Goal: Information Seeking & Learning: Learn about a topic

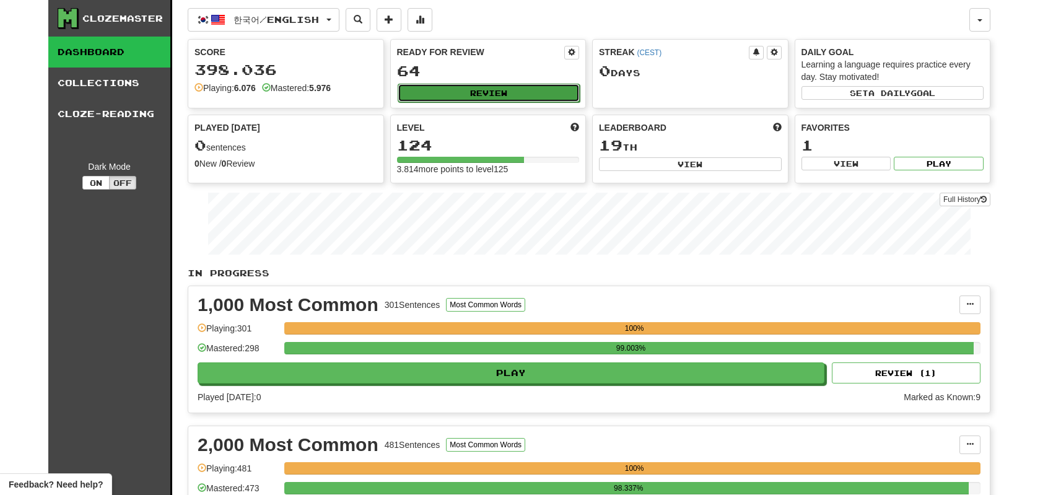
click at [514, 84] on button "Review" at bounding box center [489, 93] width 183 height 19
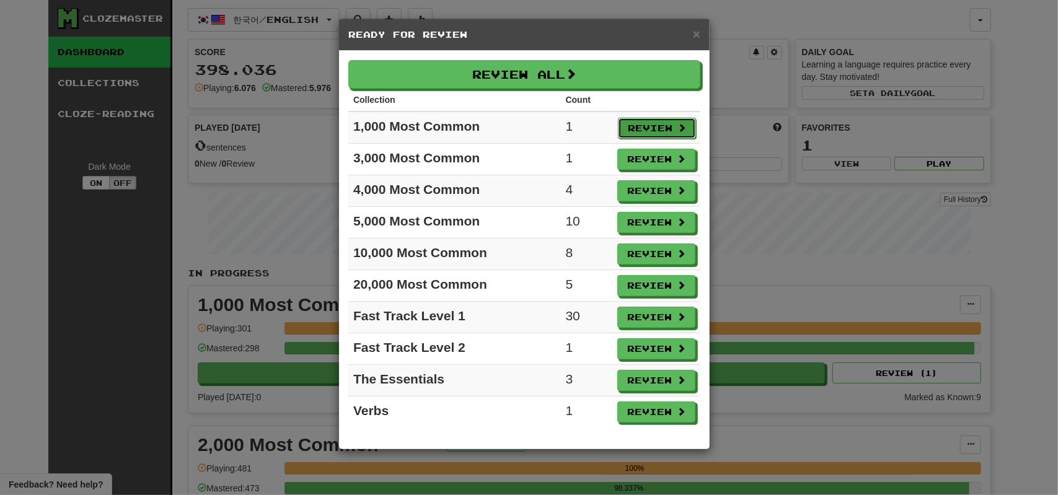
click at [631, 122] on button "Review" at bounding box center [657, 128] width 78 height 21
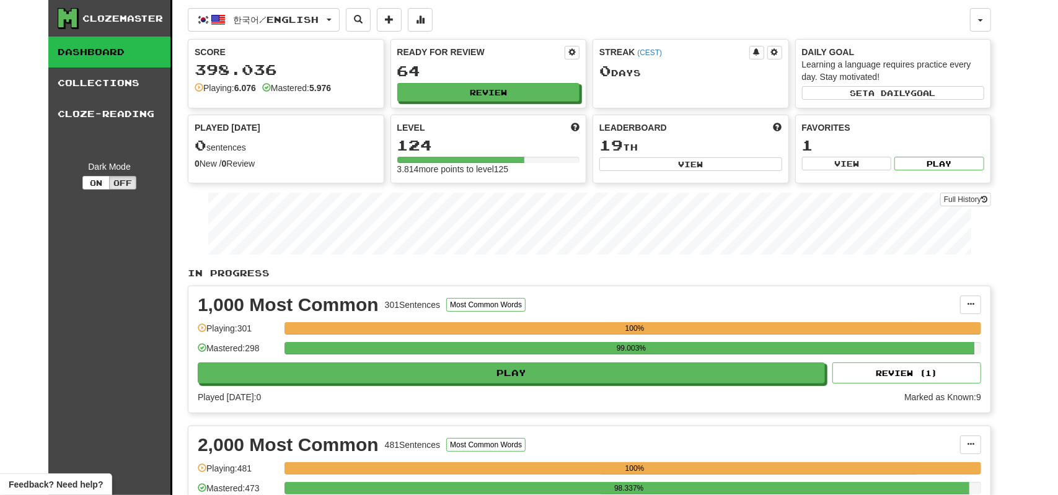
select select "**"
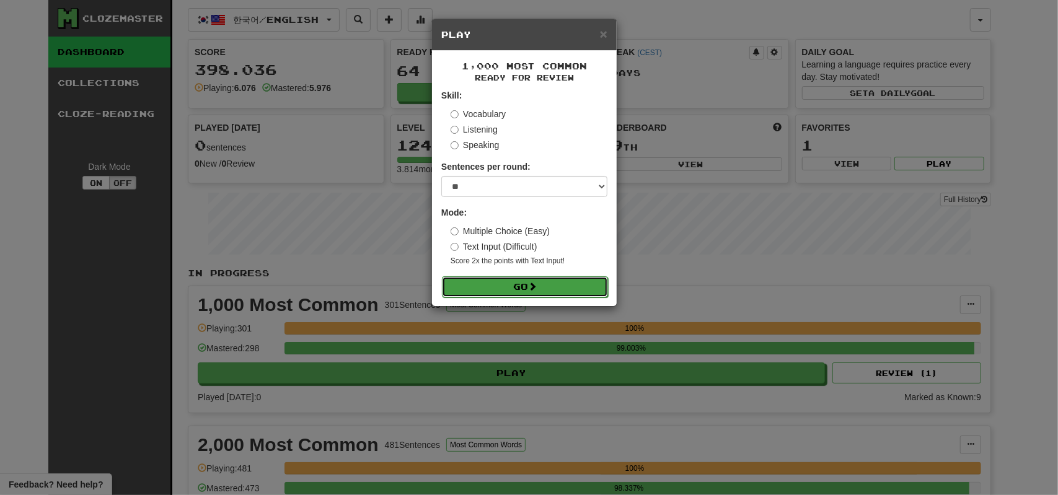
click at [516, 283] on button "Go" at bounding box center [525, 286] width 166 height 21
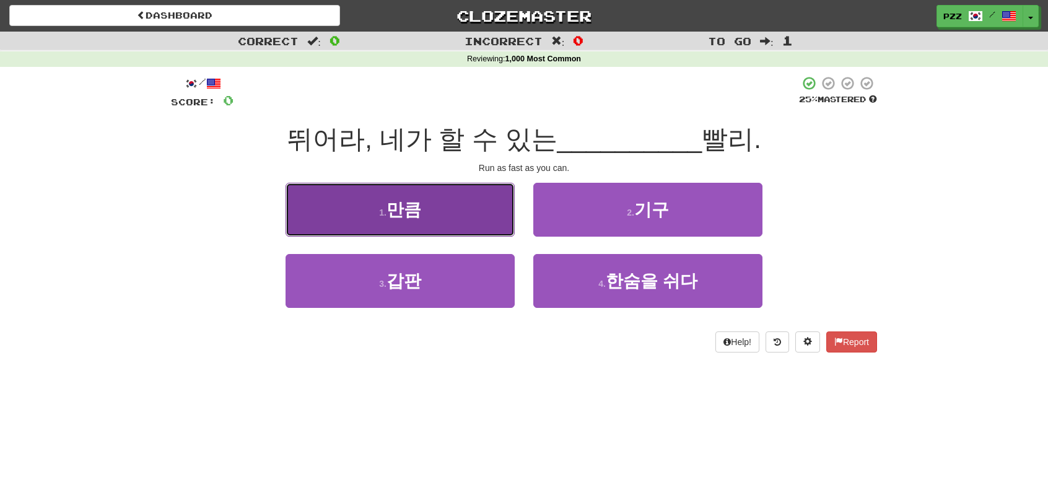
click at [467, 217] on button "1 . 만큼" at bounding box center [400, 210] width 229 height 54
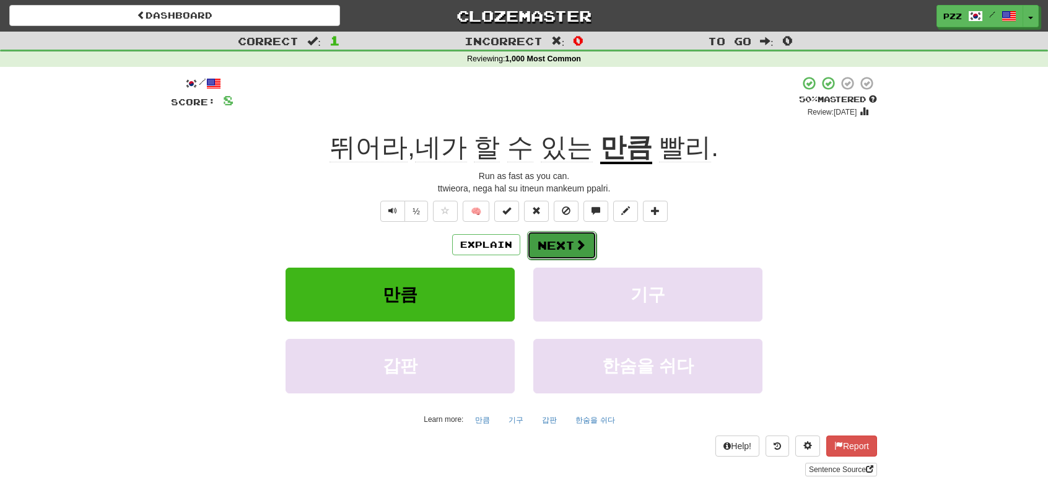
click at [553, 245] on button "Next" at bounding box center [561, 245] width 69 height 29
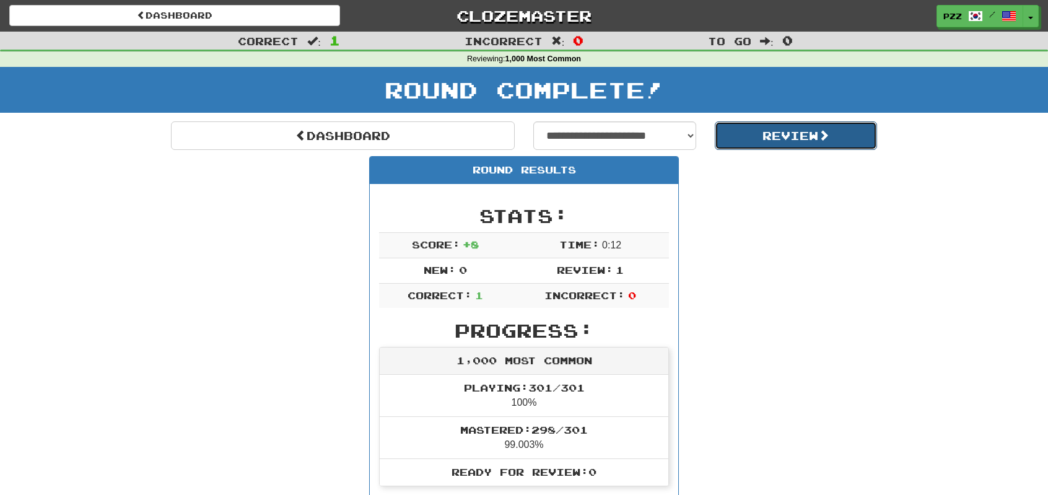
click at [762, 141] on button "Review" at bounding box center [796, 135] width 163 height 29
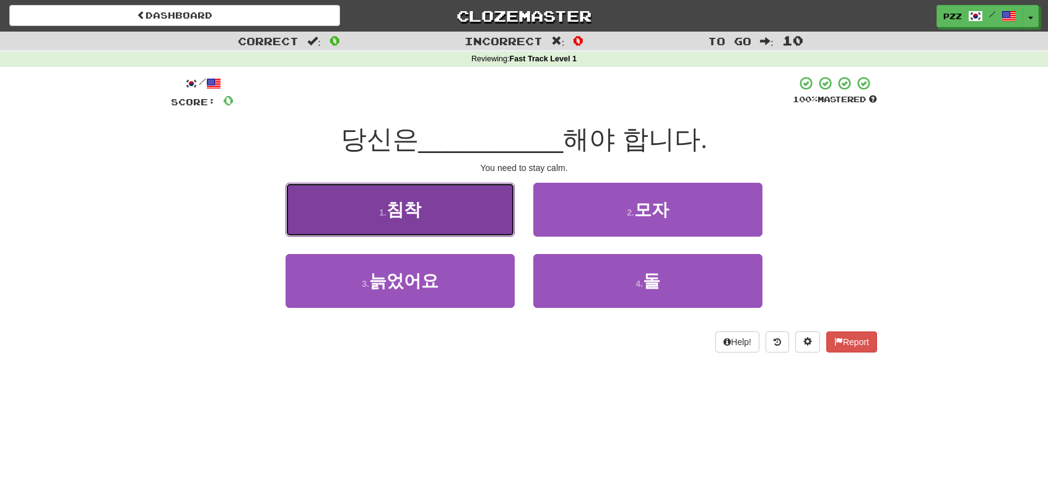
click at [486, 214] on button "1 . 침착" at bounding box center [400, 210] width 229 height 54
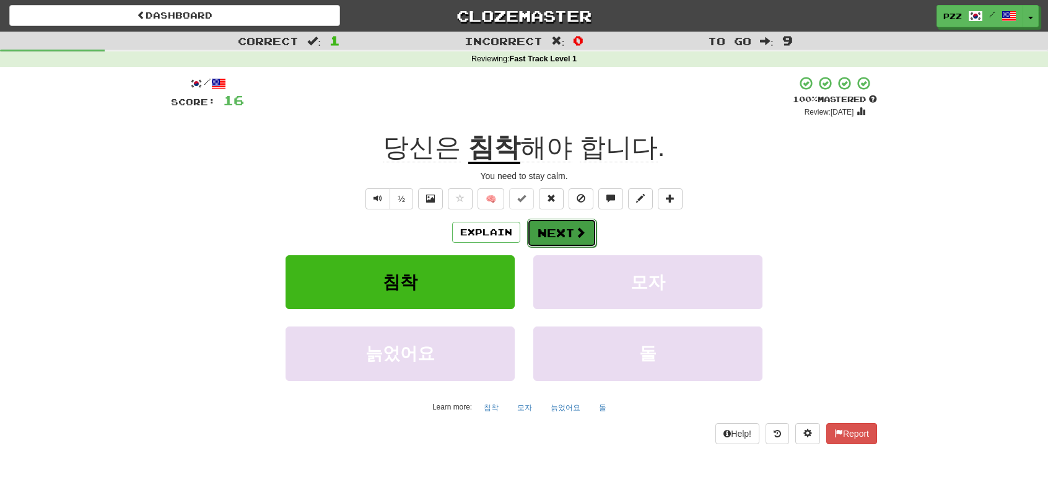
click at [570, 233] on button "Next" at bounding box center [561, 233] width 69 height 29
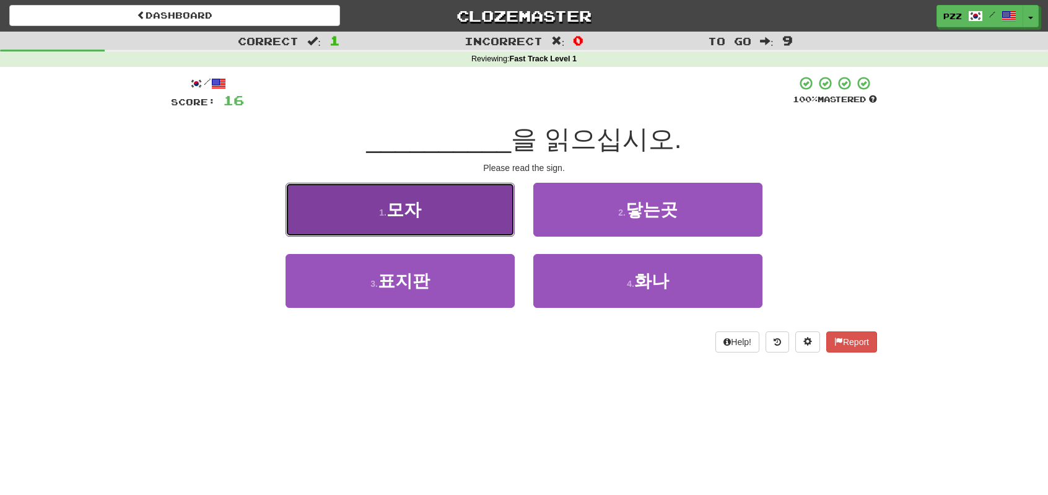
click at [488, 217] on button "1 . 모자" at bounding box center [400, 210] width 229 height 54
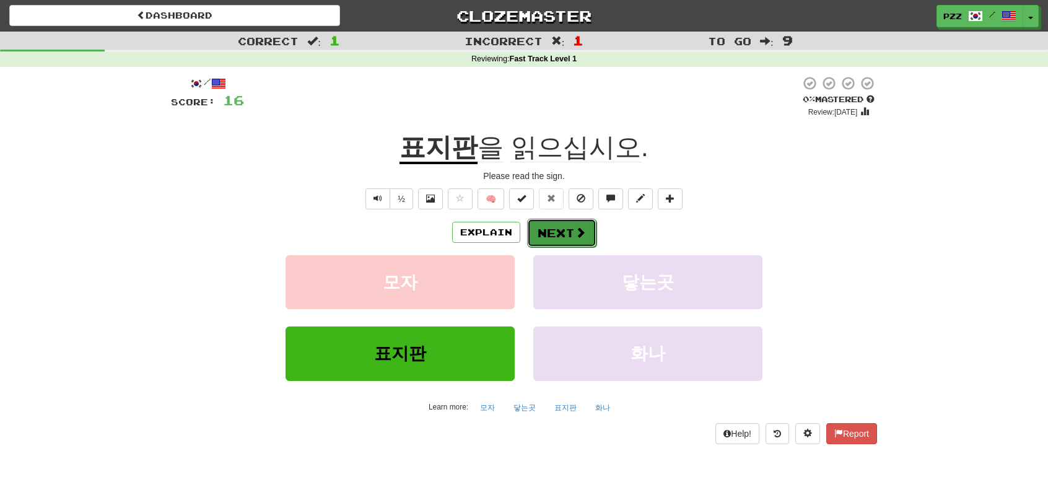
click at [554, 229] on button "Next" at bounding box center [561, 233] width 69 height 29
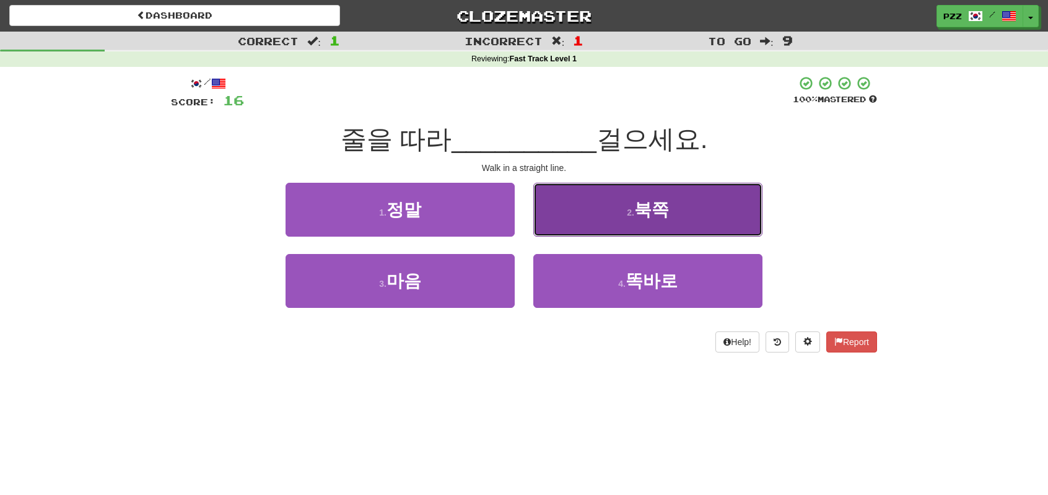
click at [638, 214] on span "북쪽" at bounding box center [651, 209] width 35 height 19
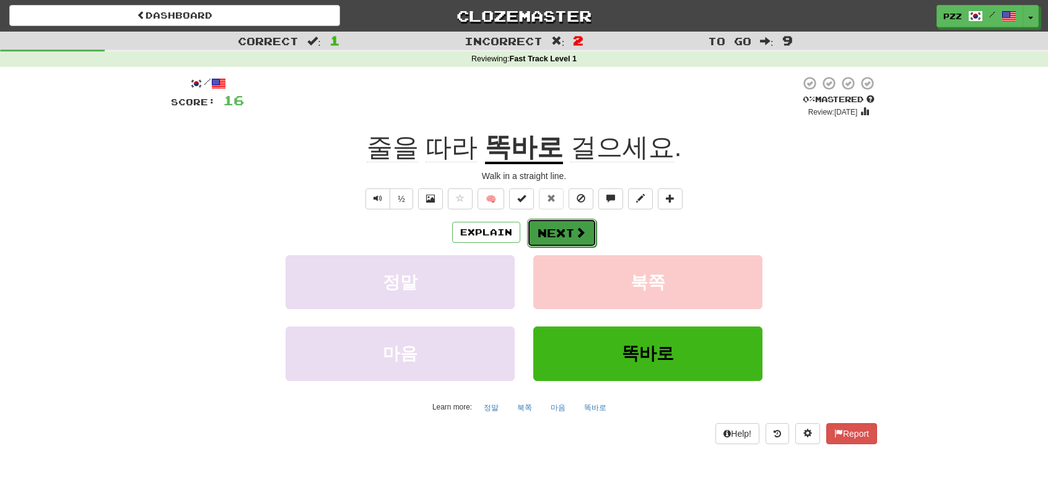
click at [558, 229] on button "Next" at bounding box center [561, 233] width 69 height 29
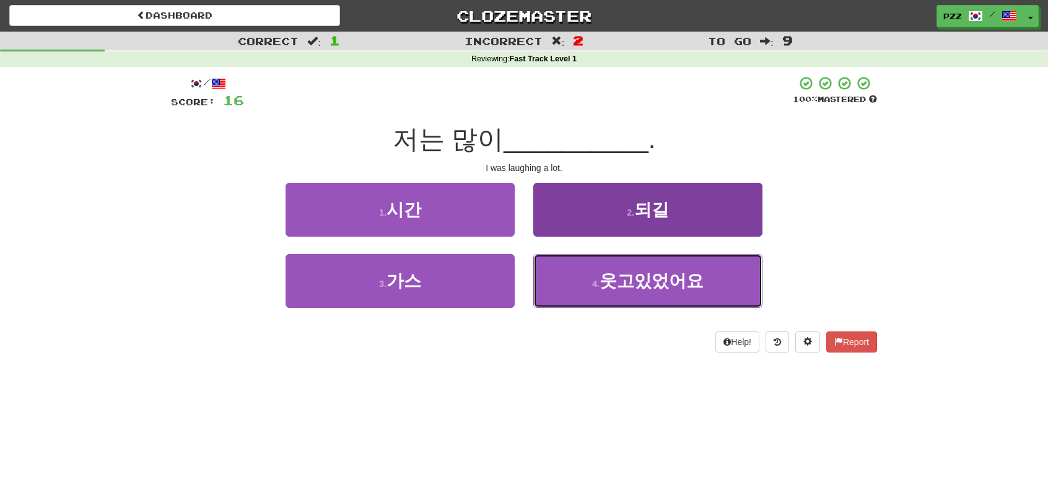
drag, startPoint x: 601, startPoint y: 293, endPoint x: 547, endPoint y: 268, distance: 59.3
click at [599, 291] on button "4 . 웃고있었어요" at bounding box center [647, 281] width 229 height 54
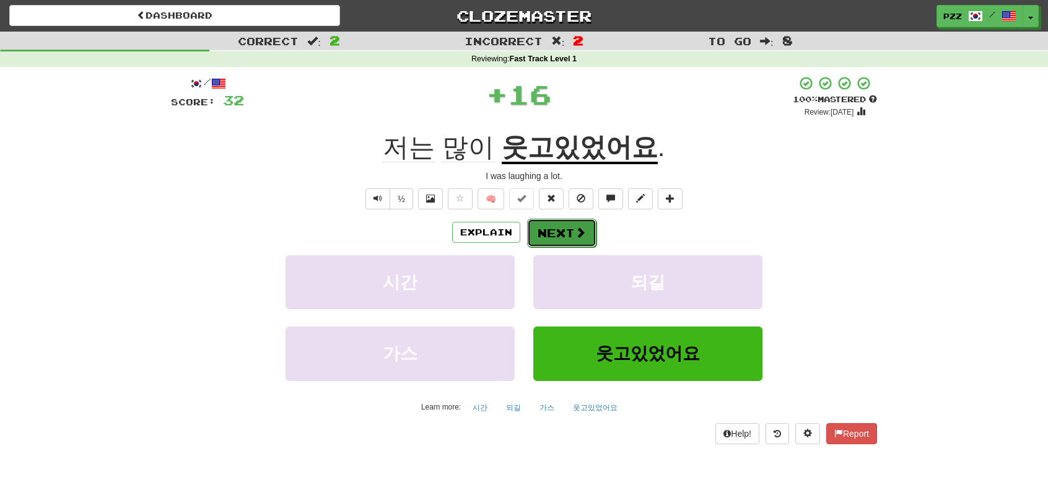
click at [568, 230] on button "Next" at bounding box center [561, 233] width 69 height 29
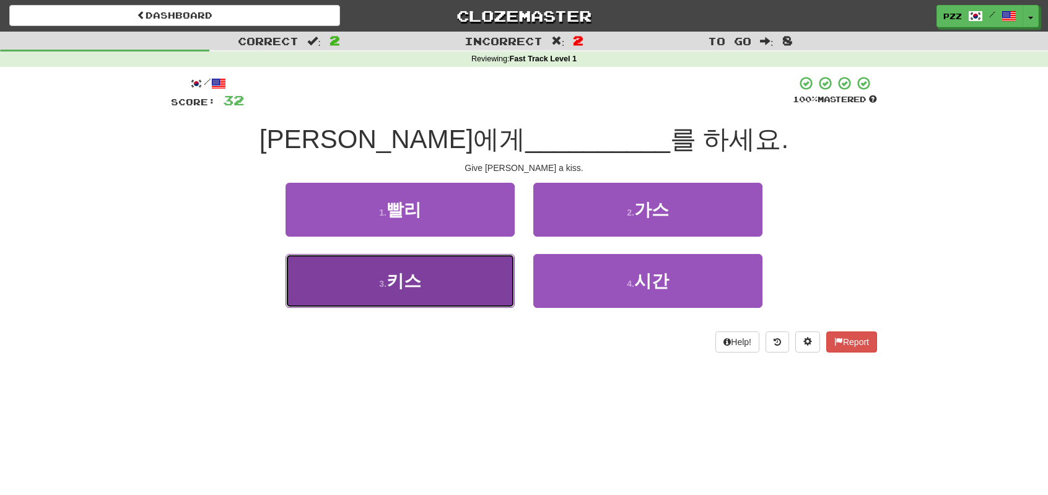
click at [480, 278] on button "3 . 키스" at bounding box center [400, 281] width 229 height 54
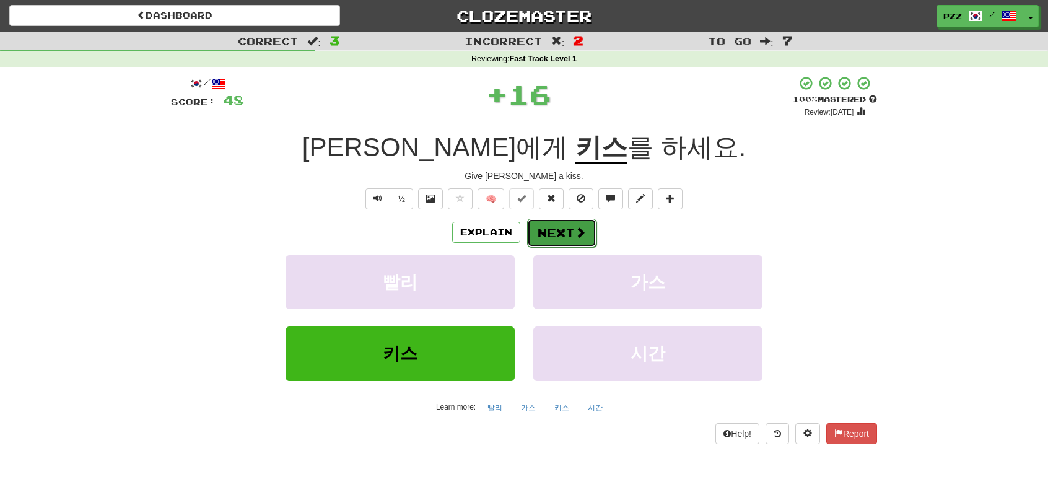
click at [589, 224] on button "Next" at bounding box center [561, 233] width 69 height 29
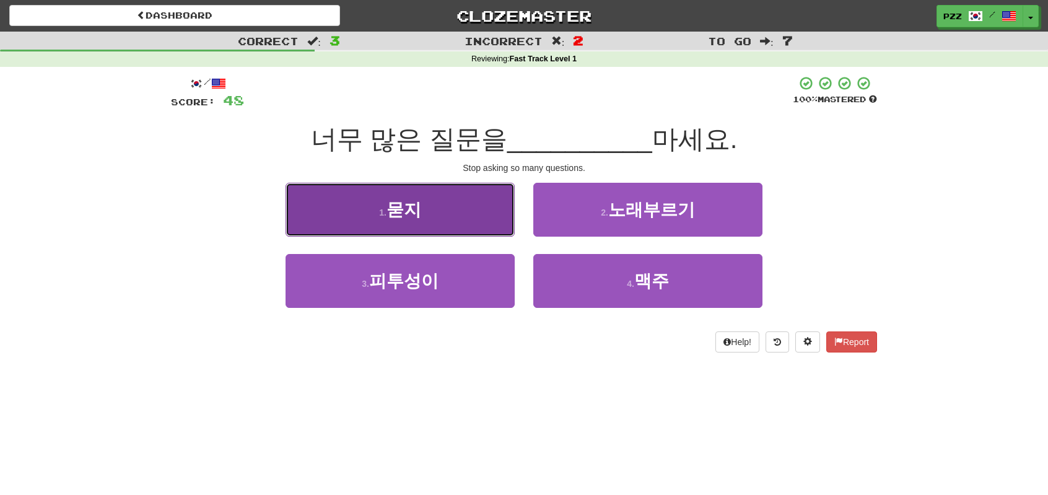
click at [459, 213] on button "1 . 묻지" at bounding box center [400, 210] width 229 height 54
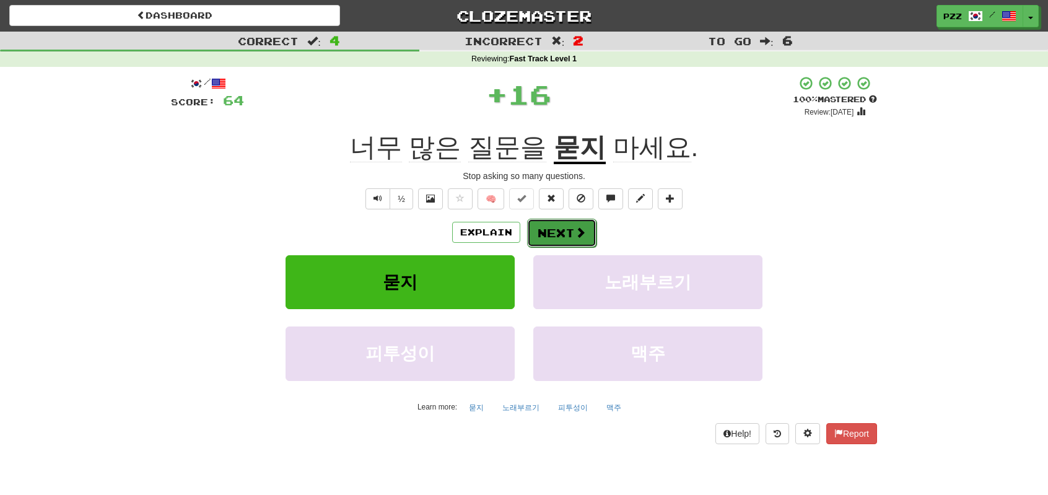
click at [559, 230] on button "Next" at bounding box center [561, 233] width 69 height 29
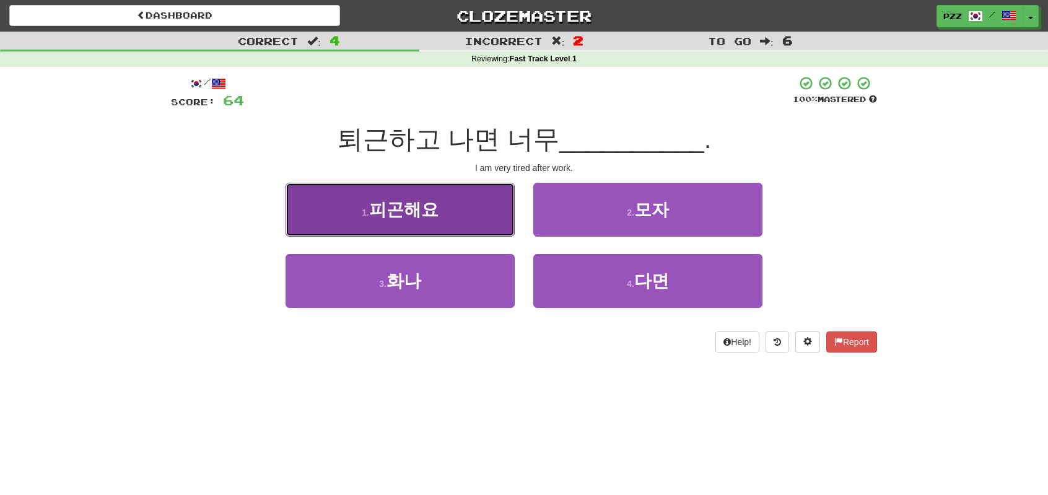
click at [423, 229] on button "1 . 피곤해요" at bounding box center [400, 210] width 229 height 54
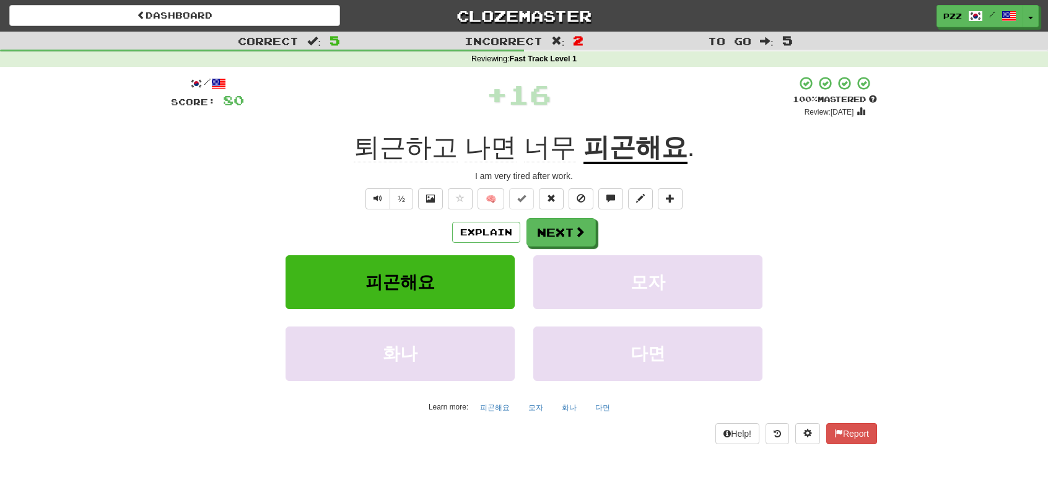
click at [926, 196] on div "Correct : 5 Incorrect : 2 To go : 5 Reviewing : Fast Track Level 1 / Score: 80 …" at bounding box center [524, 247] width 1048 height 430
click at [558, 234] on button "Next" at bounding box center [561, 233] width 69 height 29
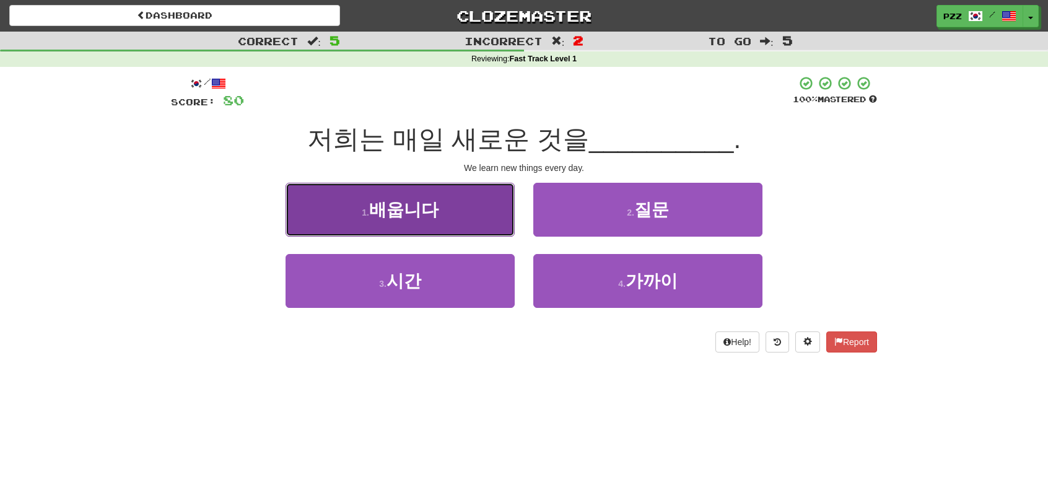
click at [443, 229] on button "1 . 배웁니다" at bounding box center [400, 210] width 229 height 54
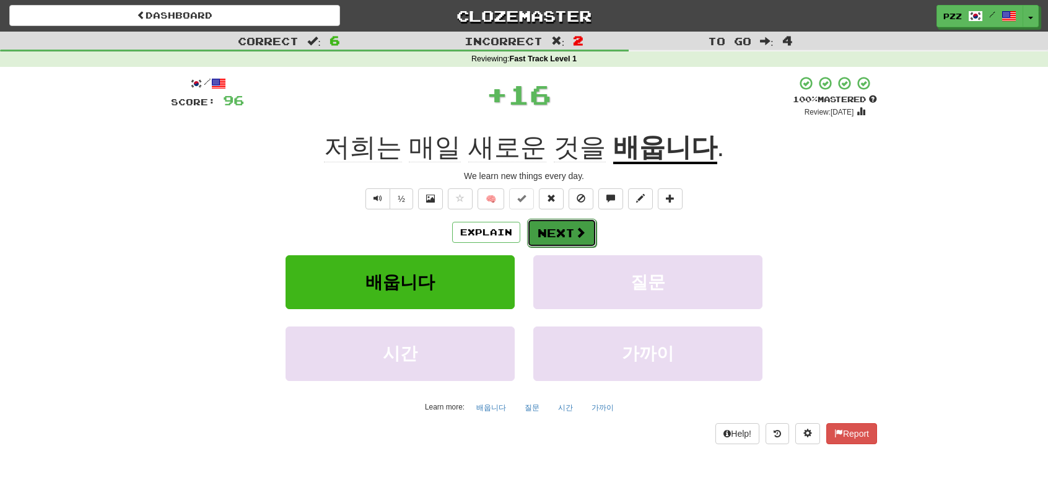
click at [570, 227] on button "Next" at bounding box center [561, 233] width 69 height 29
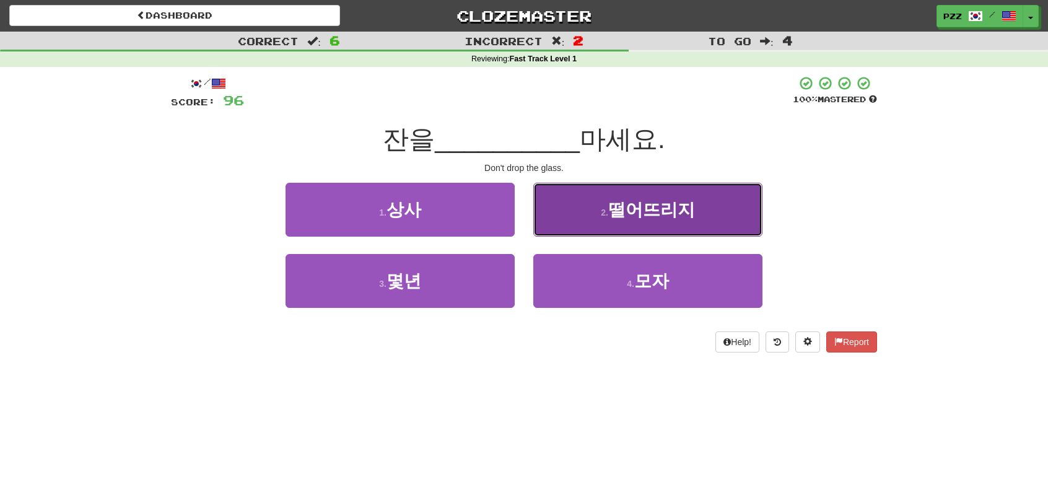
click at [615, 200] on span "떨어뜨리지" at bounding box center [651, 209] width 87 height 19
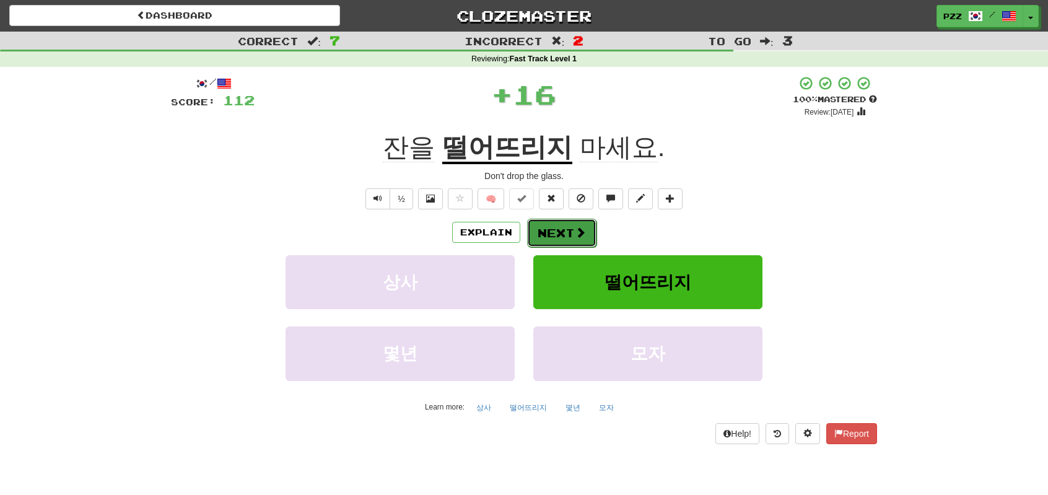
click at [559, 234] on button "Next" at bounding box center [561, 233] width 69 height 29
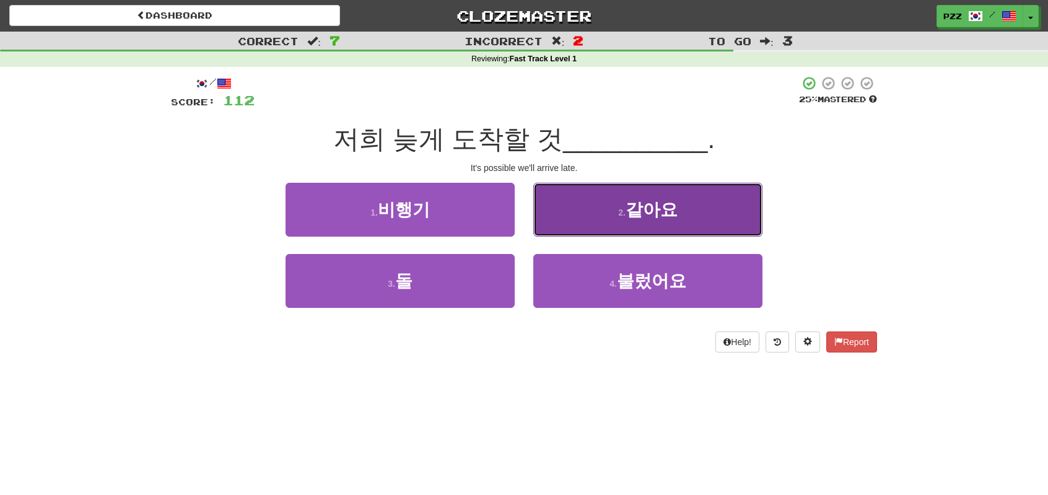
click at [581, 206] on button "2 . 같아요" at bounding box center [647, 210] width 229 height 54
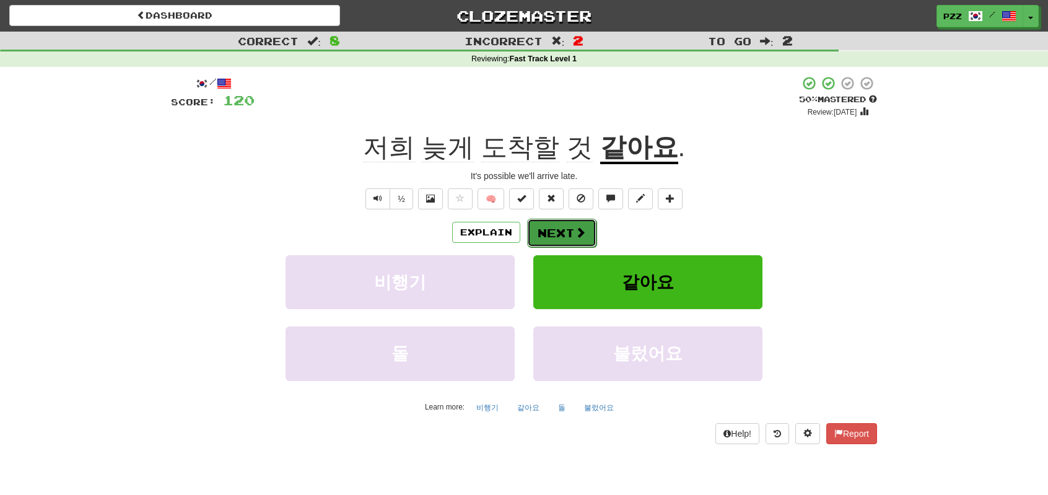
click at [564, 230] on button "Next" at bounding box center [561, 233] width 69 height 29
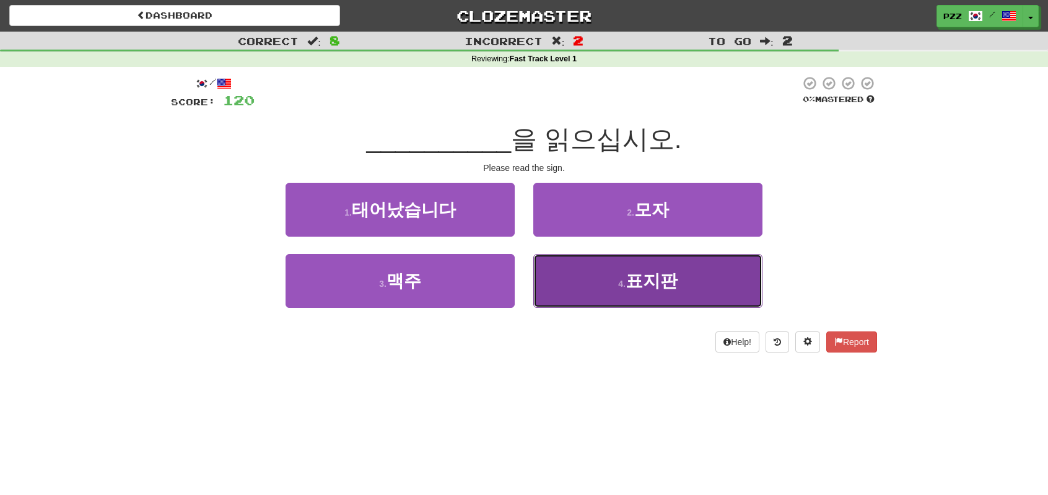
click at [611, 294] on button "4 . 표지판" at bounding box center [647, 281] width 229 height 54
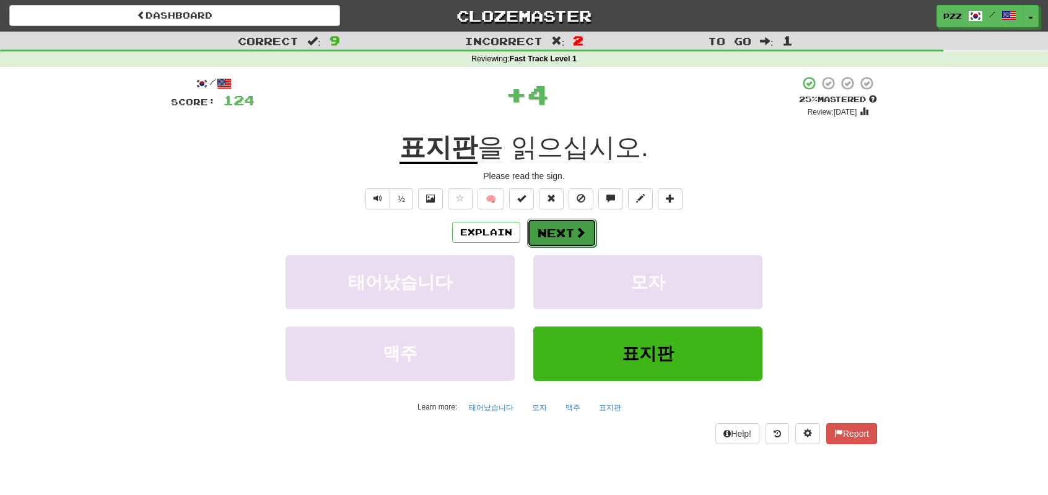
click at [551, 229] on button "Next" at bounding box center [561, 233] width 69 height 29
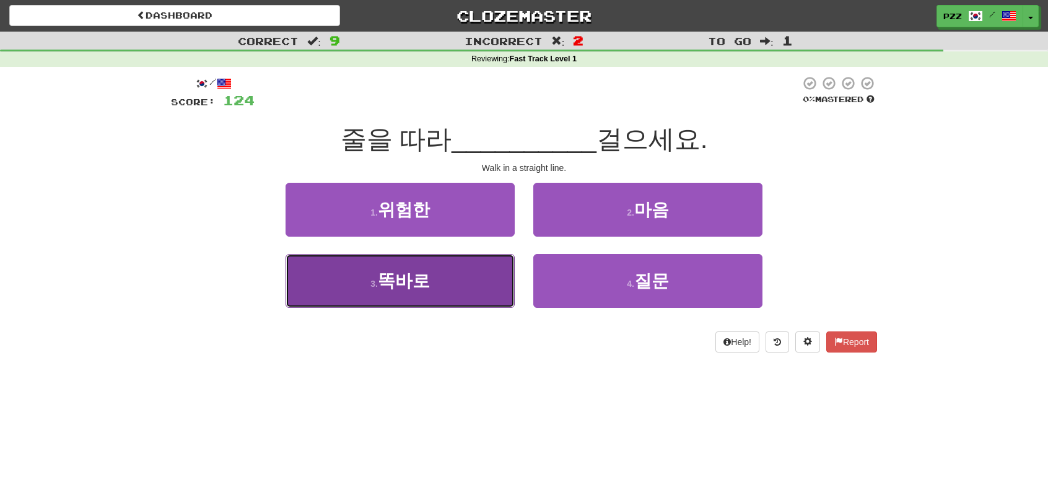
click at [449, 294] on button "3 . 똑바로" at bounding box center [400, 281] width 229 height 54
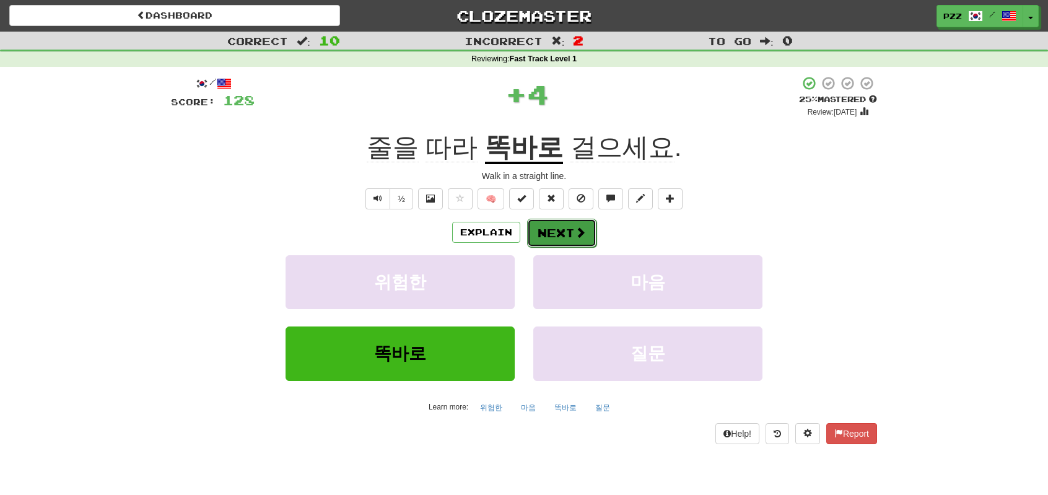
click at [569, 224] on button "Next" at bounding box center [561, 233] width 69 height 29
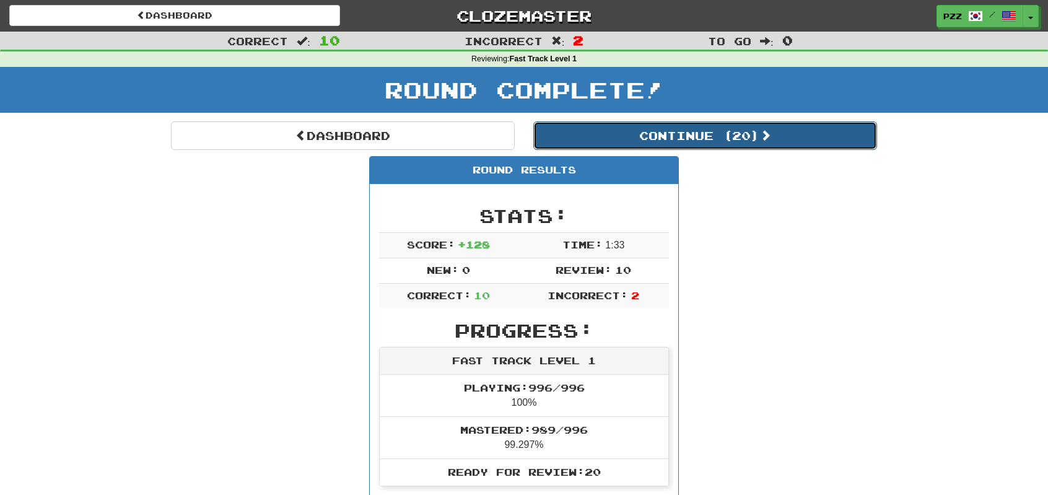
click at [554, 136] on button "Continue ( 20 )" at bounding box center [705, 135] width 344 height 29
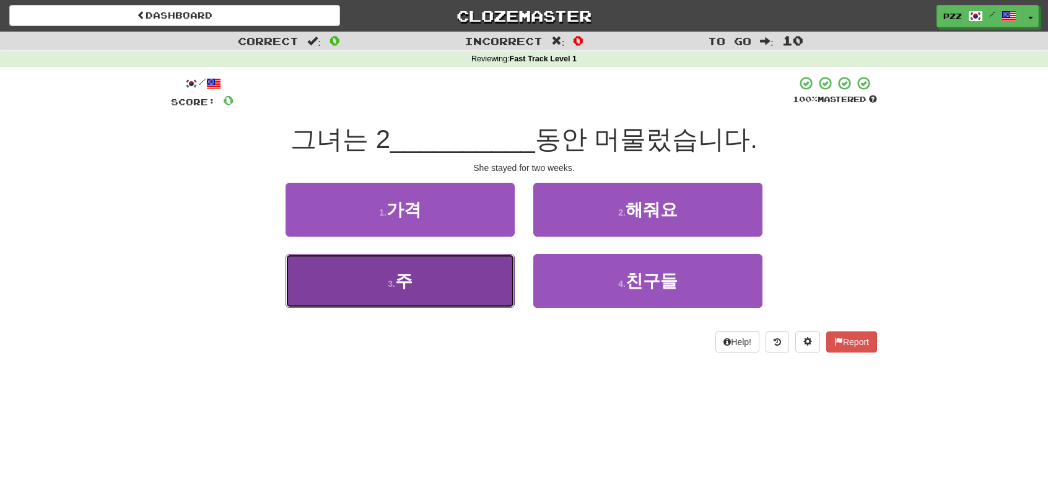
click at [466, 279] on button "3 . 주" at bounding box center [400, 281] width 229 height 54
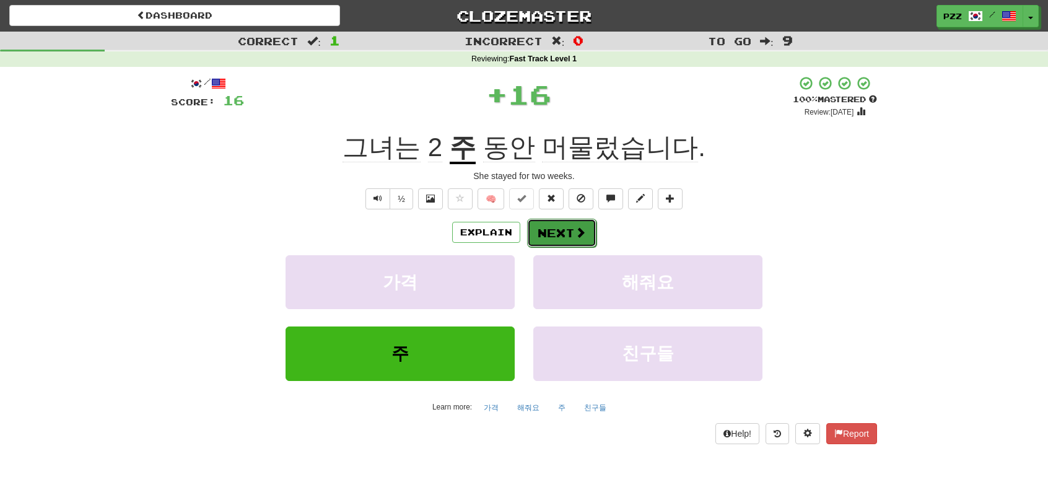
click at [558, 229] on button "Next" at bounding box center [561, 233] width 69 height 29
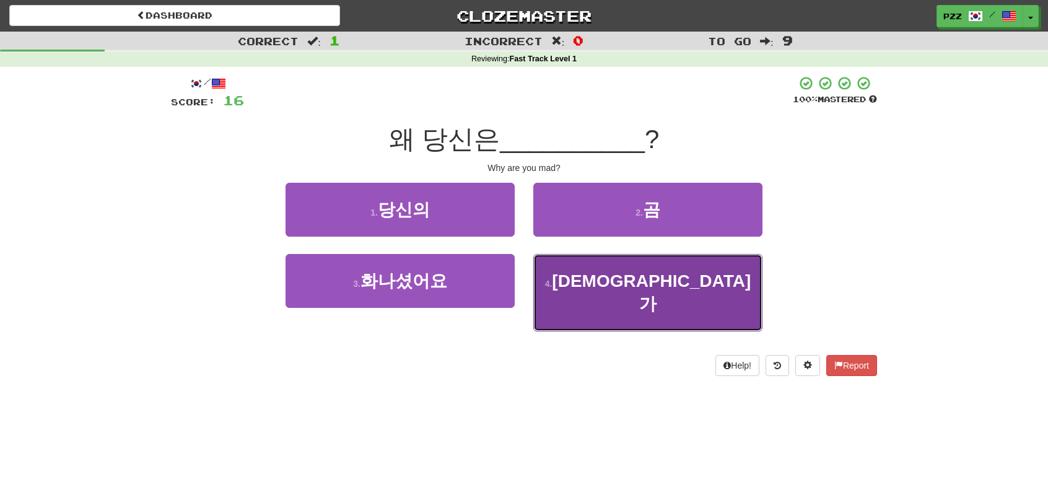
click at [600, 277] on button "4 . 무언가" at bounding box center [647, 292] width 229 height 77
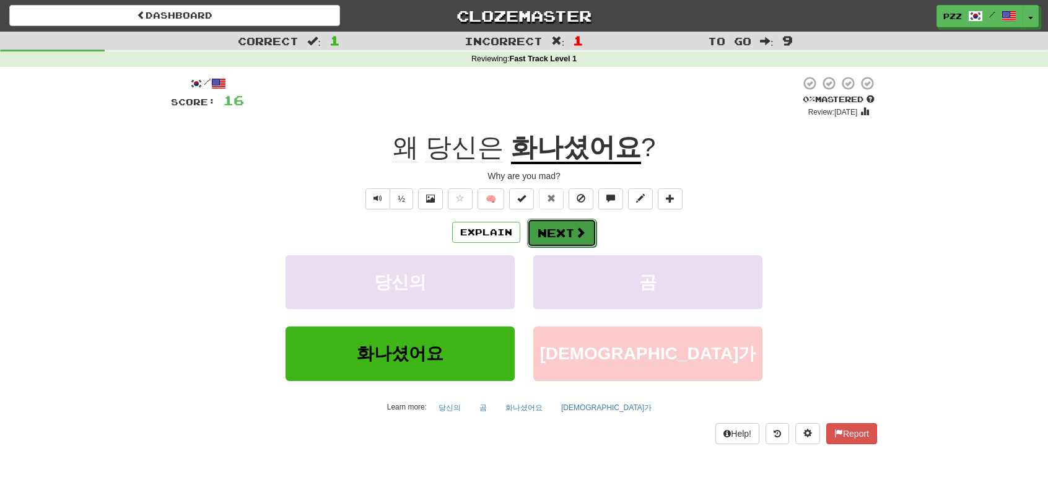
click at [567, 232] on button "Next" at bounding box center [561, 233] width 69 height 29
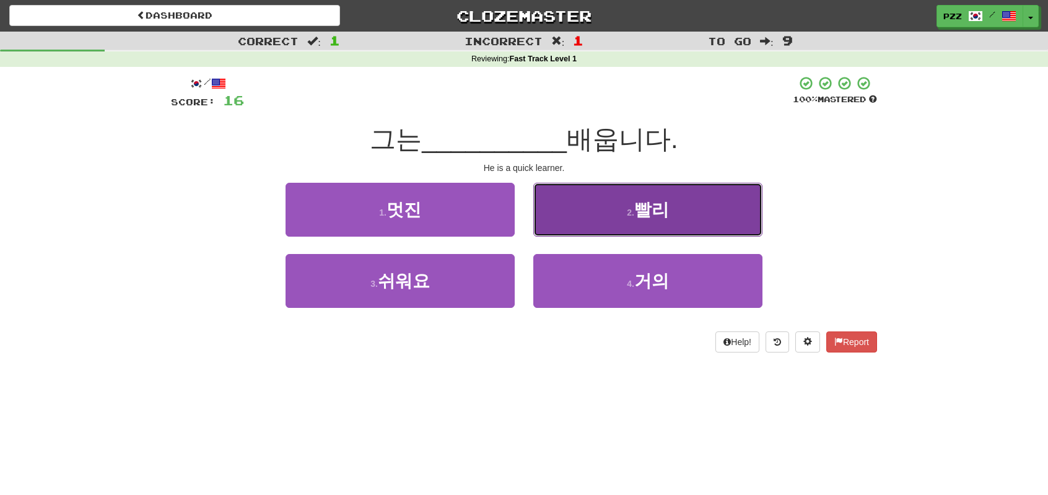
click at [566, 224] on button "2 . 빨리" at bounding box center [647, 210] width 229 height 54
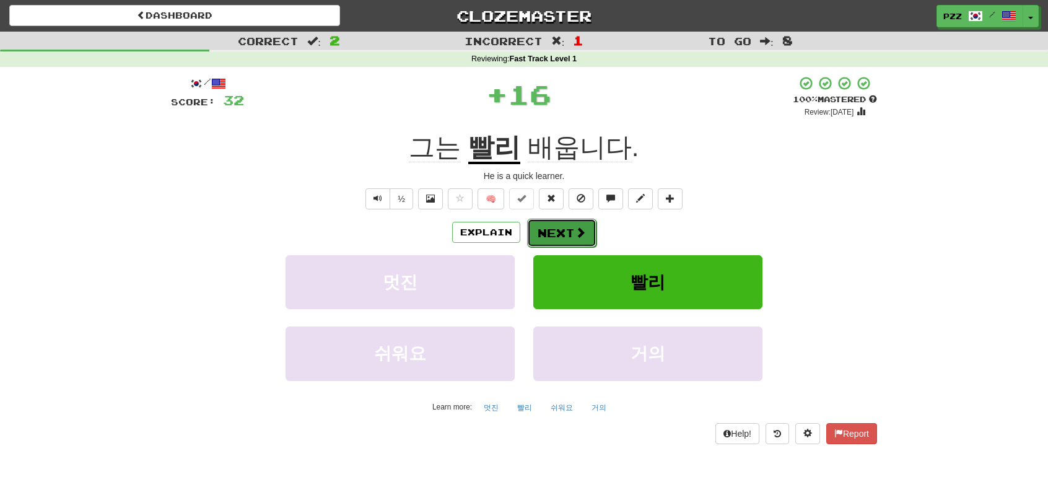
click at [560, 229] on button "Next" at bounding box center [561, 233] width 69 height 29
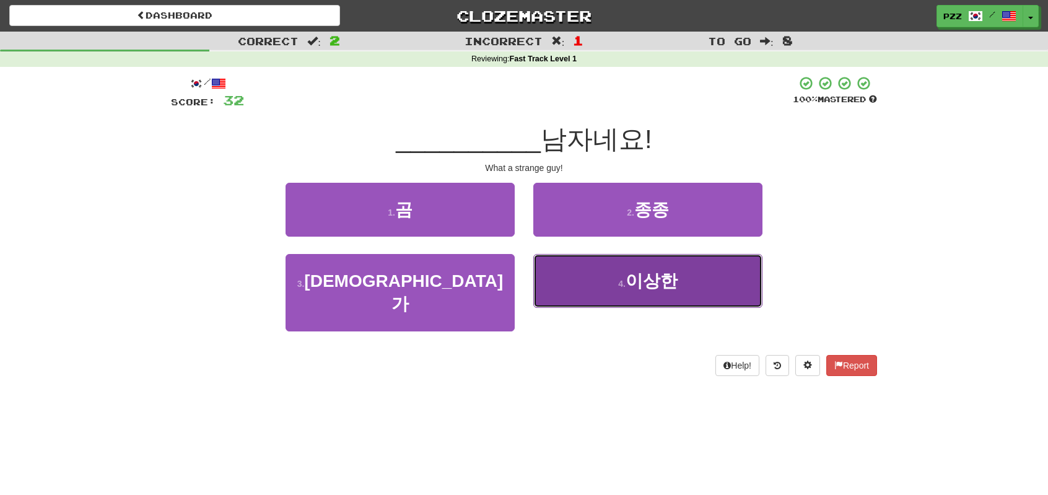
click at [611, 274] on button "4 . 이상한" at bounding box center [647, 281] width 229 height 54
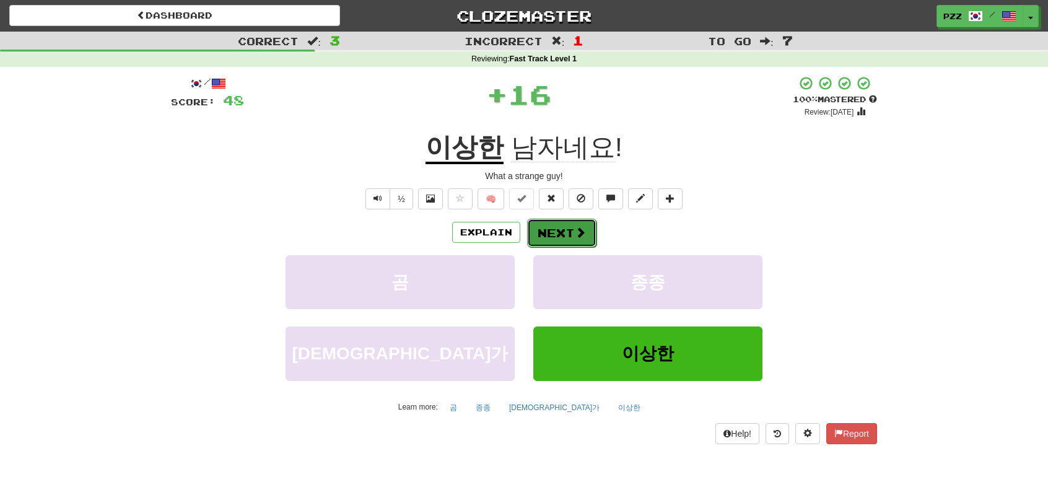
click at [580, 231] on span at bounding box center [580, 232] width 11 height 11
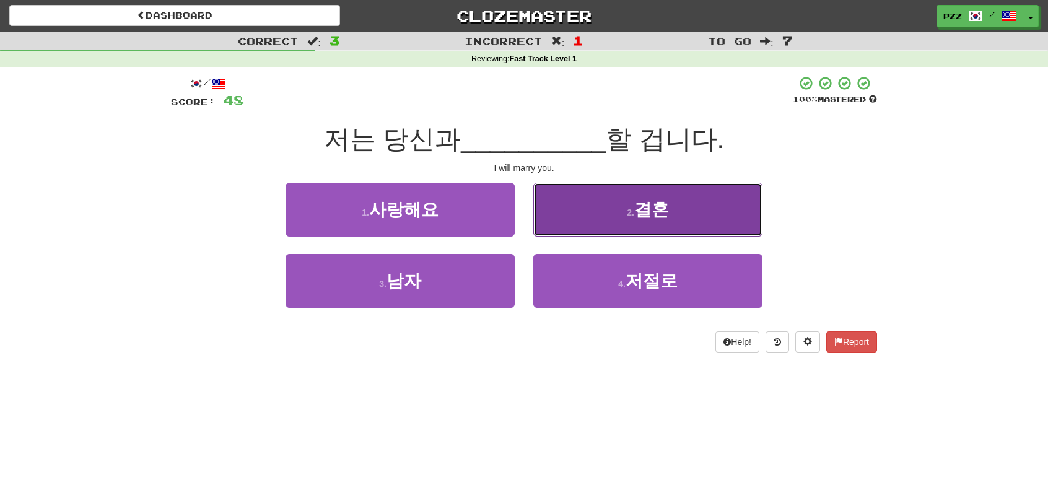
click at [577, 205] on button "2 . 결혼" at bounding box center [647, 210] width 229 height 54
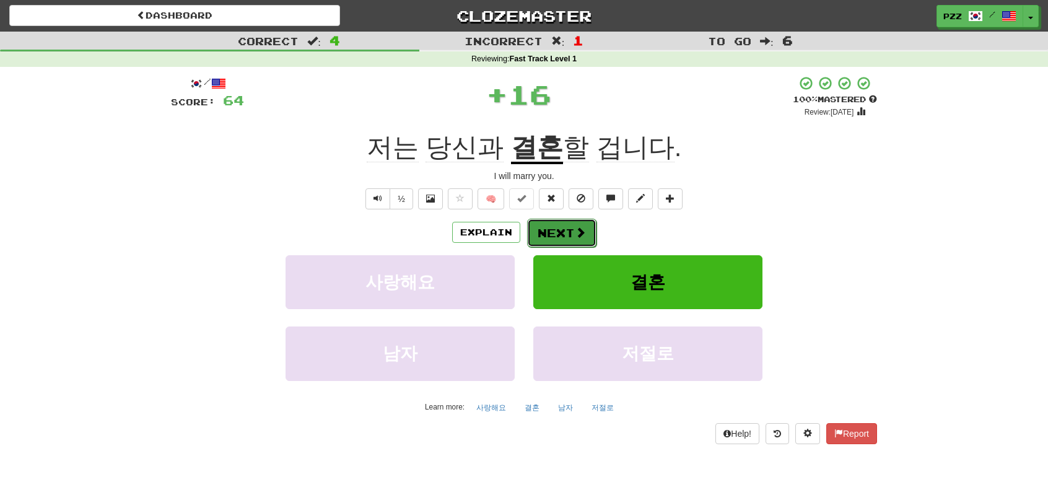
click at [563, 231] on button "Next" at bounding box center [561, 233] width 69 height 29
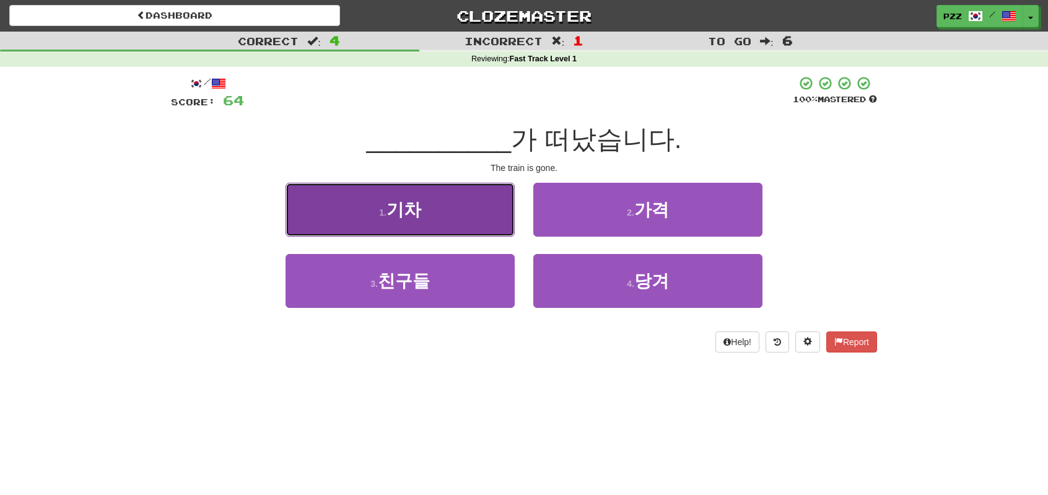
click at [459, 217] on button "1 . 기차" at bounding box center [400, 210] width 229 height 54
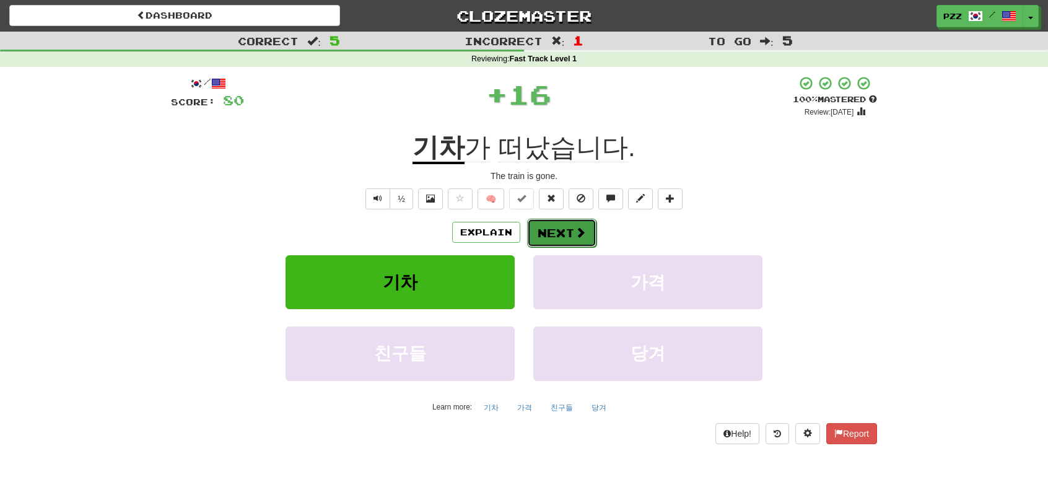
click at [554, 235] on button "Next" at bounding box center [561, 233] width 69 height 29
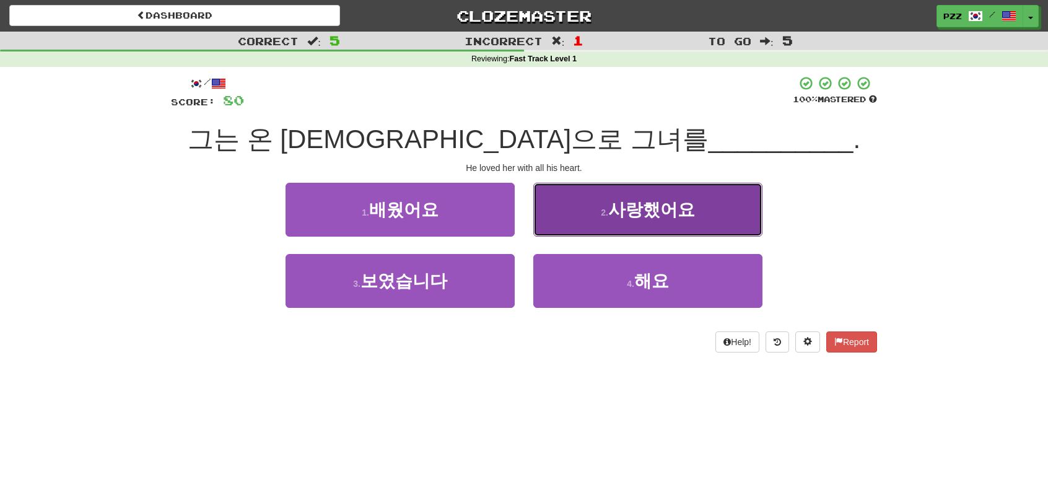
click at [553, 203] on button "2 . 사랑했어요" at bounding box center [647, 210] width 229 height 54
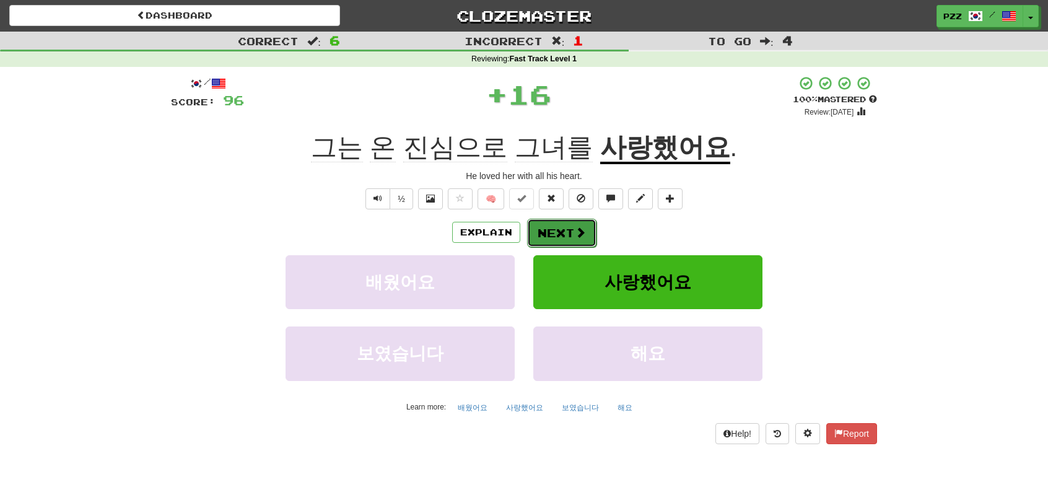
click at [564, 232] on button "Next" at bounding box center [561, 233] width 69 height 29
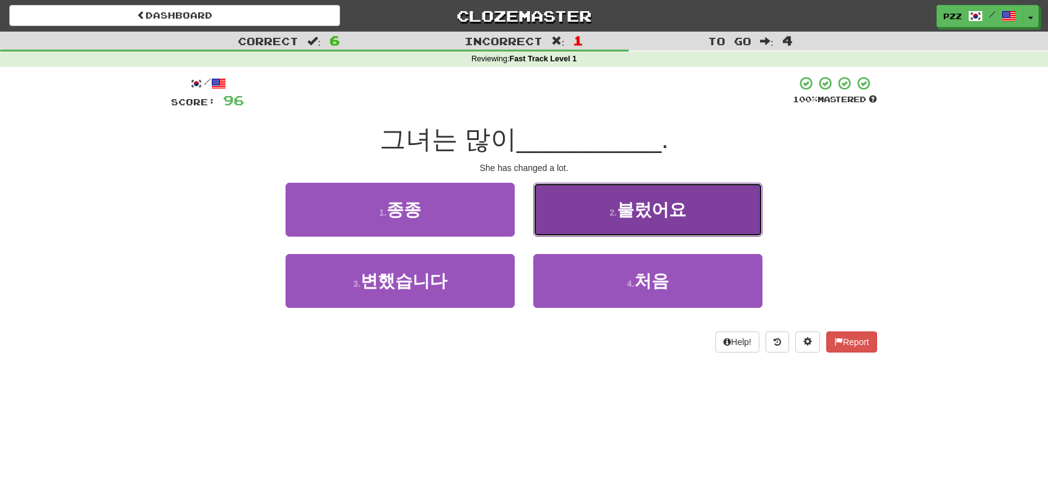
click at [560, 208] on button "2 . 불렀어요" at bounding box center [647, 210] width 229 height 54
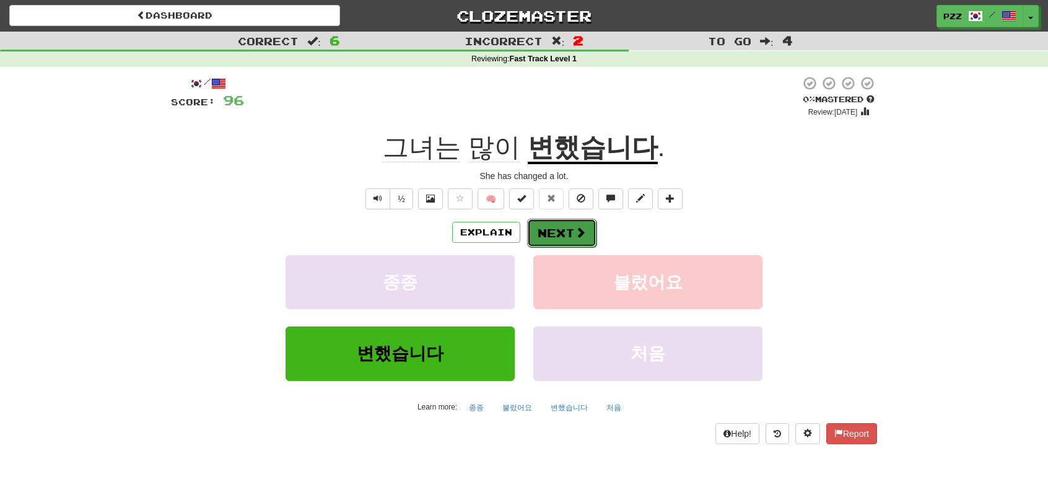
click at [565, 227] on button "Next" at bounding box center [561, 233] width 69 height 29
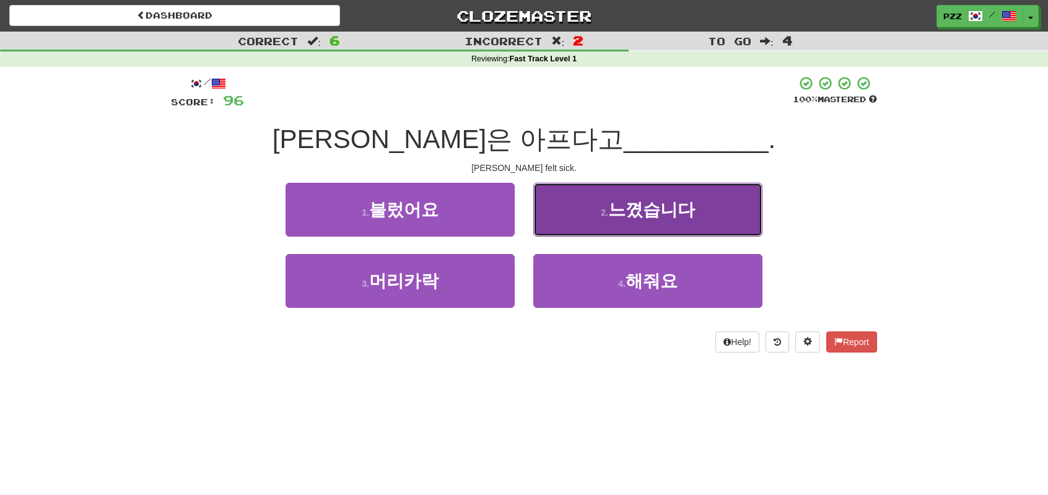
click at [561, 216] on button "2 . 느꼈습니다" at bounding box center [647, 210] width 229 height 54
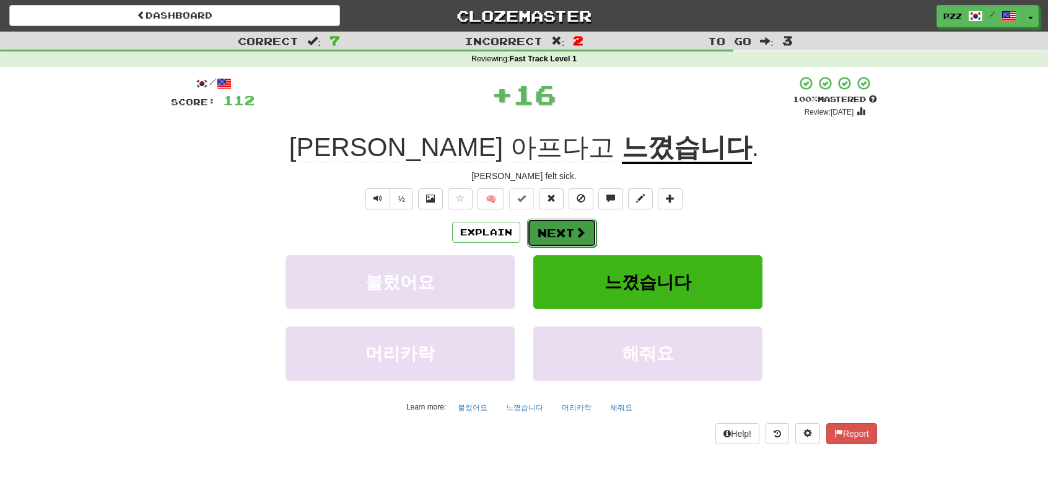
click at [568, 235] on button "Next" at bounding box center [561, 233] width 69 height 29
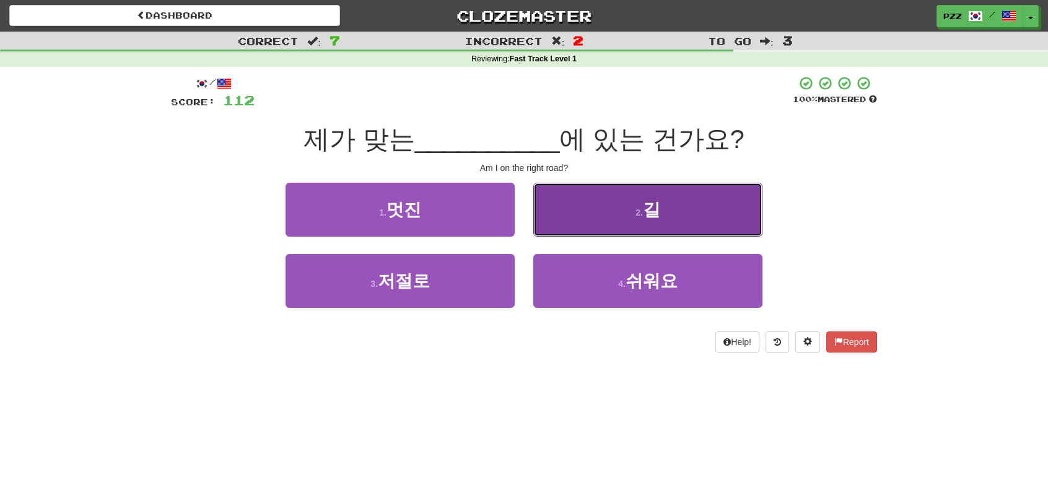
click at [561, 201] on button "2 . 길" at bounding box center [647, 210] width 229 height 54
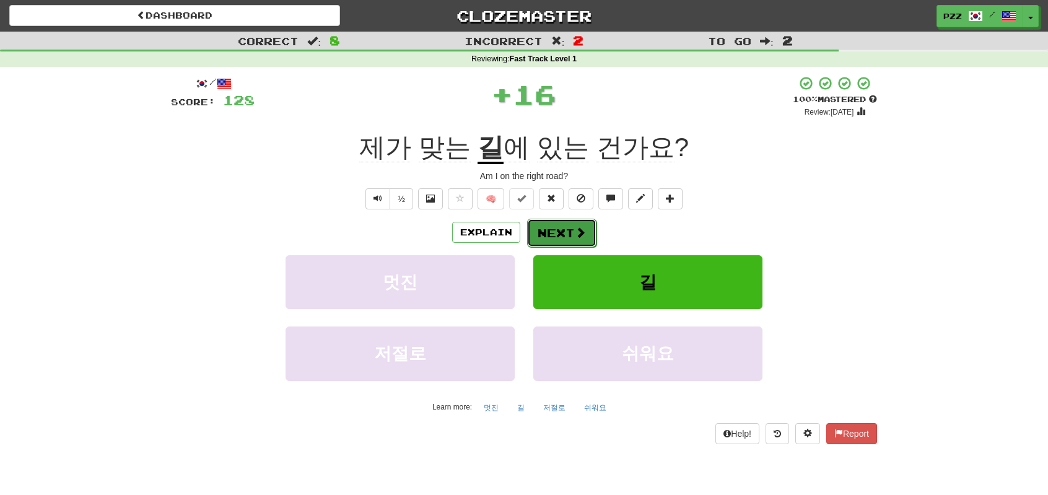
click at [561, 223] on button "Next" at bounding box center [561, 233] width 69 height 29
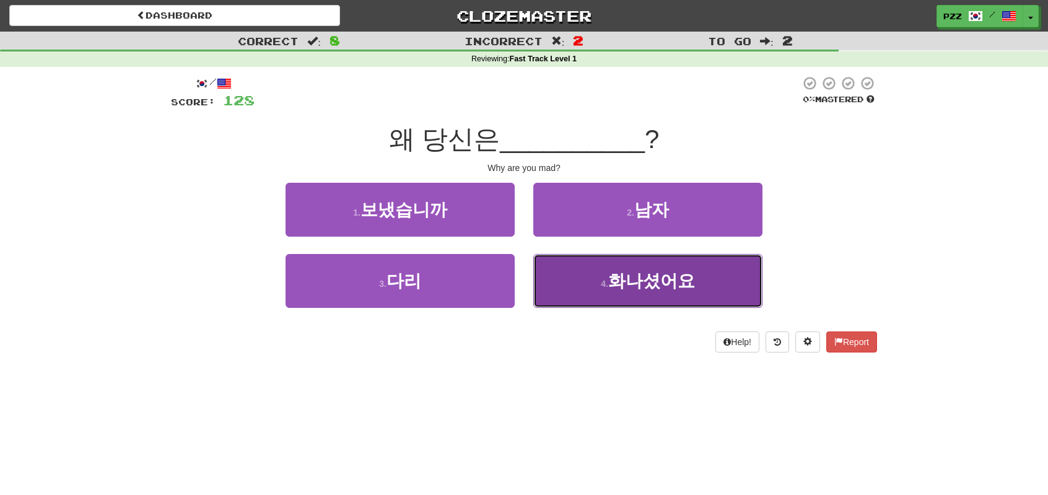
click at [604, 279] on small "4 ." at bounding box center [604, 284] width 7 height 10
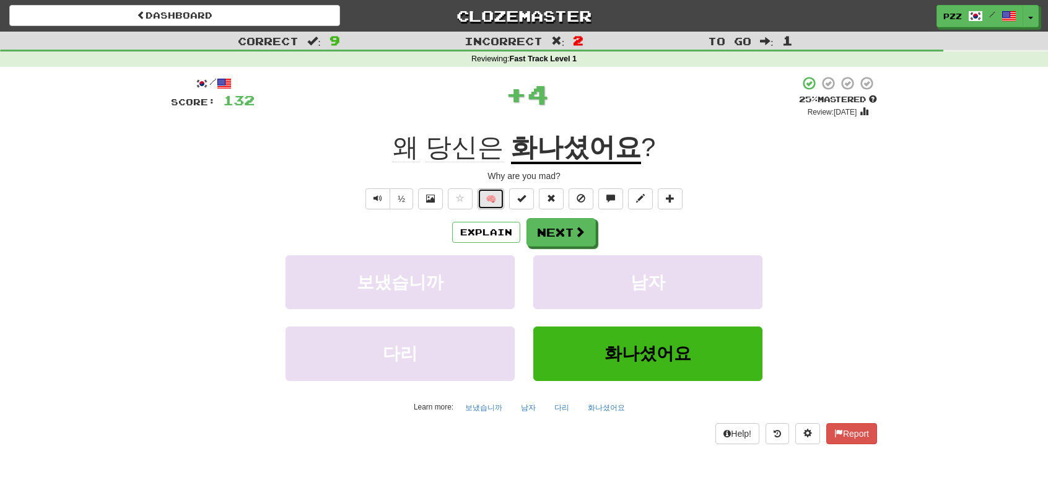
click at [497, 201] on button "🧠" at bounding box center [491, 198] width 27 height 21
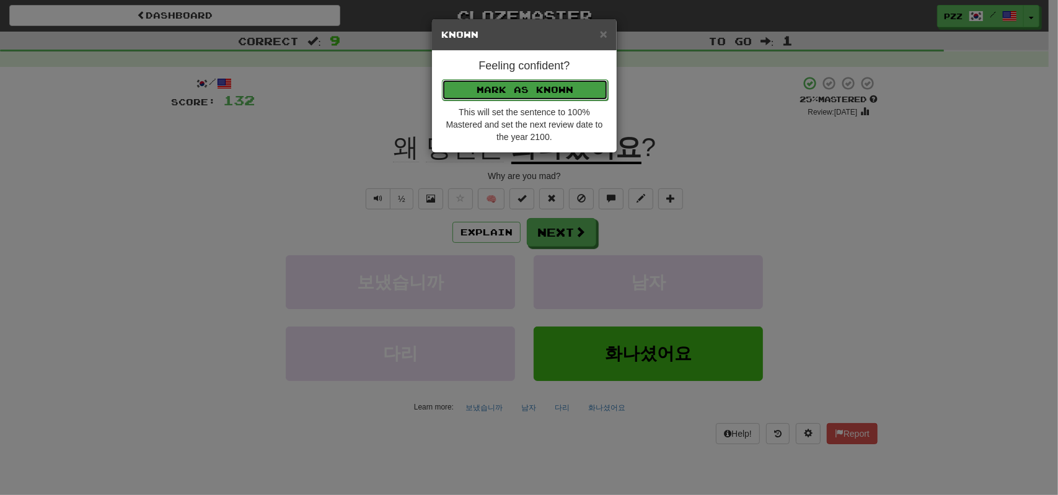
click at [564, 90] on button "Mark as Known" at bounding box center [525, 89] width 166 height 21
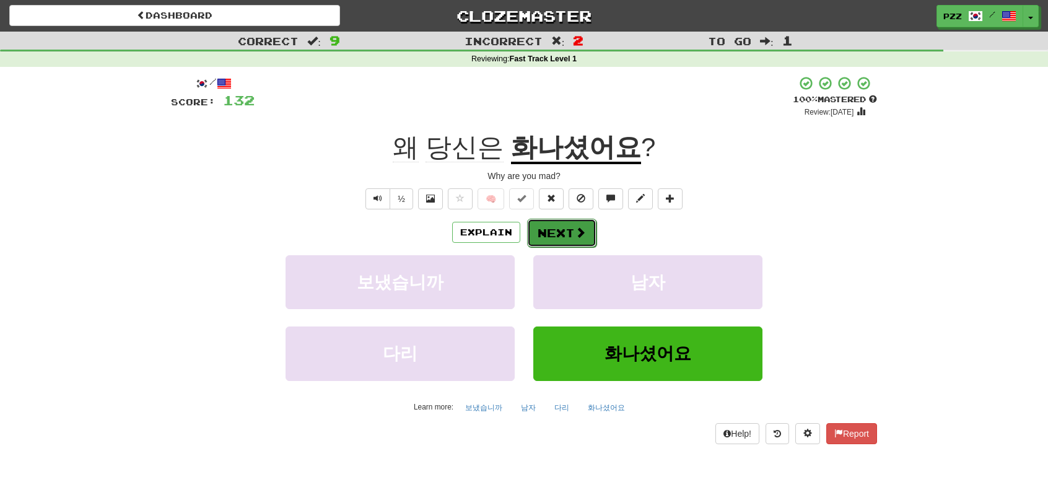
click at [559, 236] on button "Next" at bounding box center [561, 233] width 69 height 29
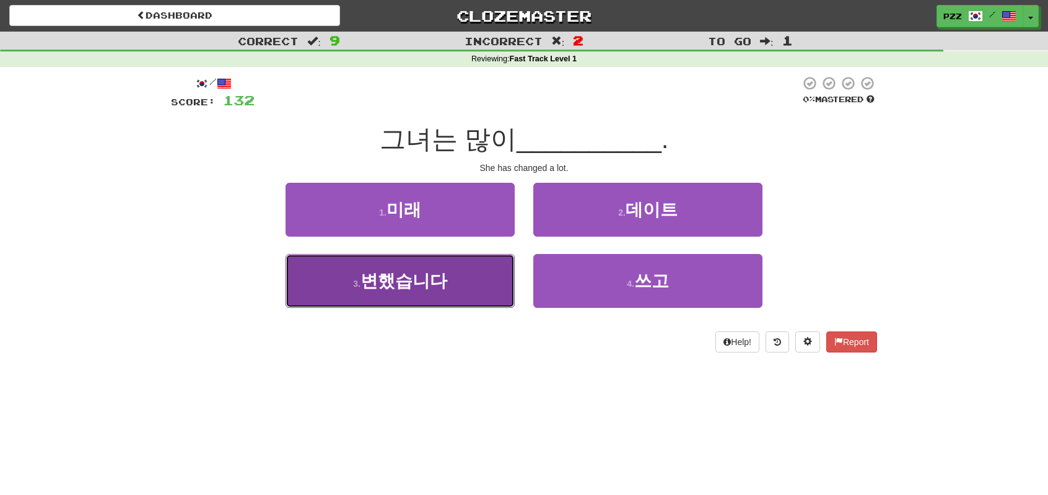
click at [467, 284] on button "3 . 변했습니다" at bounding box center [400, 281] width 229 height 54
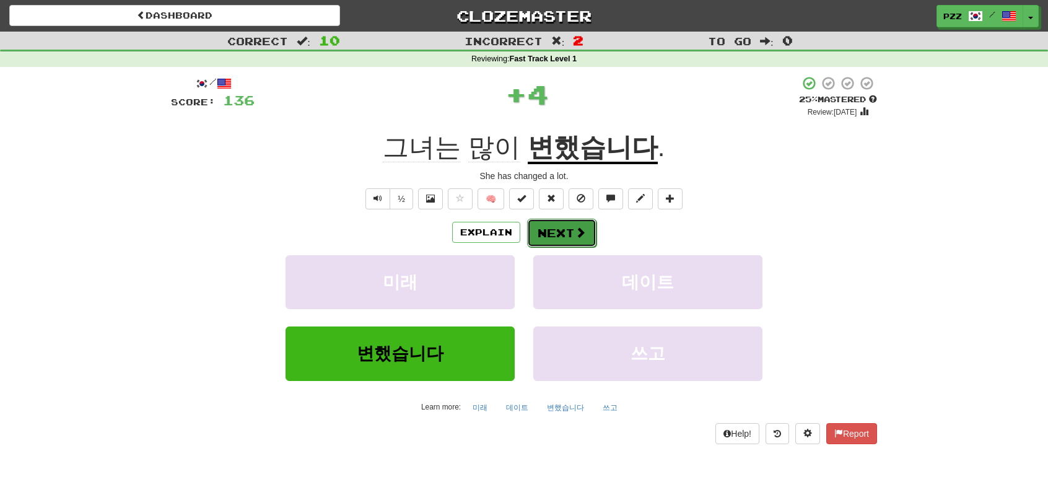
click at [558, 234] on button "Next" at bounding box center [561, 233] width 69 height 29
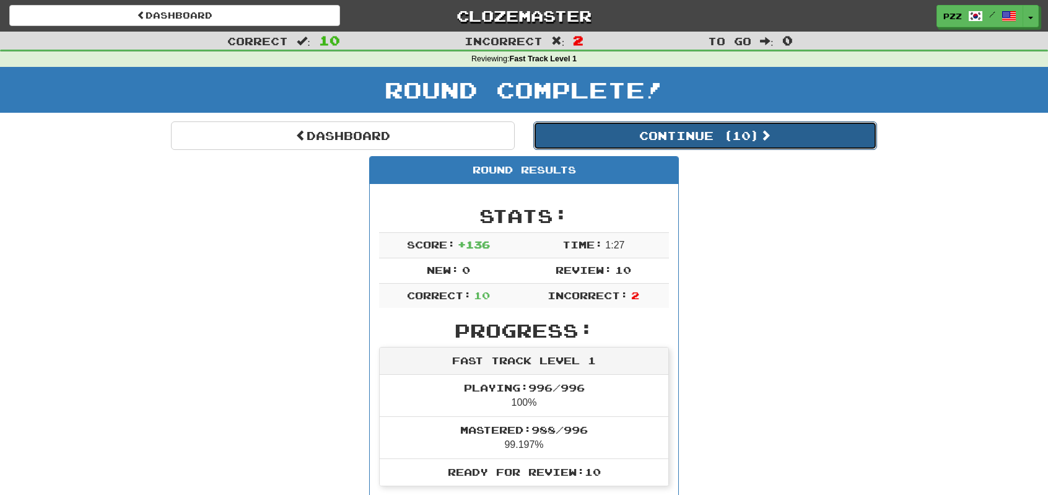
click at [585, 138] on button "Continue ( 10 )" at bounding box center [705, 135] width 344 height 29
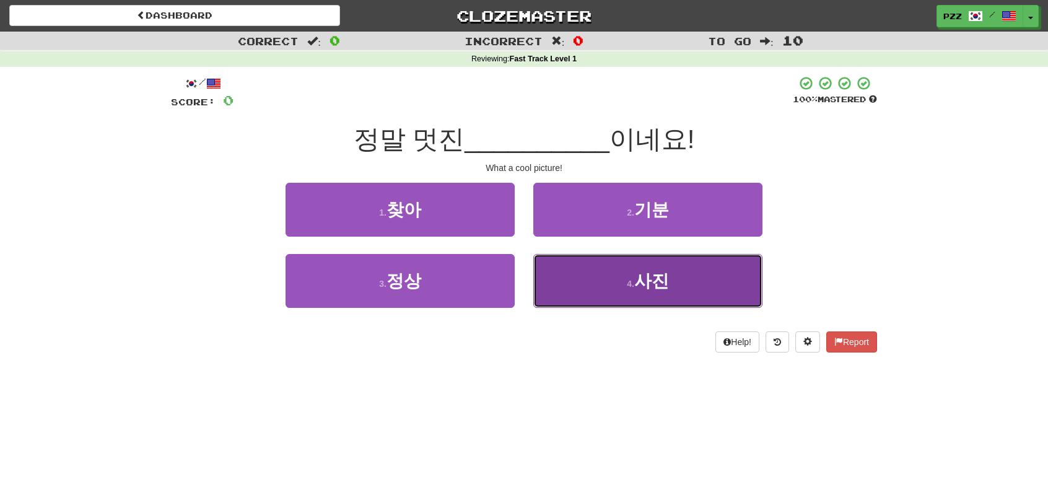
click at [605, 278] on button "4 . 사진" at bounding box center [647, 281] width 229 height 54
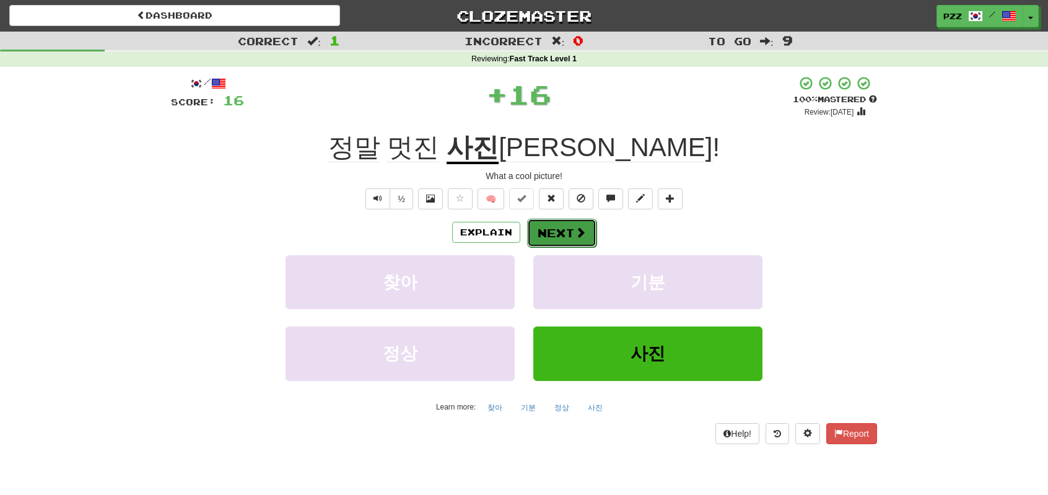
click at [554, 227] on button "Next" at bounding box center [561, 233] width 69 height 29
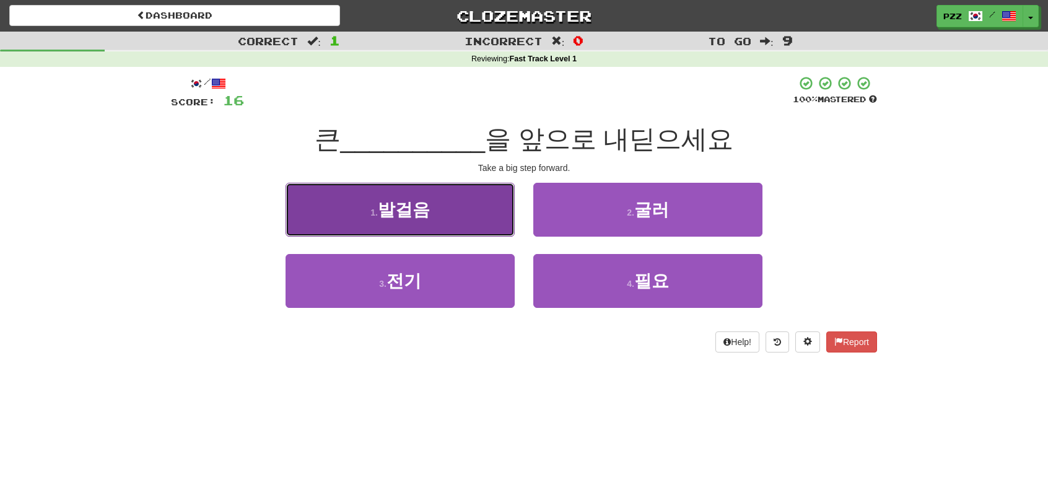
click at [445, 209] on button "1 . 발걸음" at bounding box center [400, 210] width 229 height 54
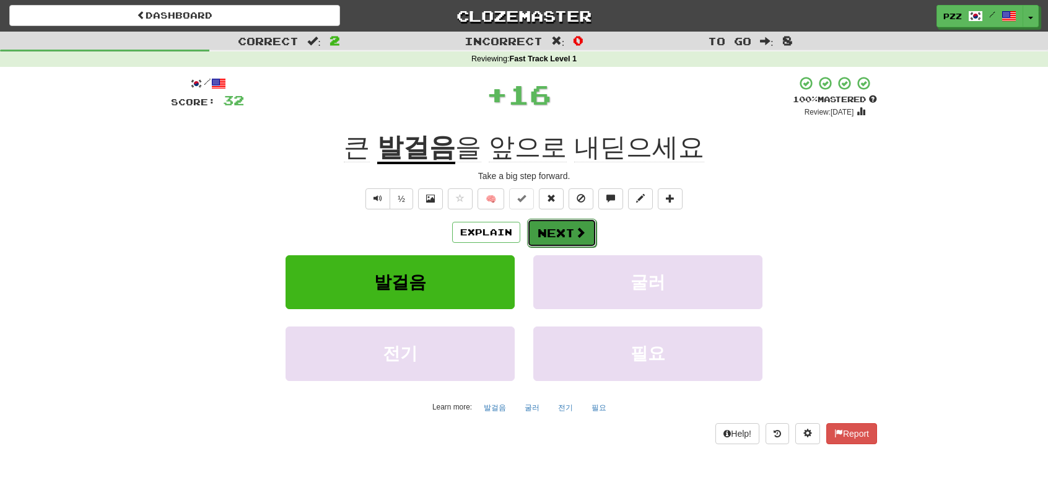
click at [556, 227] on button "Next" at bounding box center [561, 233] width 69 height 29
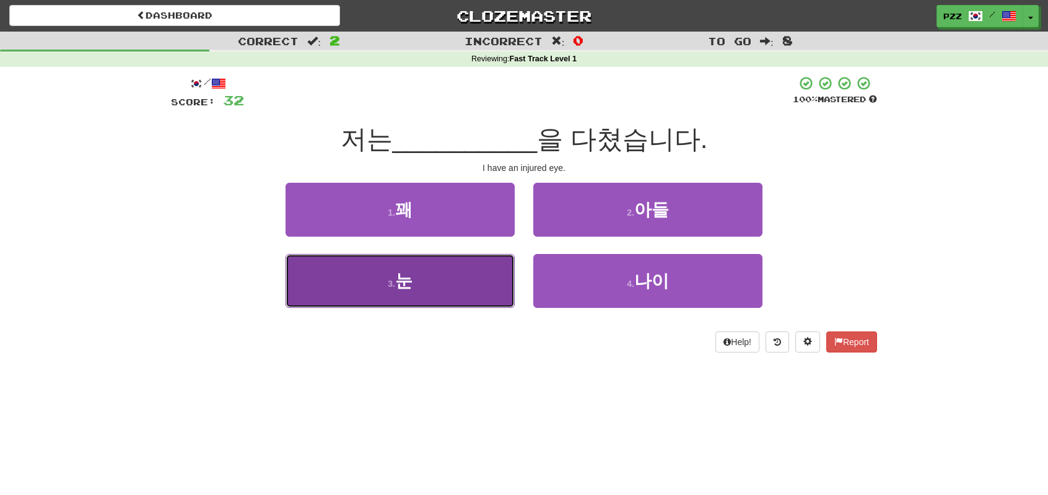
click at [459, 270] on button "3 . 눈" at bounding box center [400, 281] width 229 height 54
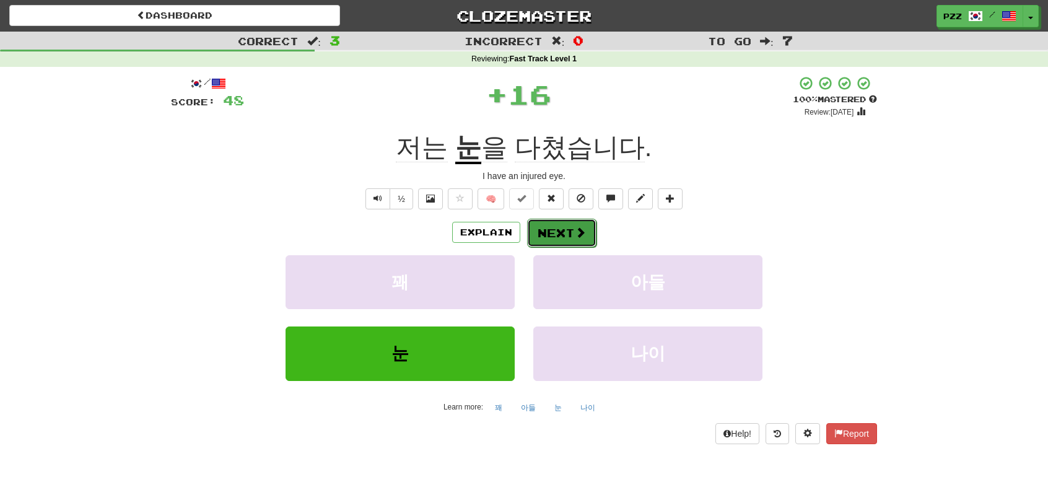
click at [577, 227] on span at bounding box center [580, 232] width 11 height 11
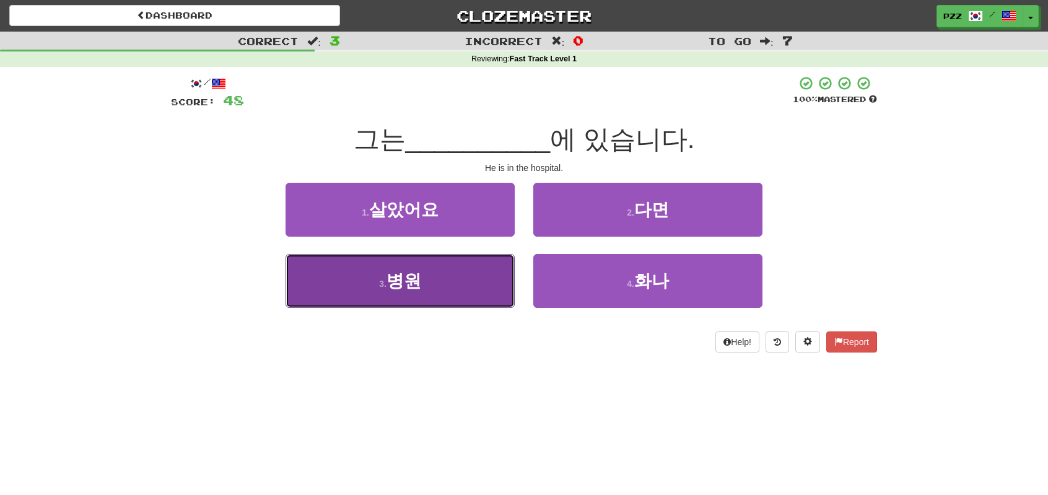
click at [465, 270] on button "3 . 병원" at bounding box center [400, 281] width 229 height 54
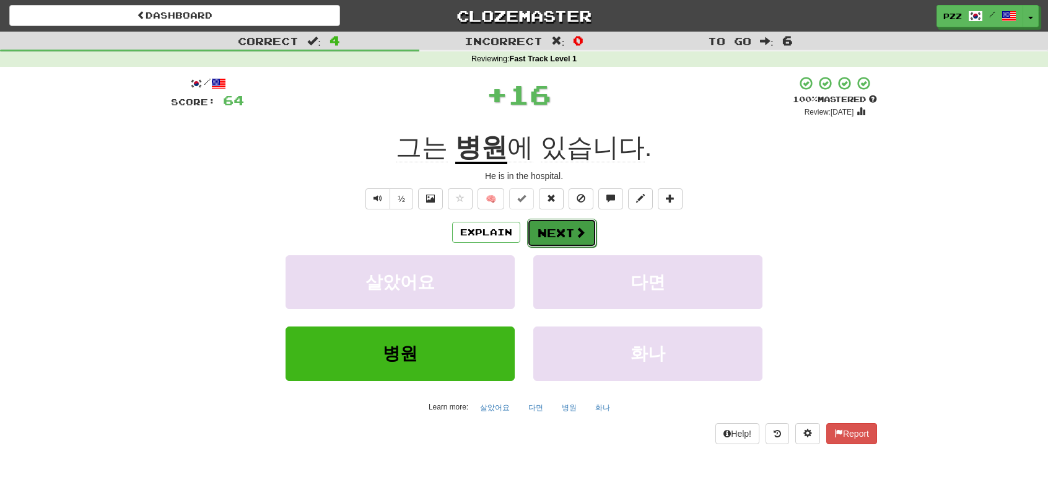
click at [553, 232] on button "Next" at bounding box center [561, 233] width 69 height 29
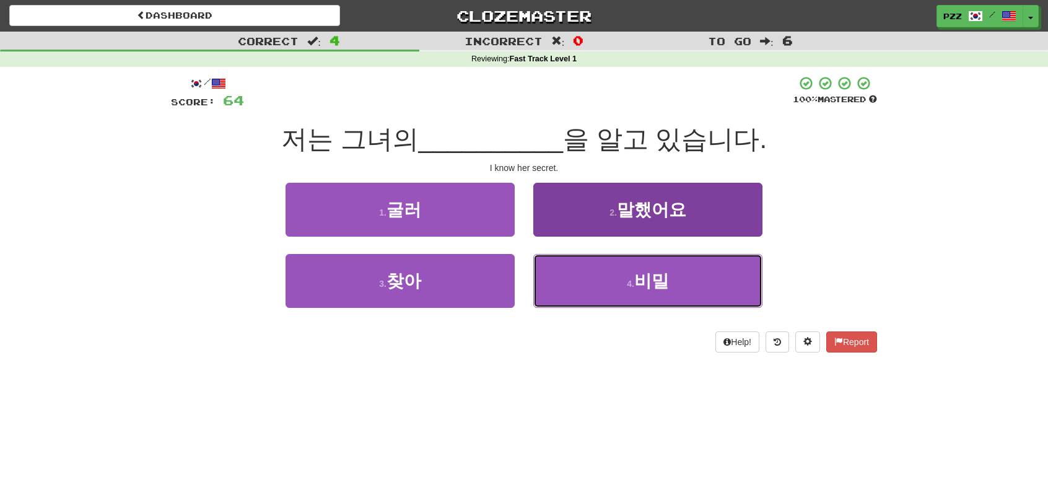
drag, startPoint x: 591, startPoint y: 286, endPoint x: 574, endPoint y: 264, distance: 27.4
click at [587, 274] on button "4 . 비밀" at bounding box center [647, 281] width 229 height 54
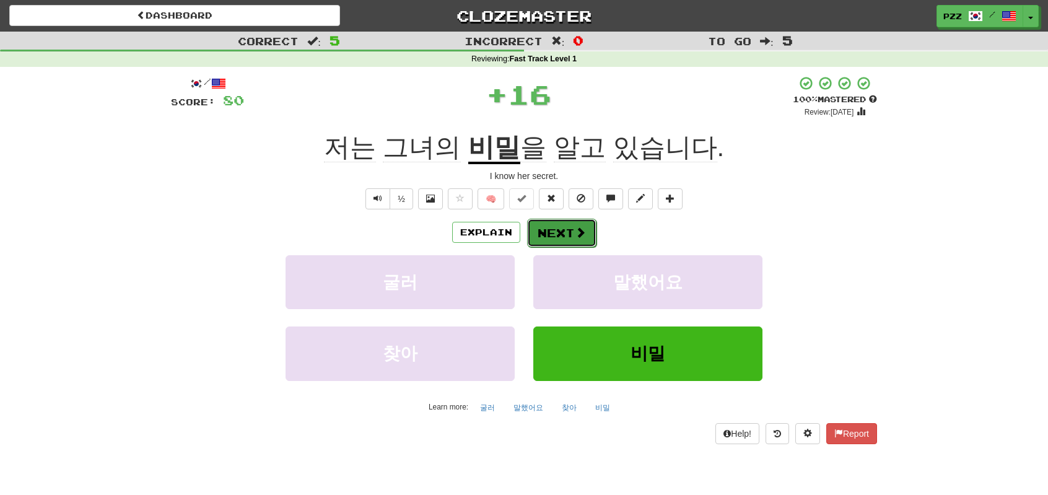
click at [572, 231] on button "Next" at bounding box center [561, 233] width 69 height 29
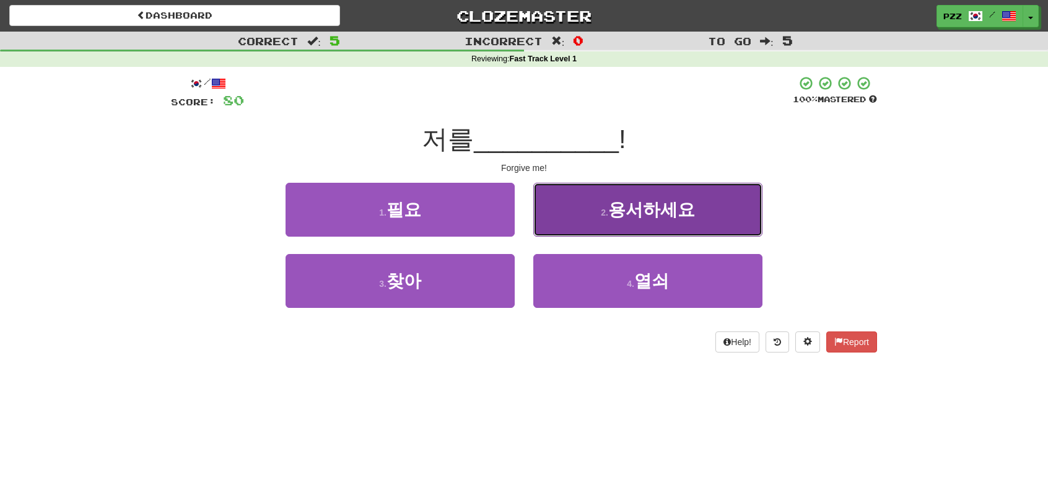
click at [559, 204] on button "2 . 용서하세요" at bounding box center [647, 210] width 229 height 54
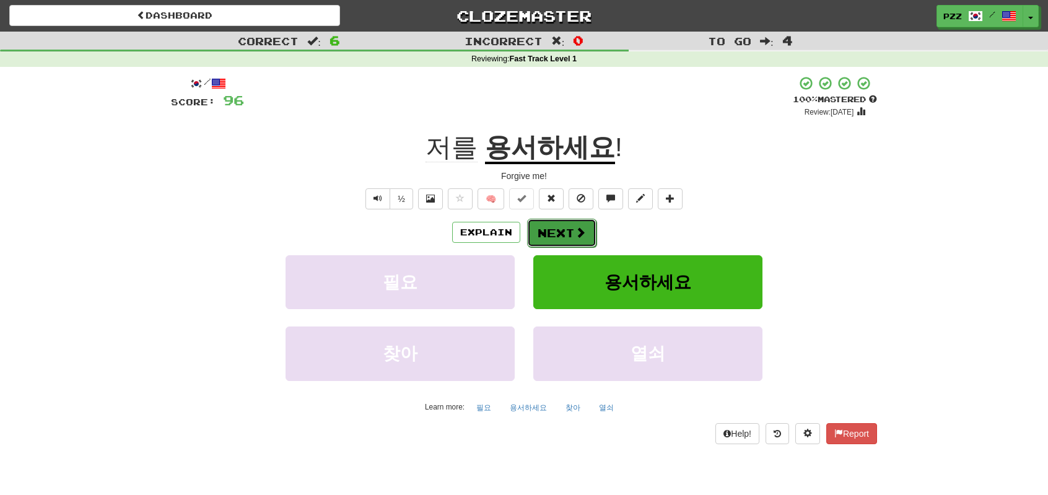
click at [569, 224] on button "Next" at bounding box center [561, 233] width 69 height 29
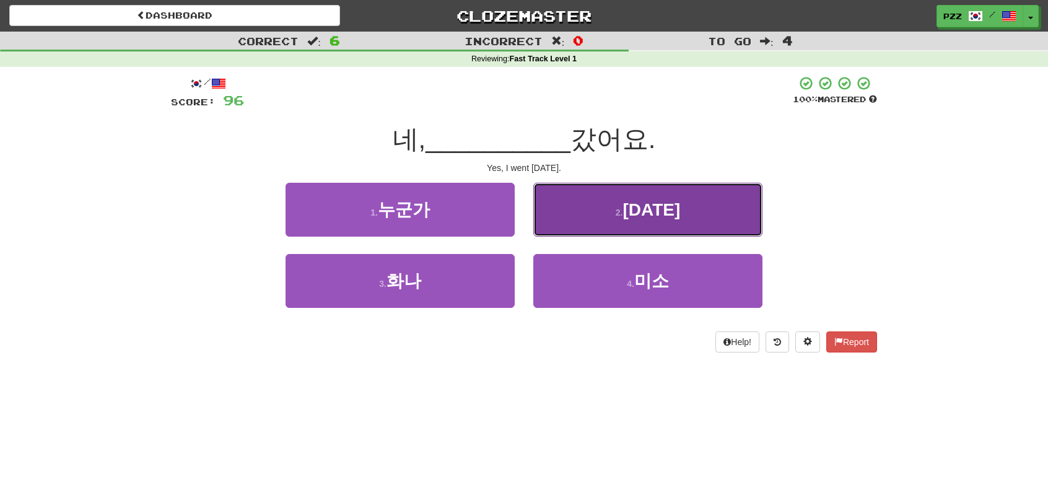
click at [569, 201] on button "2 . 어제" at bounding box center [647, 210] width 229 height 54
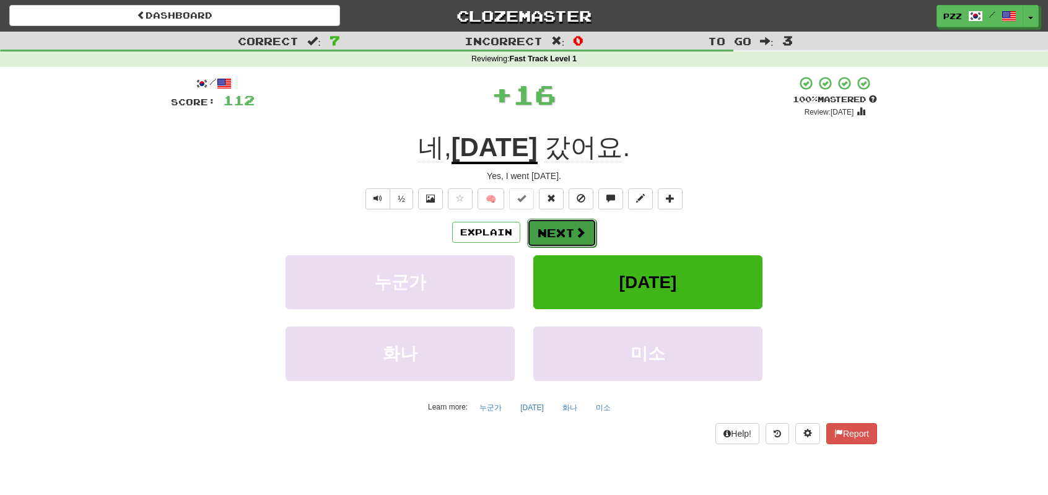
click at [572, 232] on button "Next" at bounding box center [561, 233] width 69 height 29
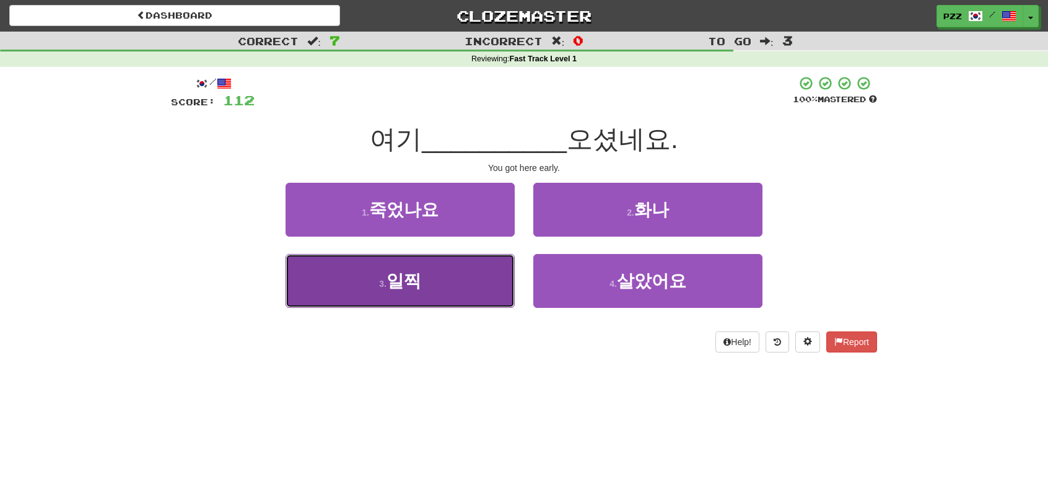
click at [451, 284] on button "3 . 일찍" at bounding box center [400, 281] width 229 height 54
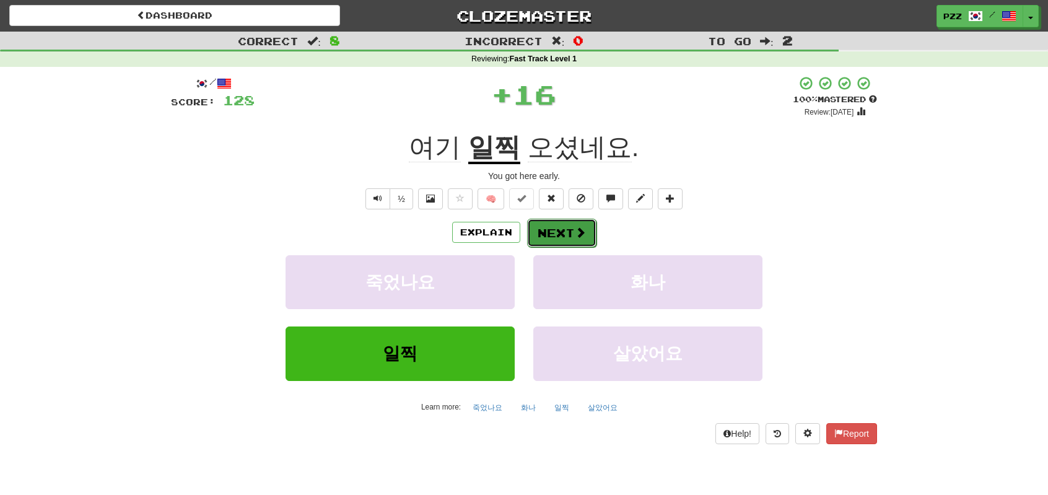
click at [566, 227] on button "Next" at bounding box center [561, 233] width 69 height 29
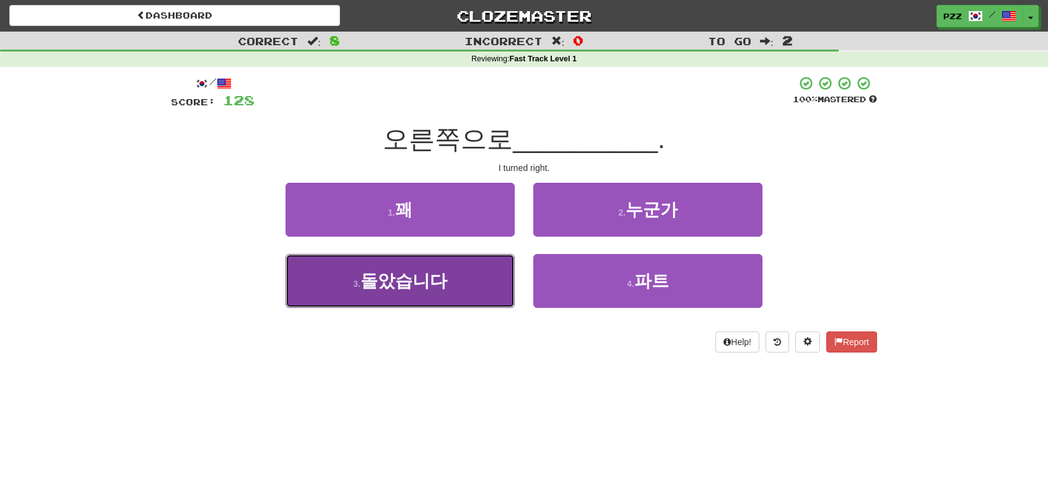
click at [448, 270] on button "3 . 돌았습니다" at bounding box center [400, 281] width 229 height 54
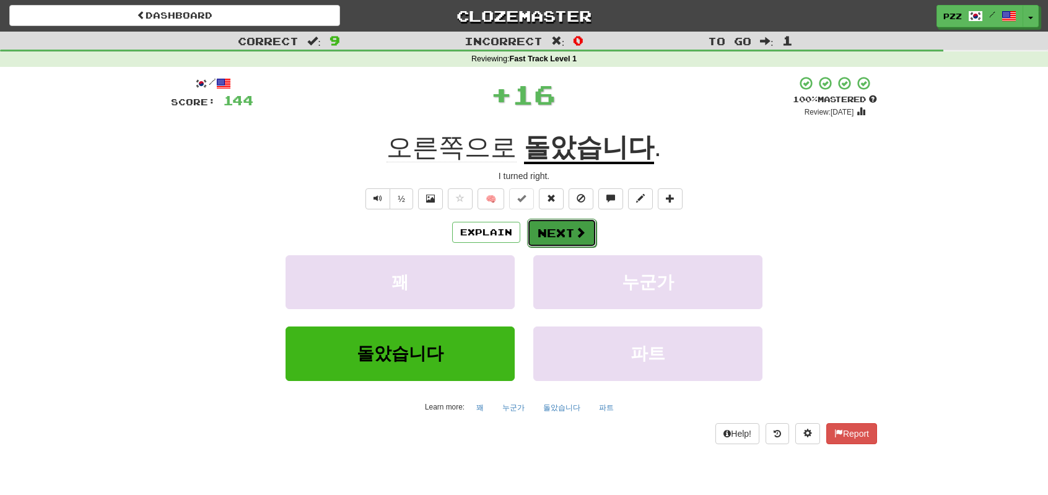
click at [576, 229] on span at bounding box center [580, 232] width 11 height 11
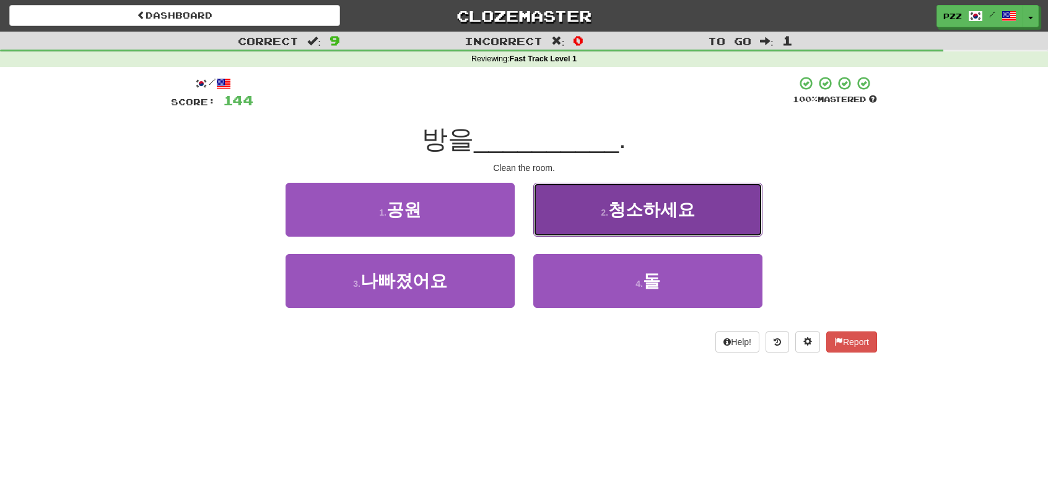
click at [563, 210] on button "2 . 청소하세요" at bounding box center [647, 210] width 229 height 54
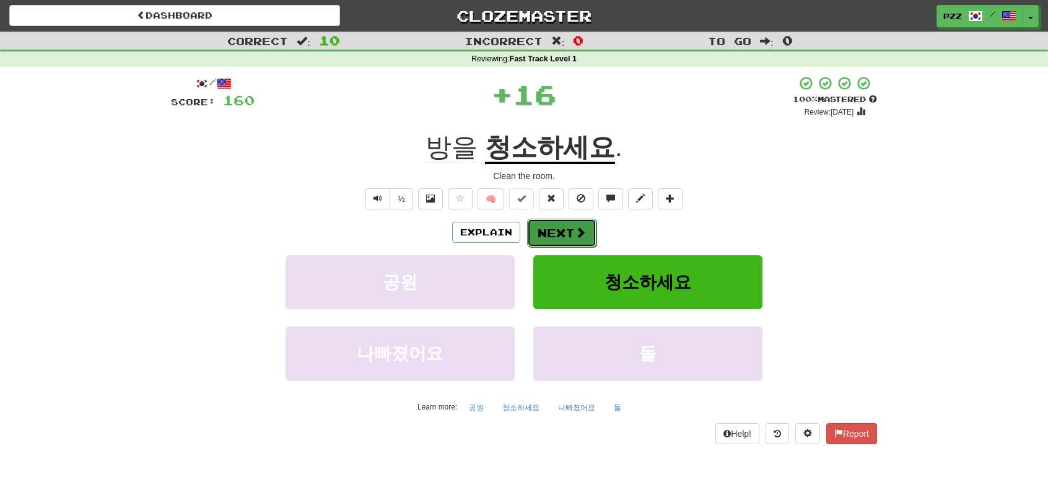
click at [565, 226] on button "Next" at bounding box center [561, 233] width 69 height 29
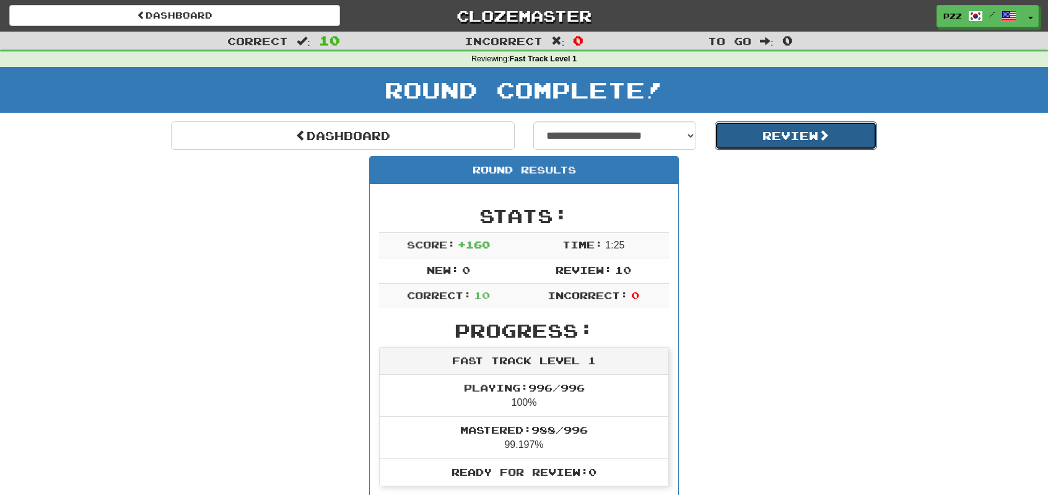
click at [751, 136] on button "Review" at bounding box center [796, 135] width 163 height 29
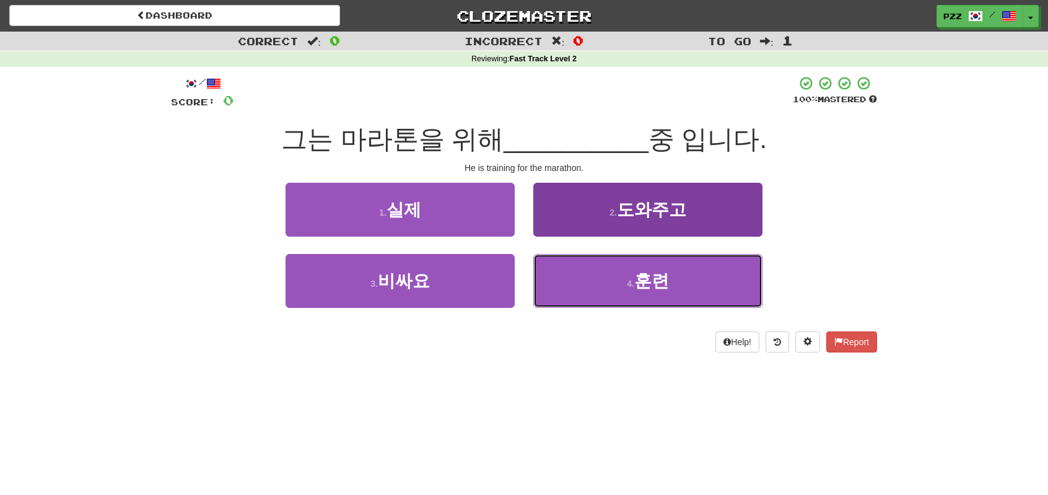
click at [574, 276] on button "4 . 훈련" at bounding box center [647, 281] width 229 height 54
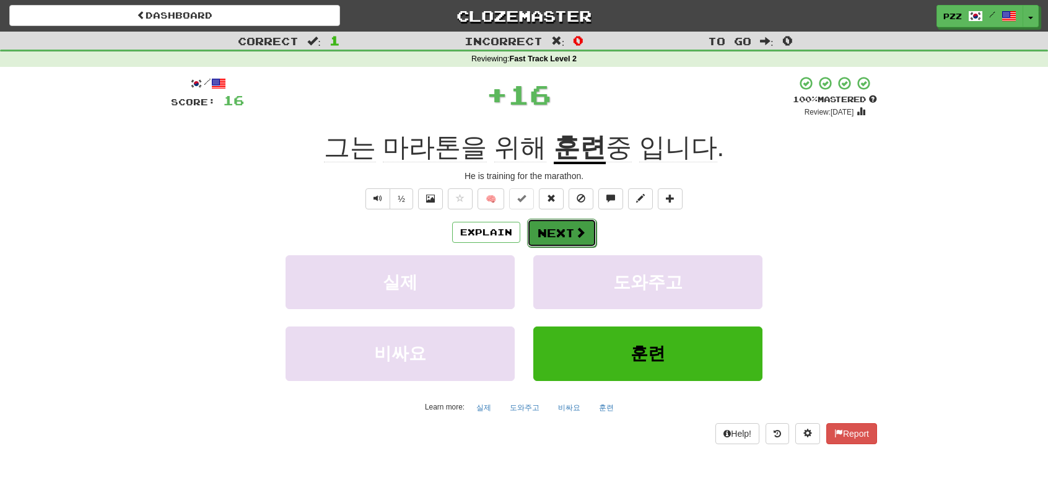
click at [558, 234] on button "Next" at bounding box center [561, 233] width 69 height 29
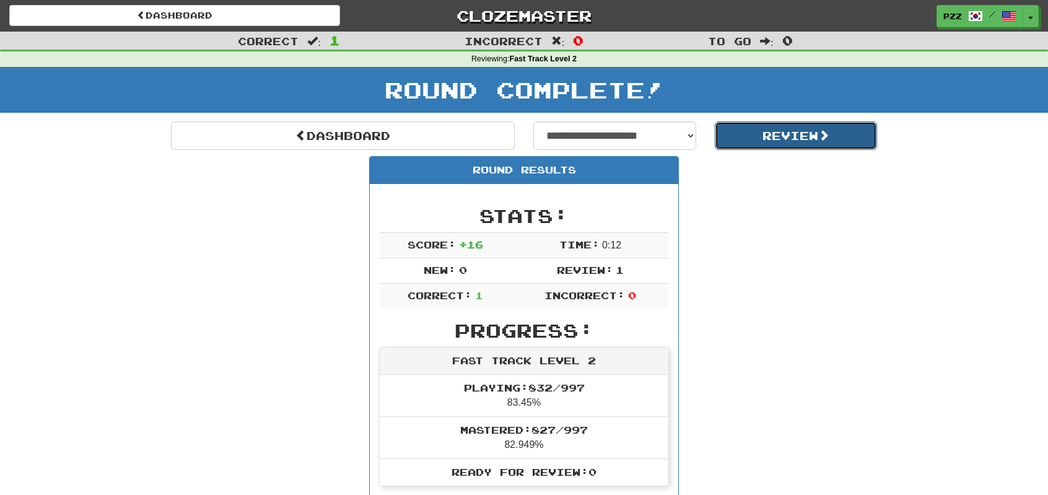
click at [780, 133] on button "Review" at bounding box center [796, 135] width 163 height 29
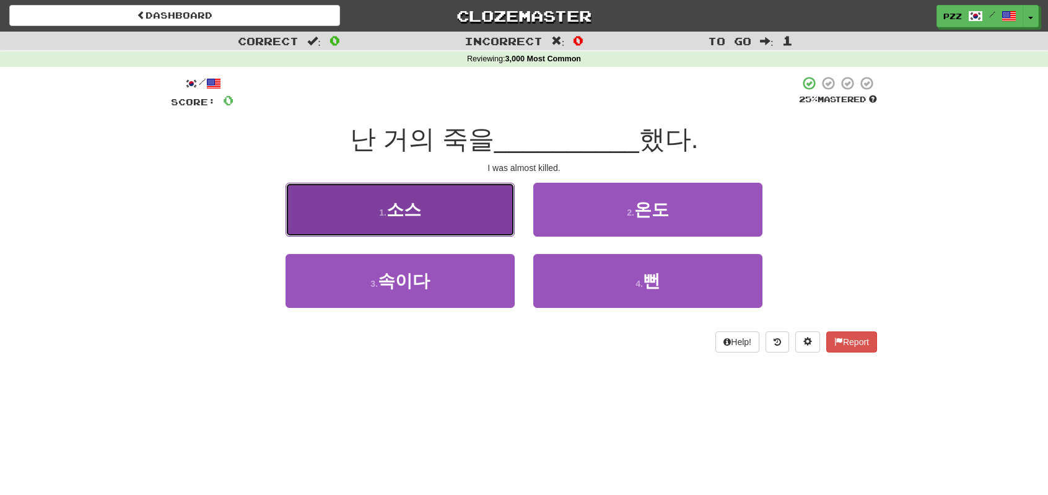
click at [454, 217] on button "1 . 소스" at bounding box center [400, 210] width 229 height 54
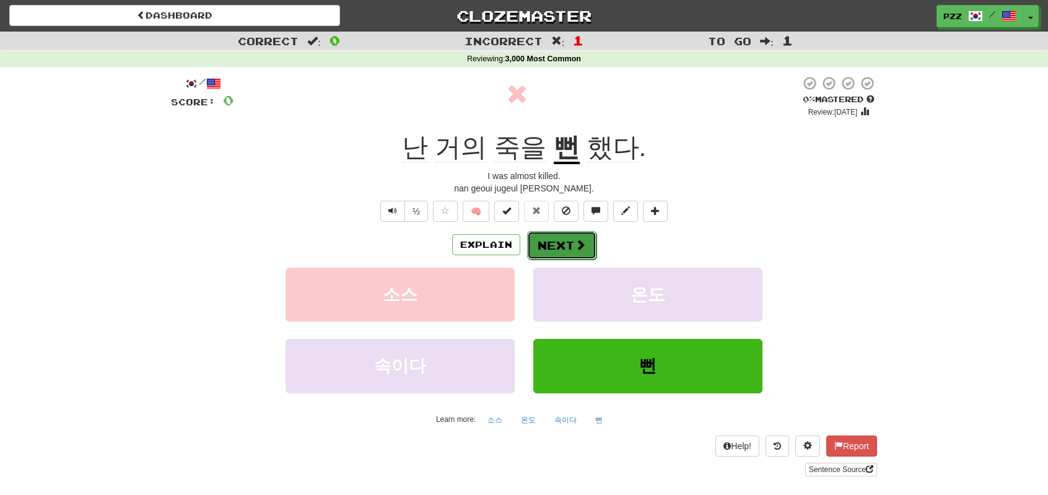
click at [569, 243] on button "Next" at bounding box center [561, 245] width 69 height 29
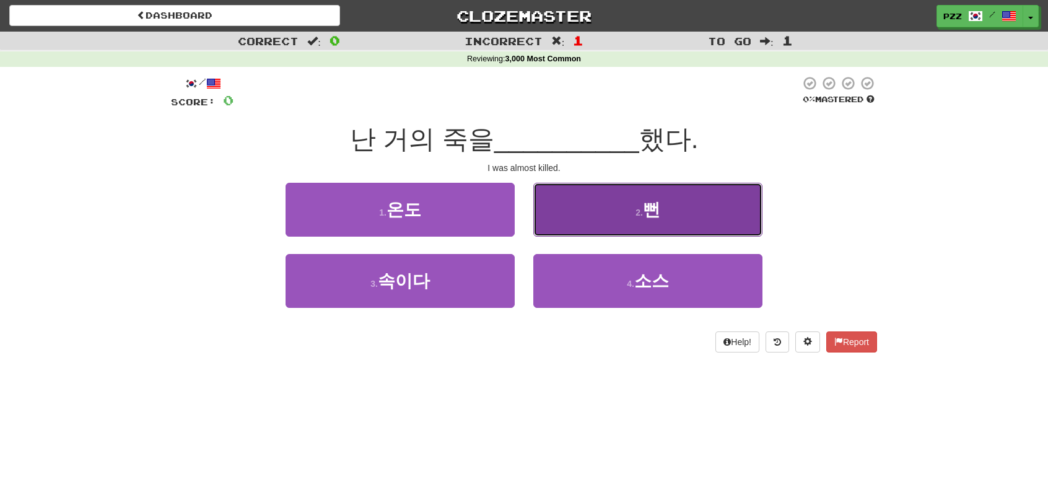
click at [579, 204] on button "2 . 뻔" at bounding box center [647, 210] width 229 height 54
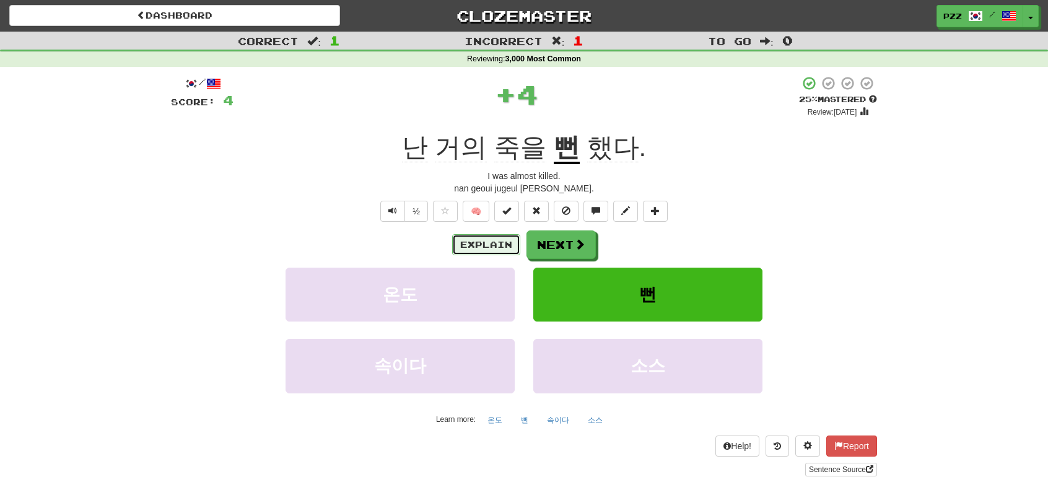
click at [486, 242] on button "Explain" at bounding box center [486, 244] width 68 height 21
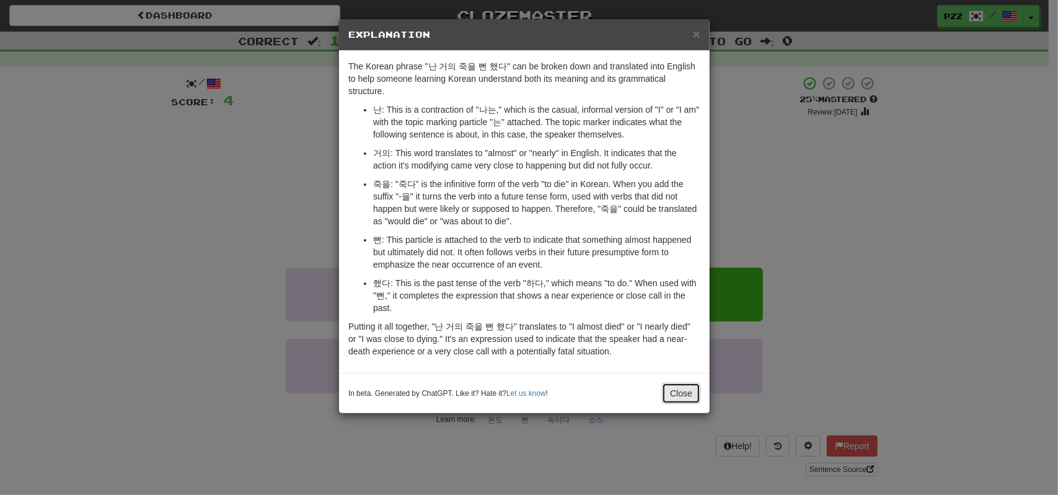
click at [687, 383] on button "Close" at bounding box center [681, 393] width 38 height 21
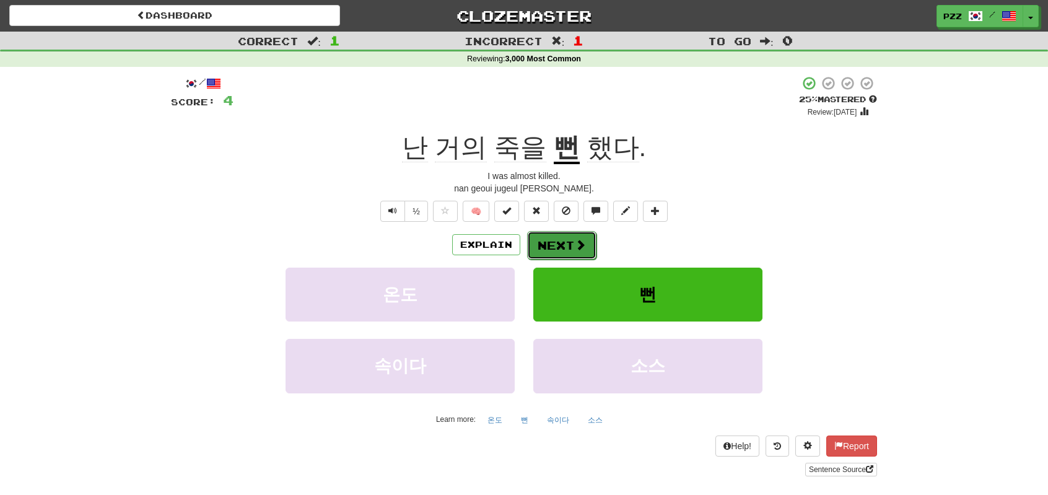
click at [560, 245] on button "Next" at bounding box center [561, 245] width 69 height 29
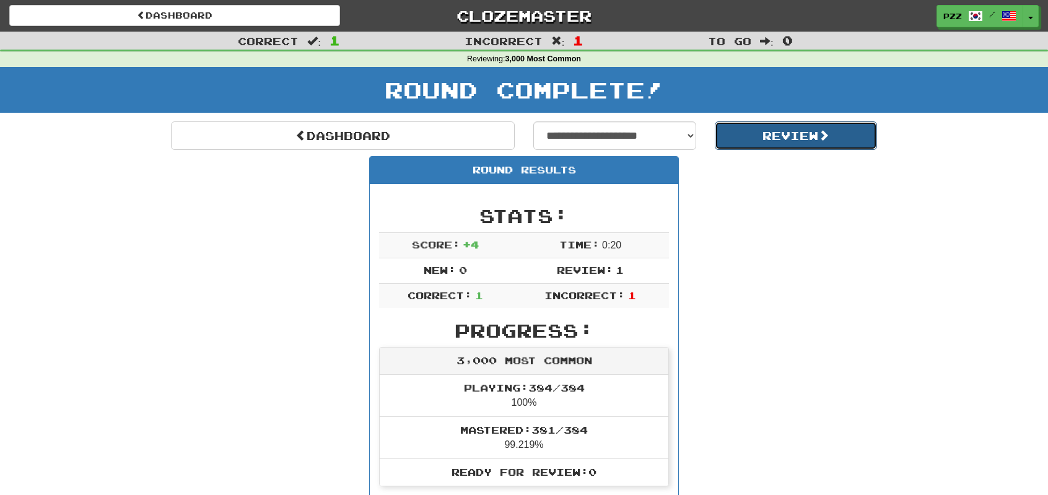
click at [768, 136] on button "Review" at bounding box center [796, 135] width 163 height 29
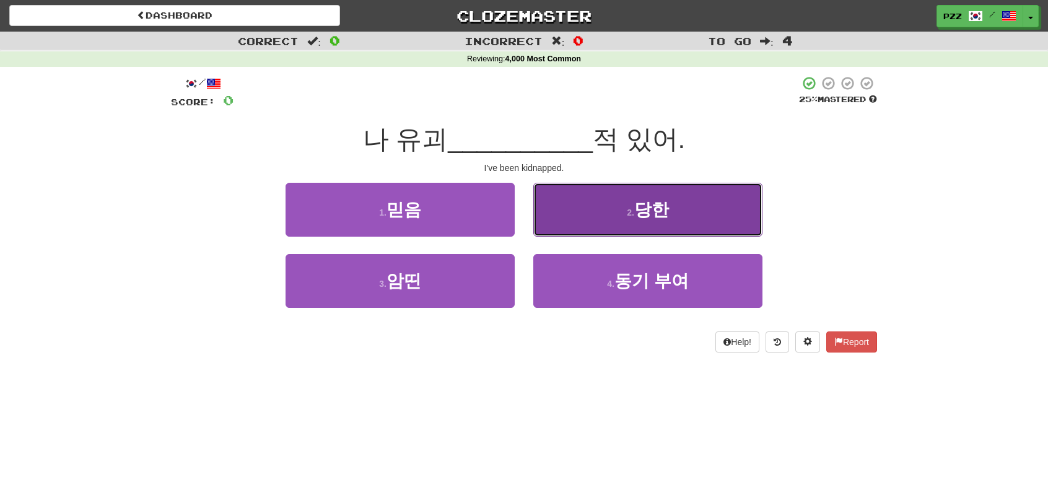
click at [605, 217] on button "2 . 당한" at bounding box center [647, 210] width 229 height 54
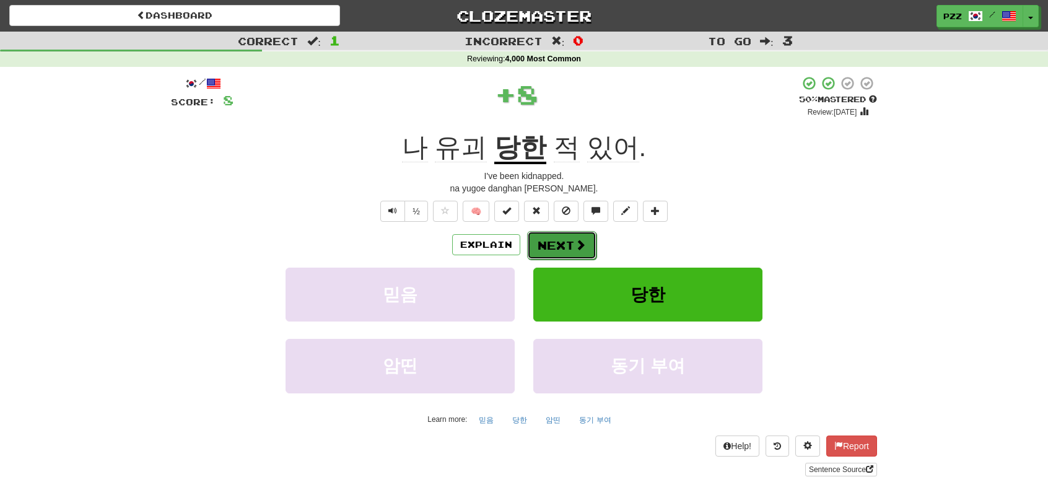
click at [571, 242] on button "Next" at bounding box center [561, 245] width 69 height 29
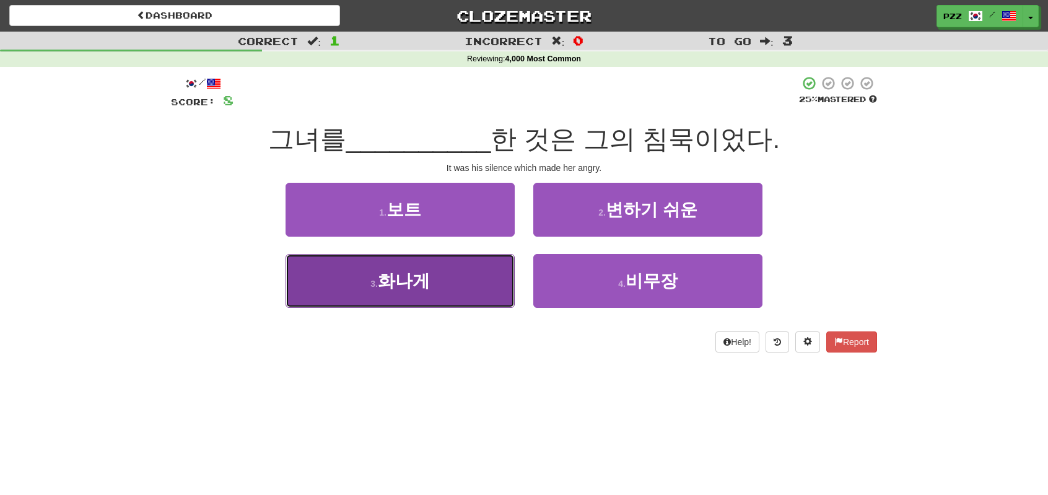
click at [434, 280] on button "3 . 화나게" at bounding box center [400, 281] width 229 height 54
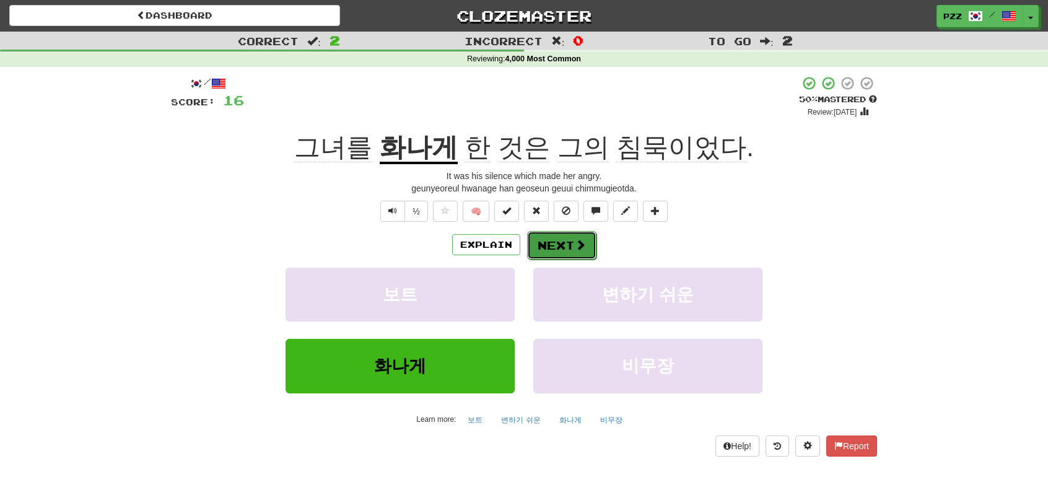
click at [565, 248] on button "Next" at bounding box center [561, 245] width 69 height 29
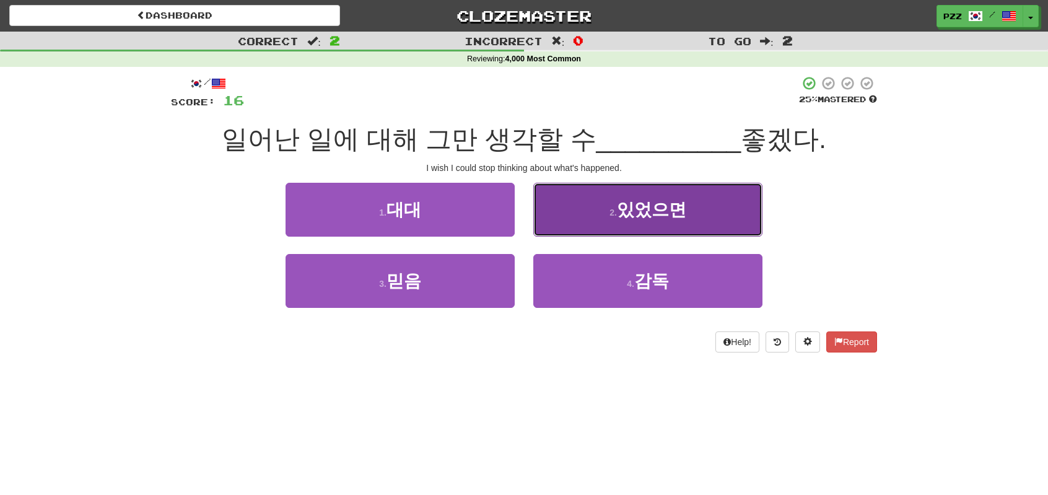
click at [589, 225] on button "2 . 있었으면" at bounding box center [647, 210] width 229 height 54
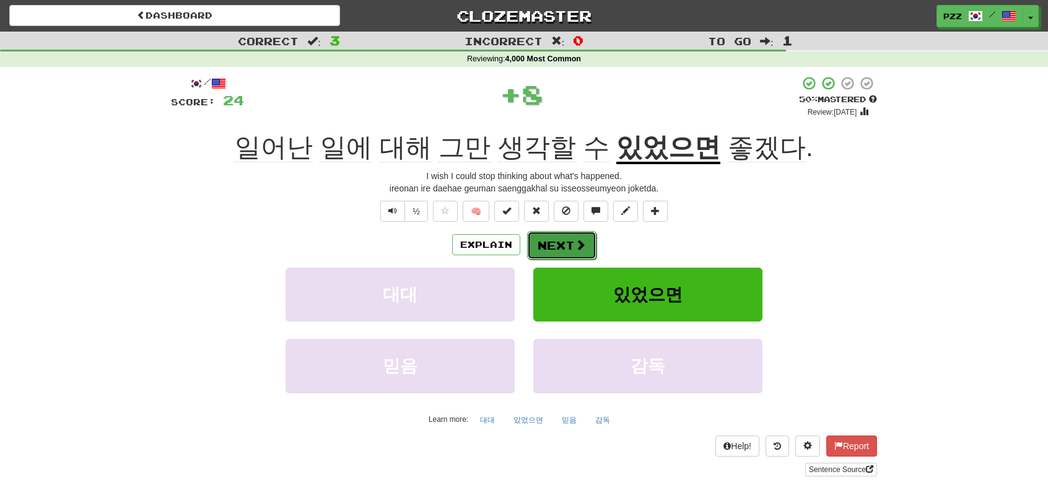
click at [555, 239] on button "Next" at bounding box center [561, 245] width 69 height 29
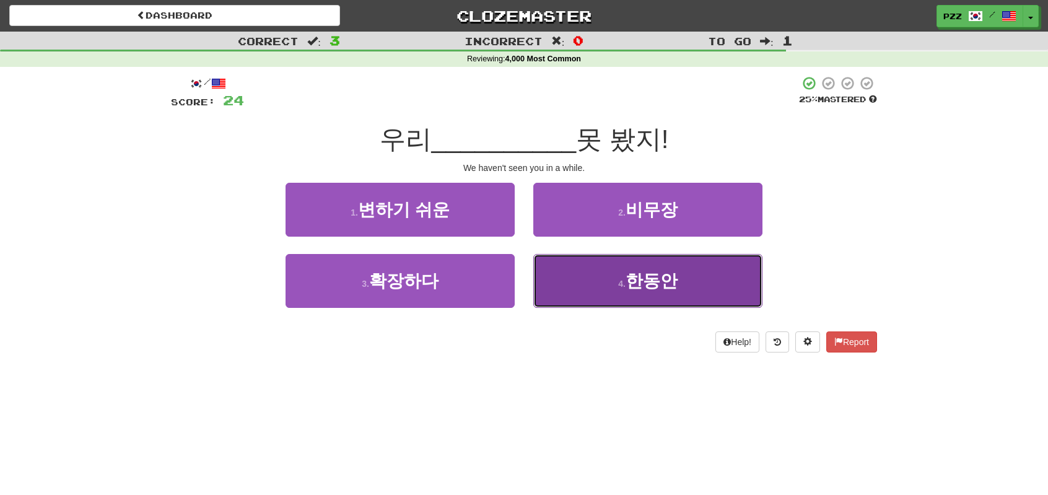
click at [594, 279] on button "4 . 한동안" at bounding box center [647, 281] width 229 height 54
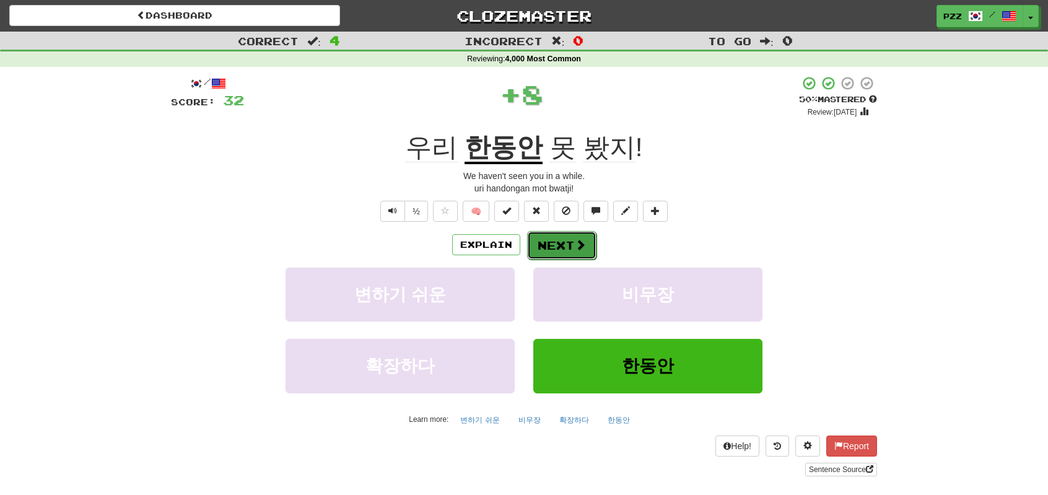
click at [540, 237] on button "Next" at bounding box center [561, 245] width 69 height 29
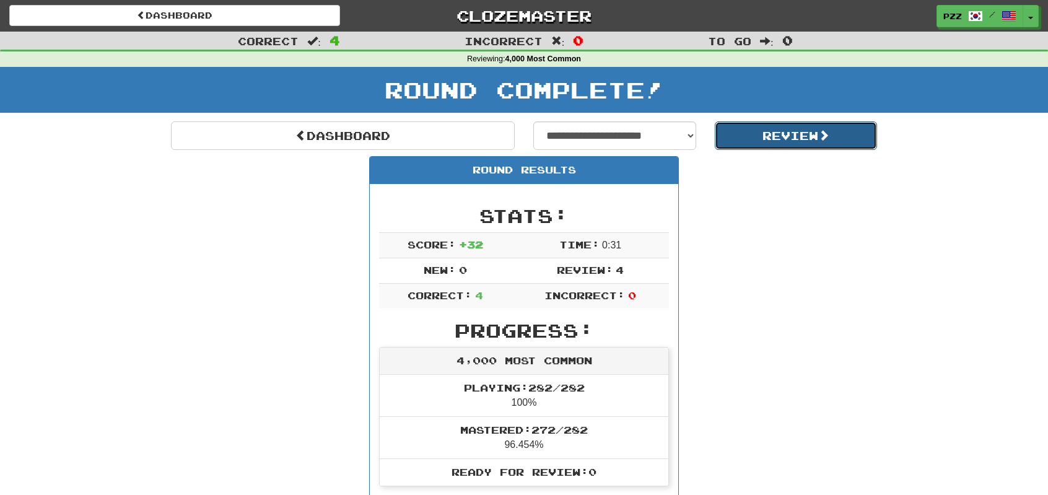
click at [737, 143] on button "Review" at bounding box center [796, 135] width 163 height 29
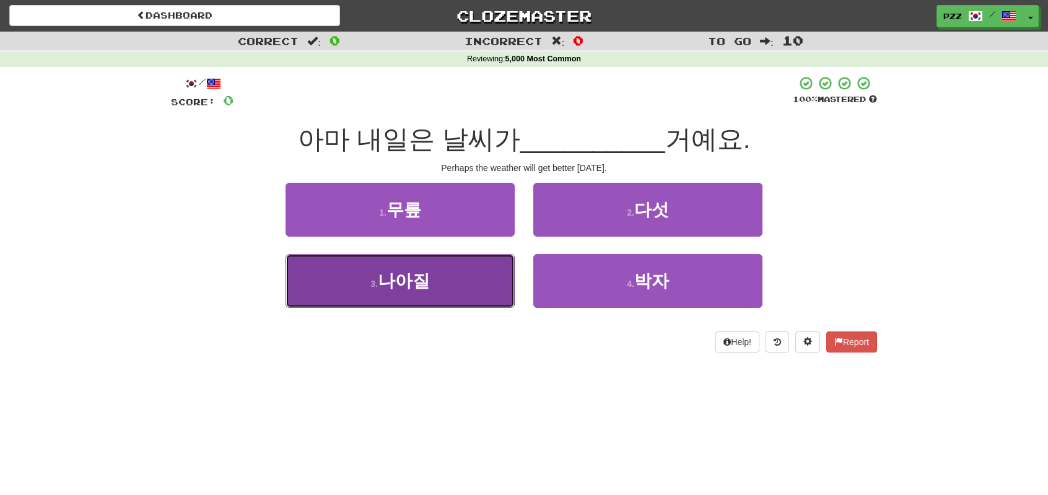
click at [438, 276] on button "3 . 나아질" at bounding box center [400, 281] width 229 height 54
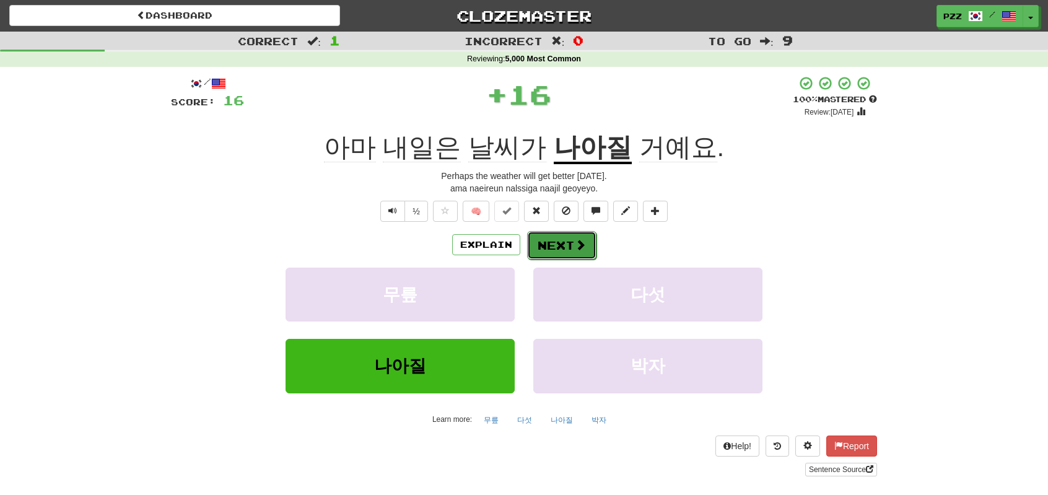
click at [555, 240] on button "Next" at bounding box center [561, 245] width 69 height 29
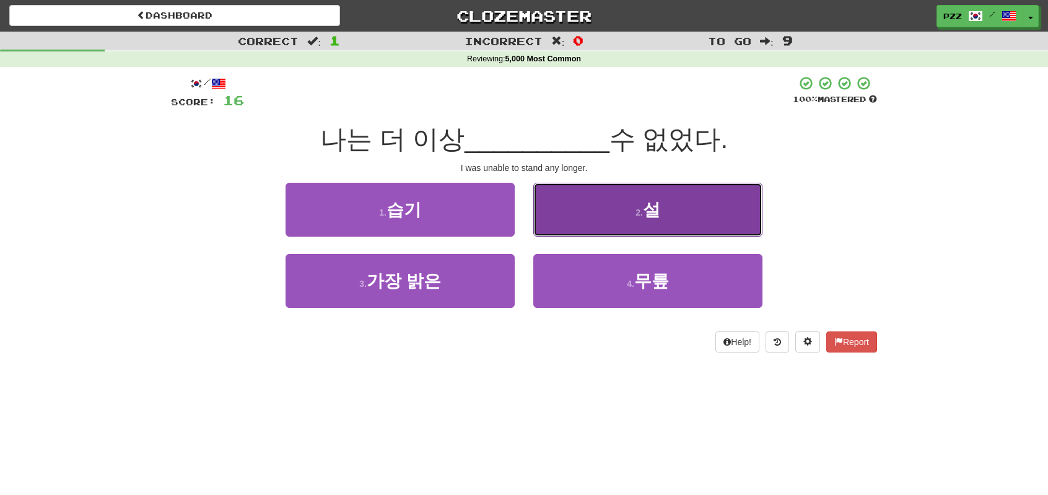
click at [573, 206] on button "2 . 설" at bounding box center [647, 210] width 229 height 54
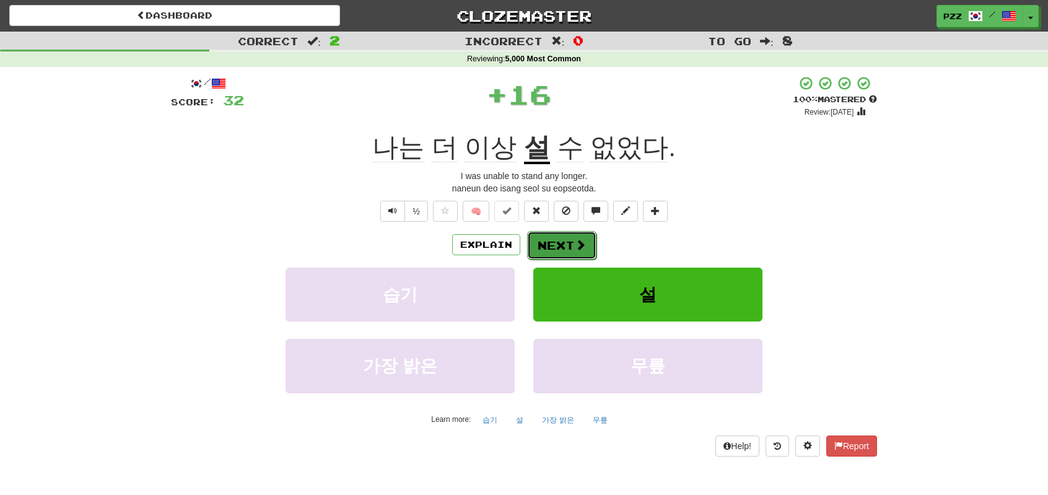
click at [564, 236] on button "Next" at bounding box center [561, 245] width 69 height 29
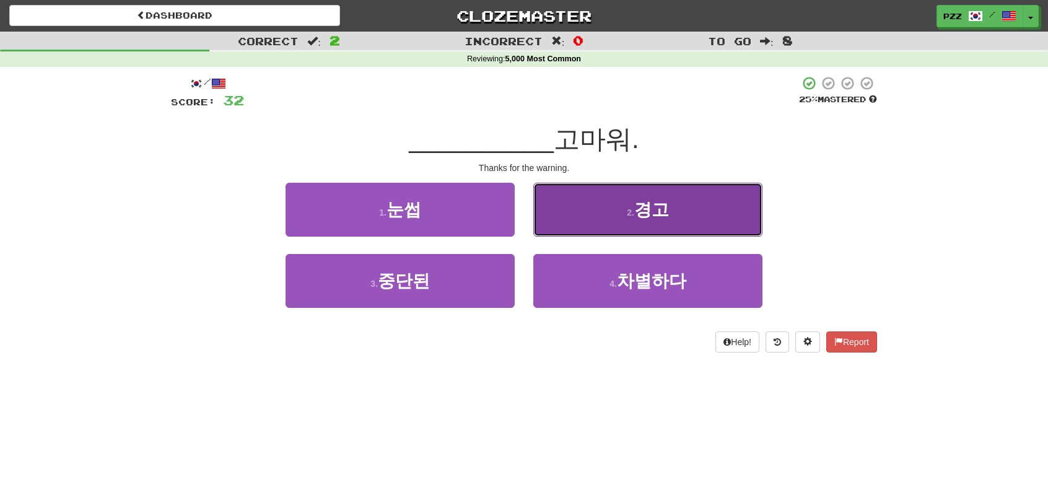
click at [558, 204] on button "2 . 경고" at bounding box center [647, 210] width 229 height 54
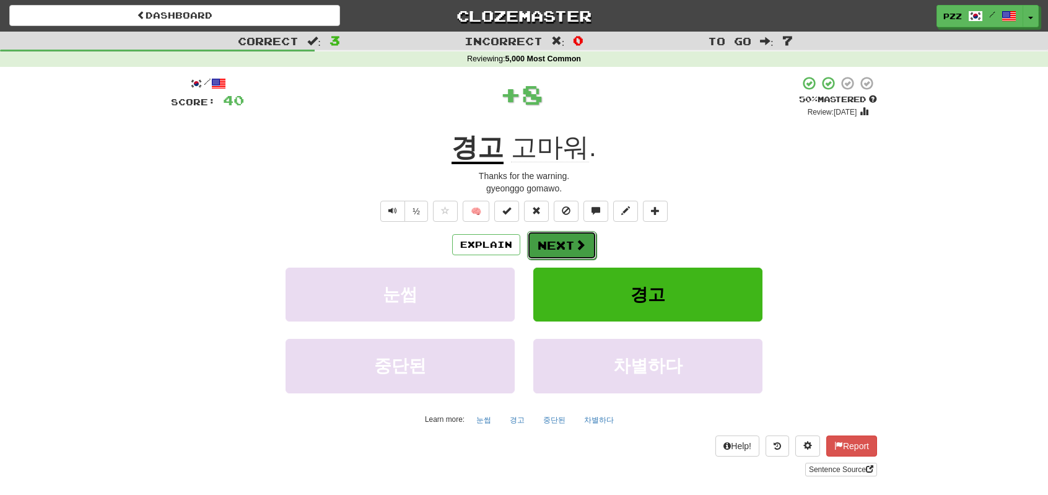
click at [568, 239] on button "Next" at bounding box center [561, 245] width 69 height 29
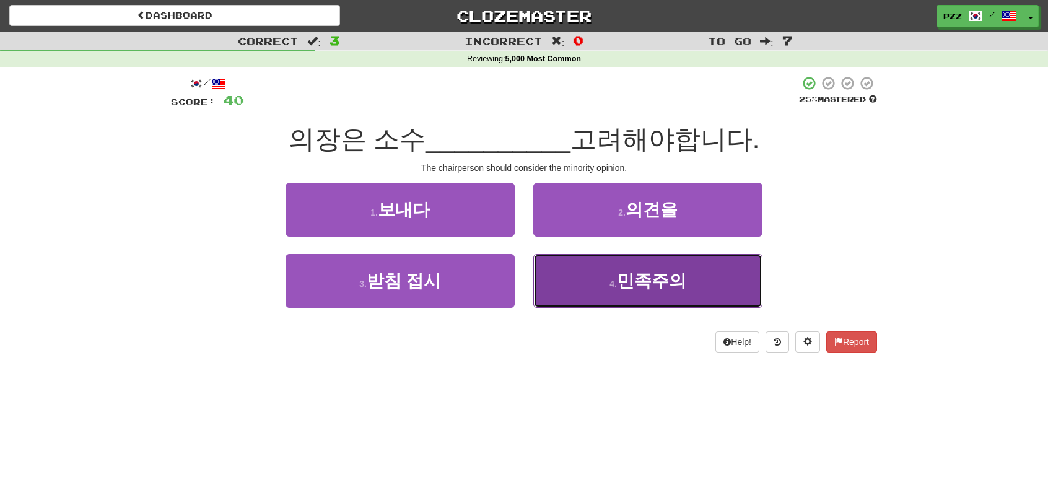
click at [703, 273] on button "4 . 민족주의" at bounding box center [647, 281] width 229 height 54
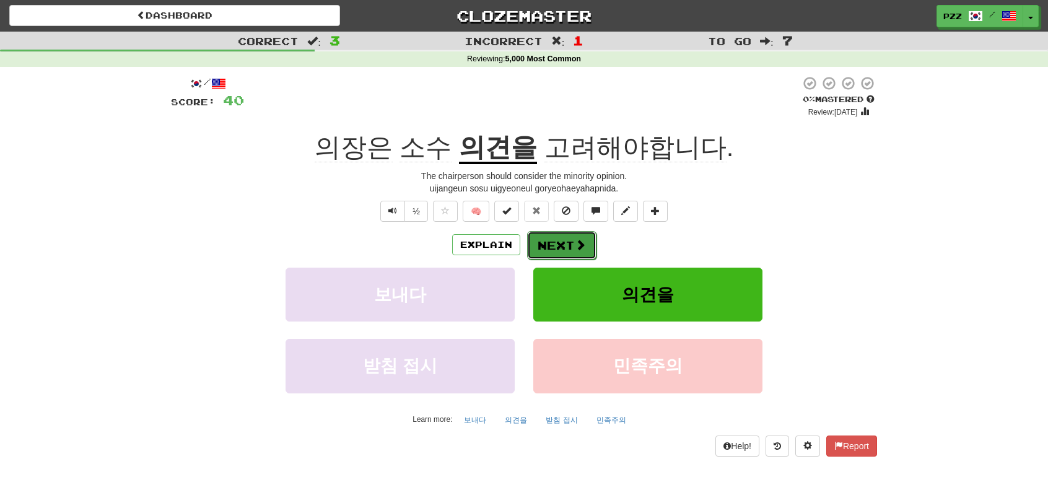
click at [575, 242] on span at bounding box center [580, 244] width 11 height 11
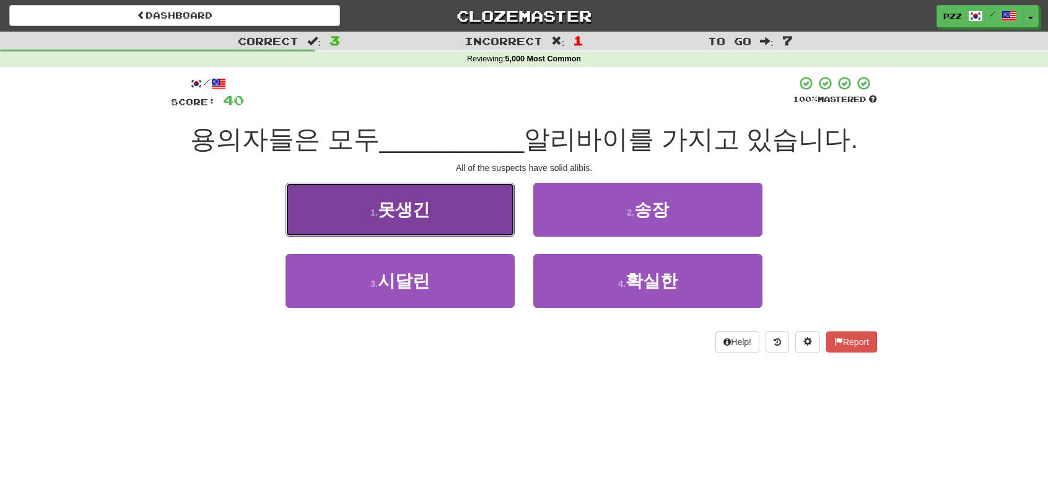
click at [444, 214] on button "1 . 못생긴" at bounding box center [400, 210] width 229 height 54
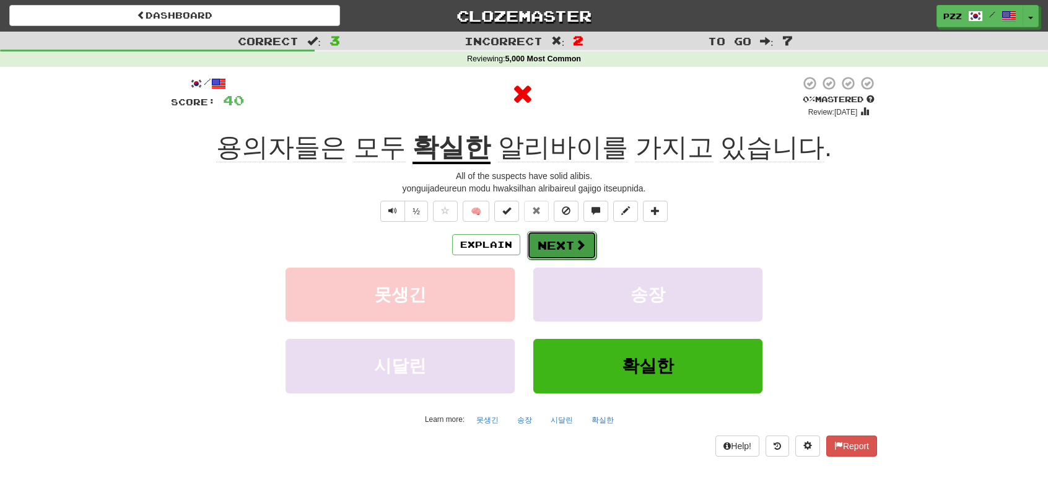
click at [545, 242] on button "Next" at bounding box center [561, 245] width 69 height 29
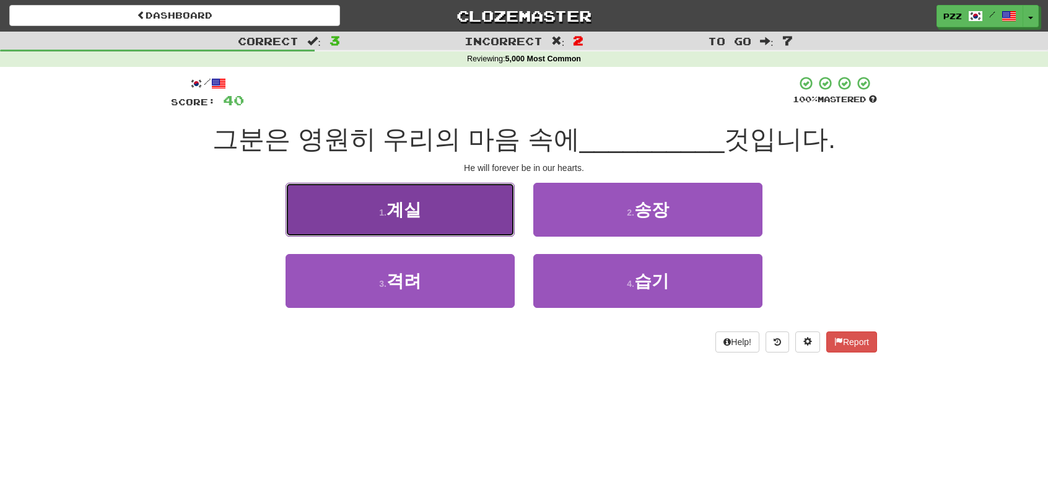
click at [455, 217] on button "1 . 계실" at bounding box center [400, 210] width 229 height 54
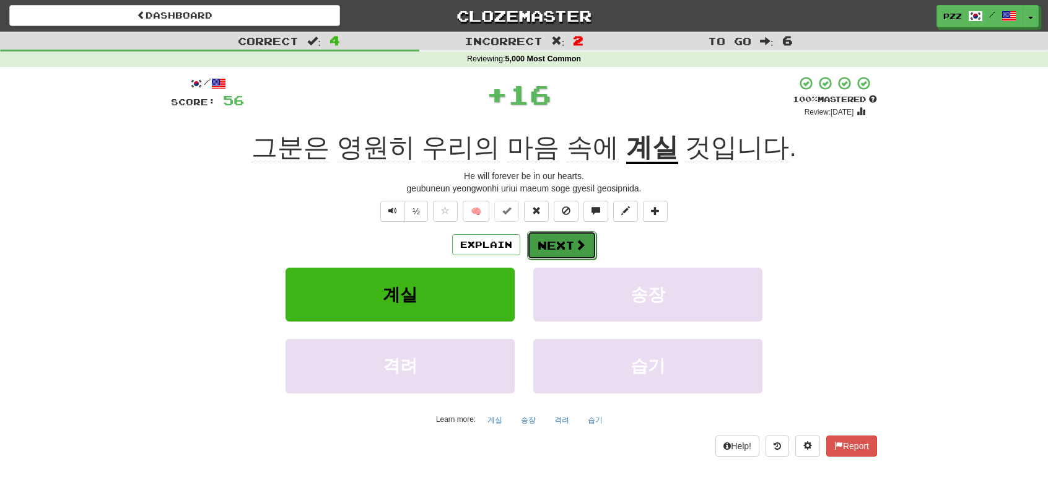
click at [560, 242] on button "Next" at bounding box center [561, 245] width 69 height 29
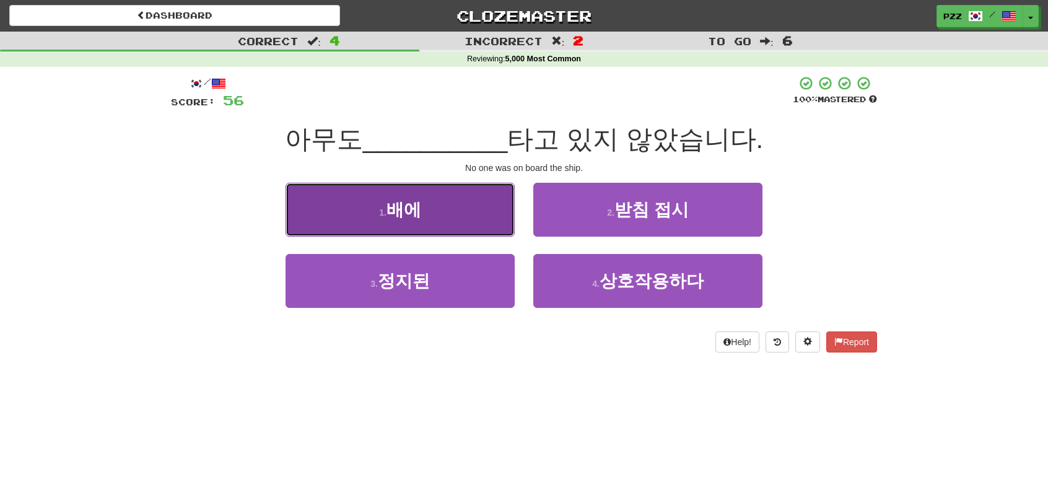
click at [447, 227] on button "1 . 배에" at bounding box center [400, 210] width 229 height 54
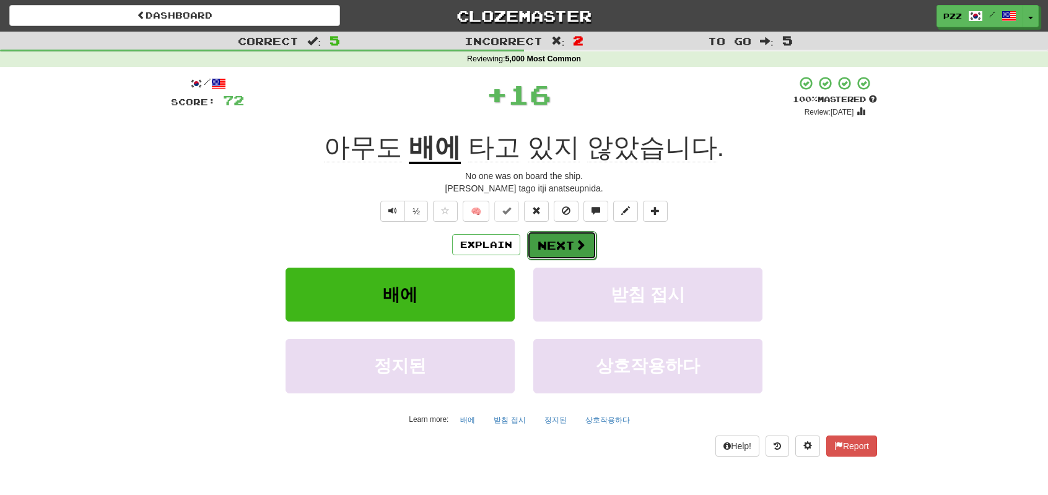
click at [577, 248] on span at bounding box center [580, 244] width 11 height 11
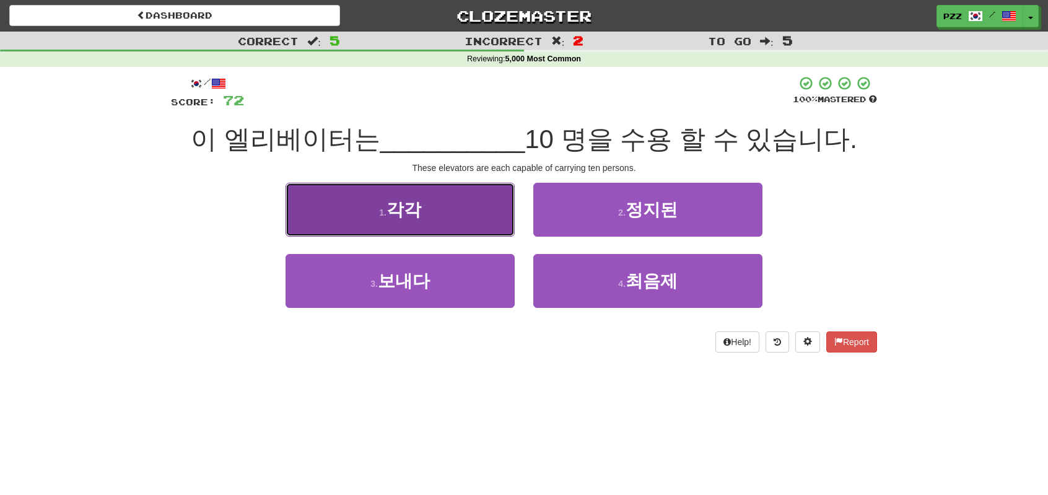
click at [457, 213] on button "1 . 각각" at bounding box center [400, 210] width 229 height 54
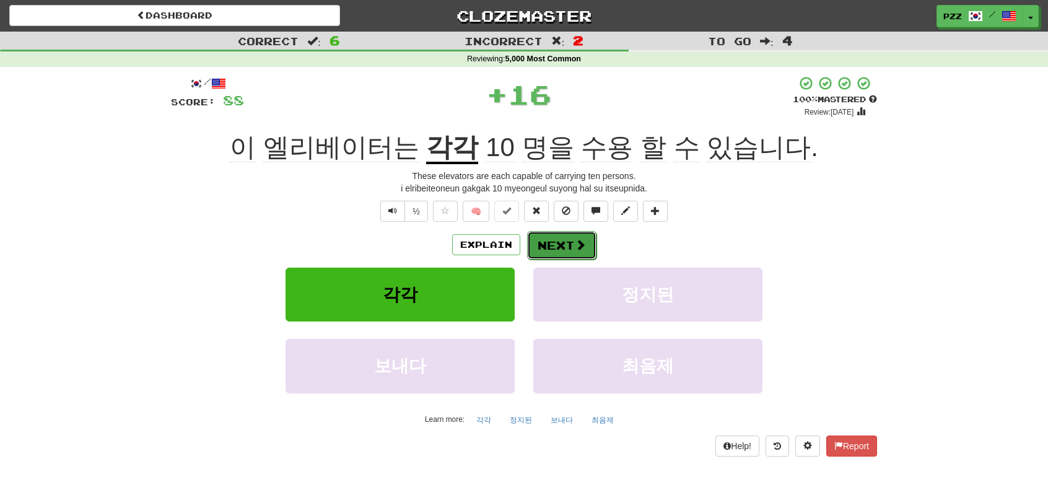
click at [552, 245] on button "Next" at bounding box center [561, 245] width 69 height 29
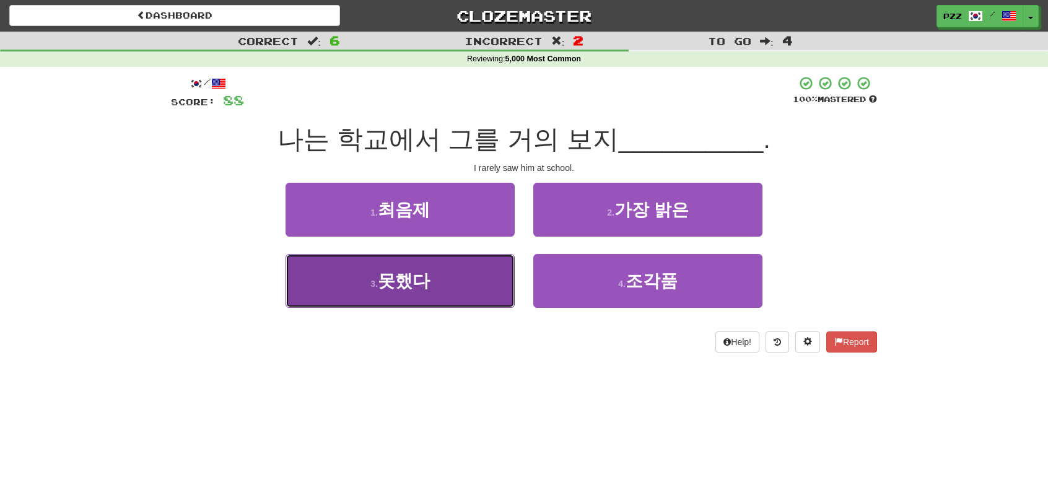
click at [441, 289] on button "3 . 못했다" at bounding box center [400, 281] width 229 height 54
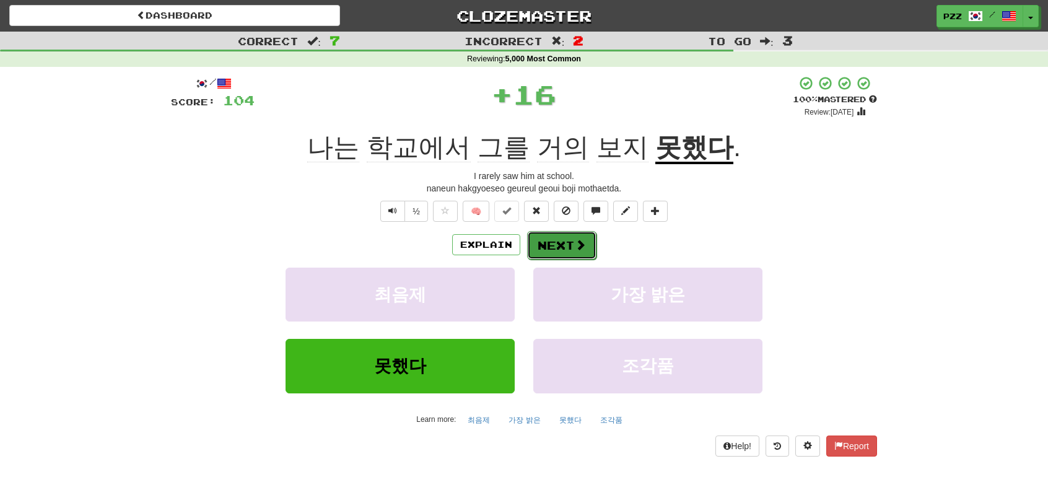
click at [570, 241] on button "Next" at bounding box center [561, 245] width 69 height 29
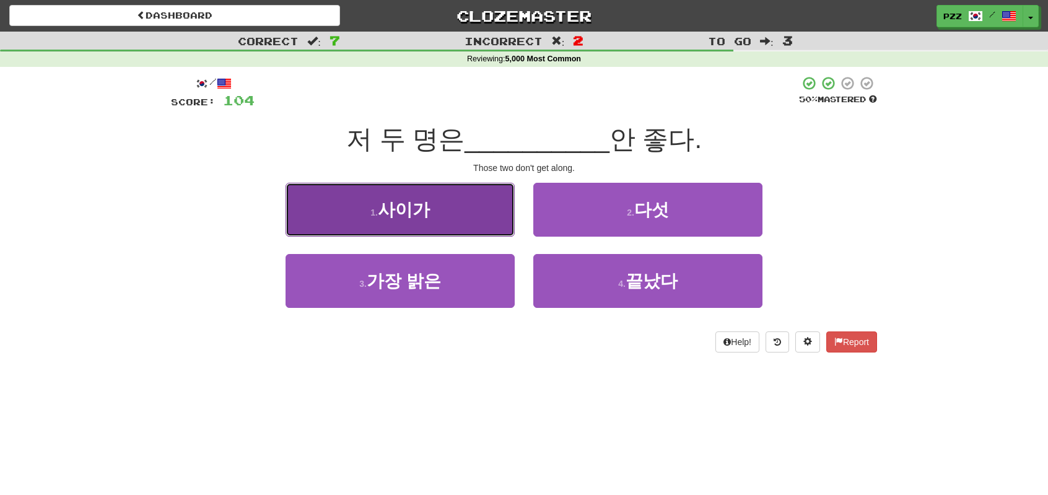
click at [467, 211] on button "1 . 사이가" at bounding box center [400, 210] width 229 height 54
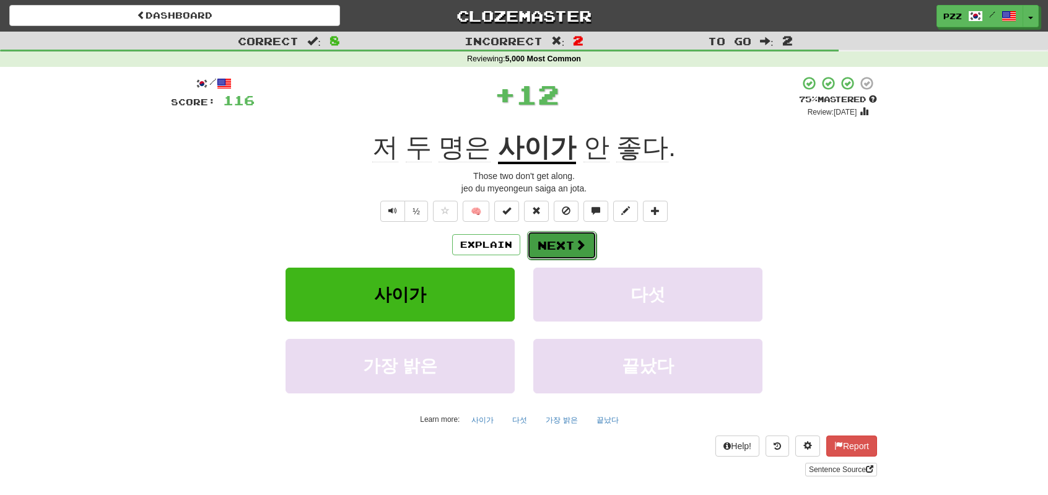
click at [572, 235] on button "Next" at bounding box center [561, 245] width 69 height 29
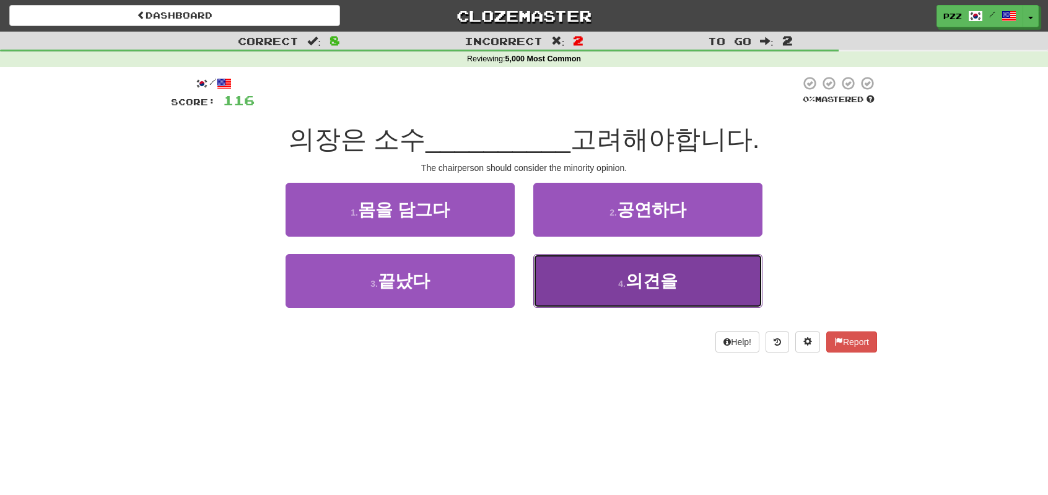
click at [587, 278] on button "4 . 의견을" at bounding box center [647, 281] width 229 height 54
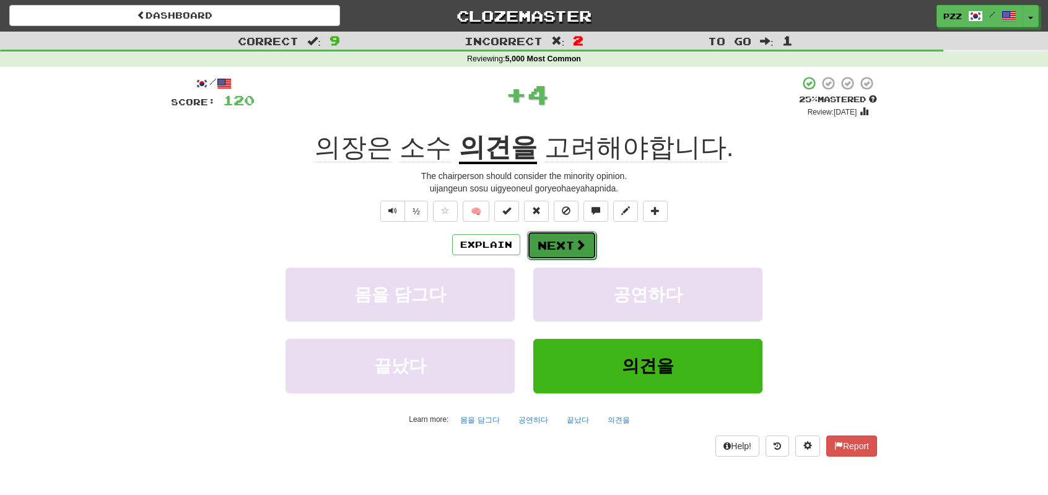
click at [561, 245] on button "Next" at bounding box center [561, 245] width 69 height 29
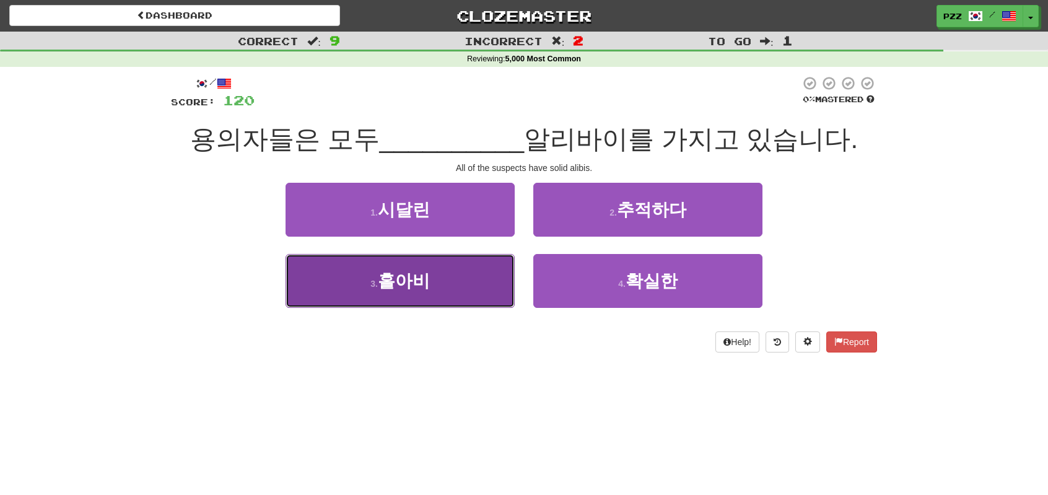
click at [423, 302] on button "3 . 홀아비" at bounding box center [400, 281] width 229 height 54
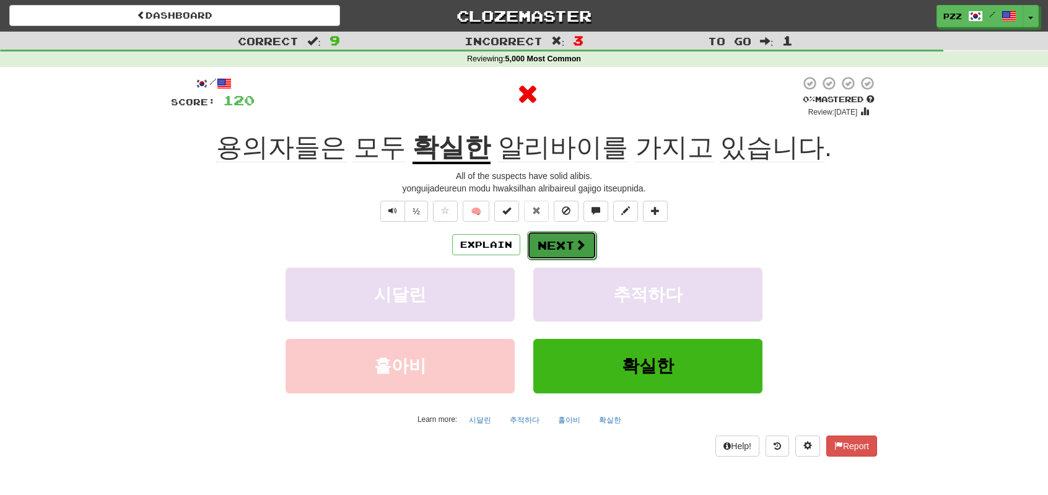
click at [567, 247] on button "Next" at bounding box center [561, 245] width 69 height 29
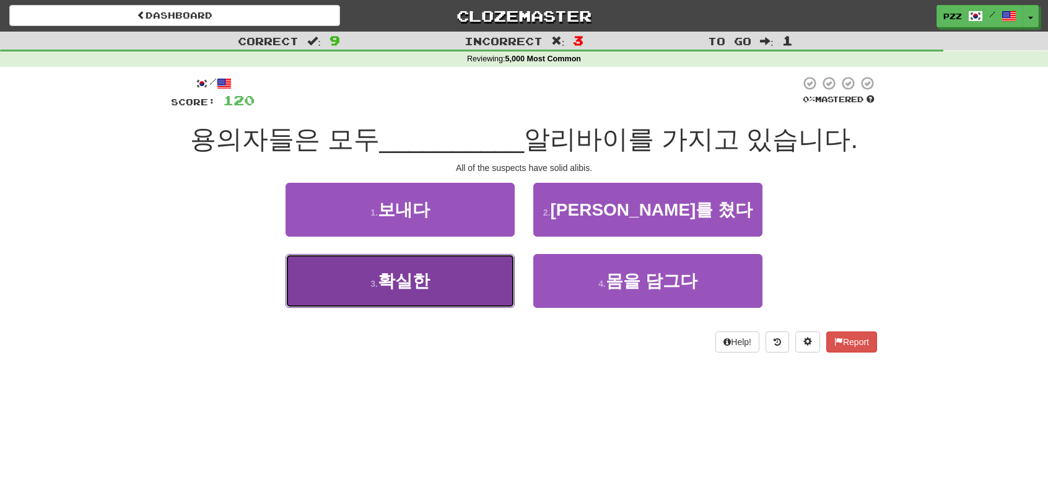
click at [459, 278] on button "3 . 확실한" at bounding box center [400, 281] width 229 height 54
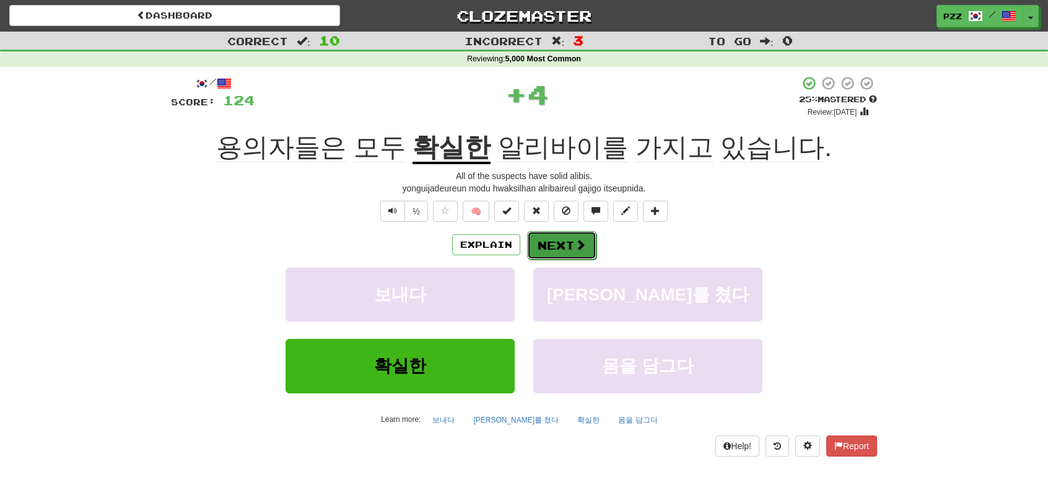
click at [553, 240] on button "Next" at bounding box center [561, 245] width 69 height 29
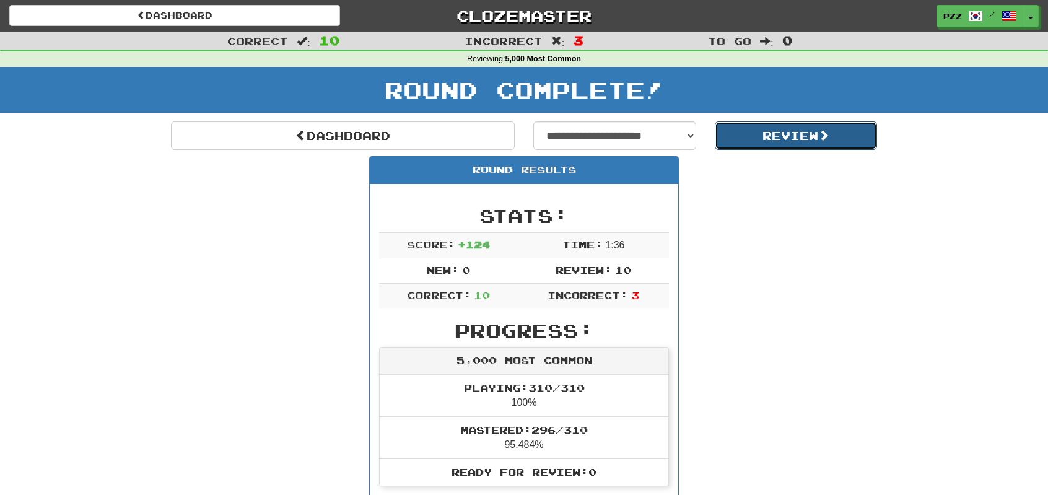
click at [788, 128] on button "Review" at bounding box center [796, 135] width 163 height 29
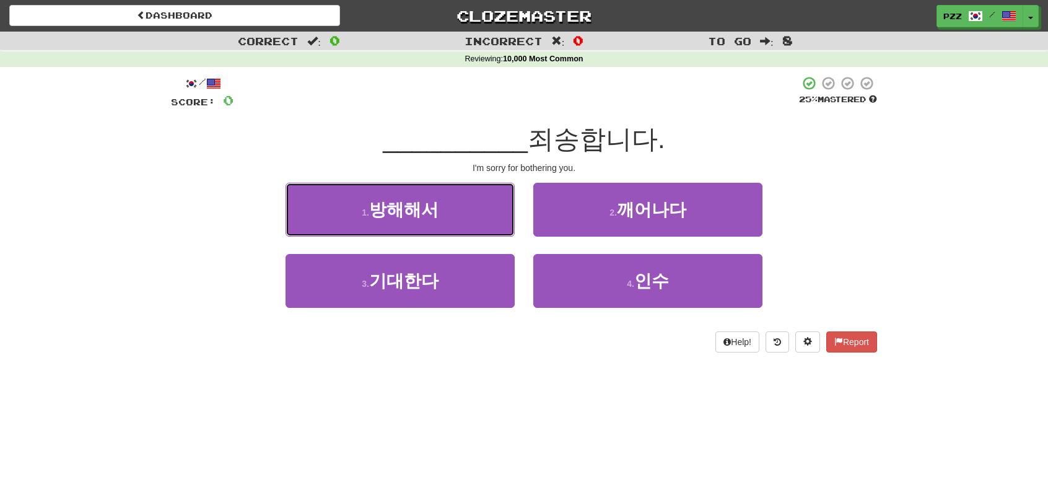
click at [430, 215] on span "방해해서" at bounding box center [403, 209] width 69 height 19
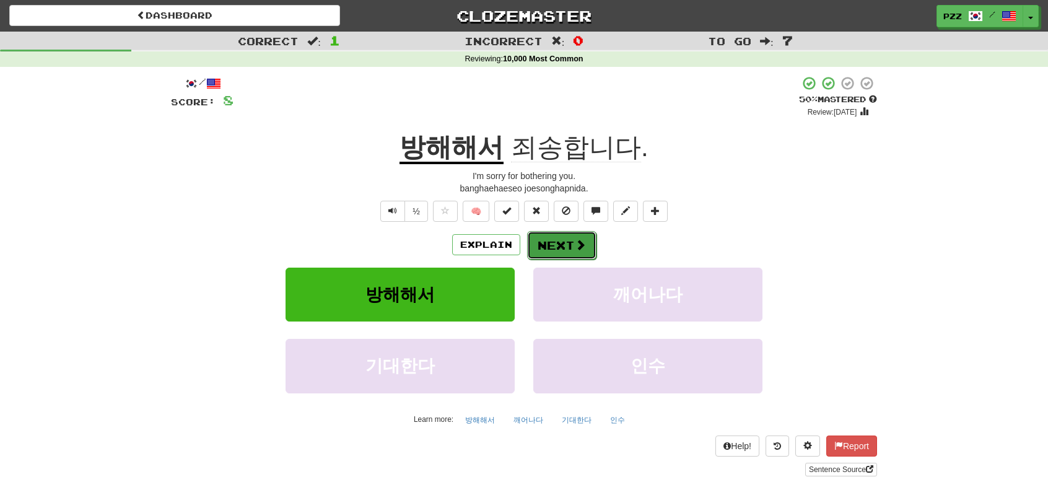
click at [560, 237] on button "Next" at bounding box center [561, 245] width 69 height 29
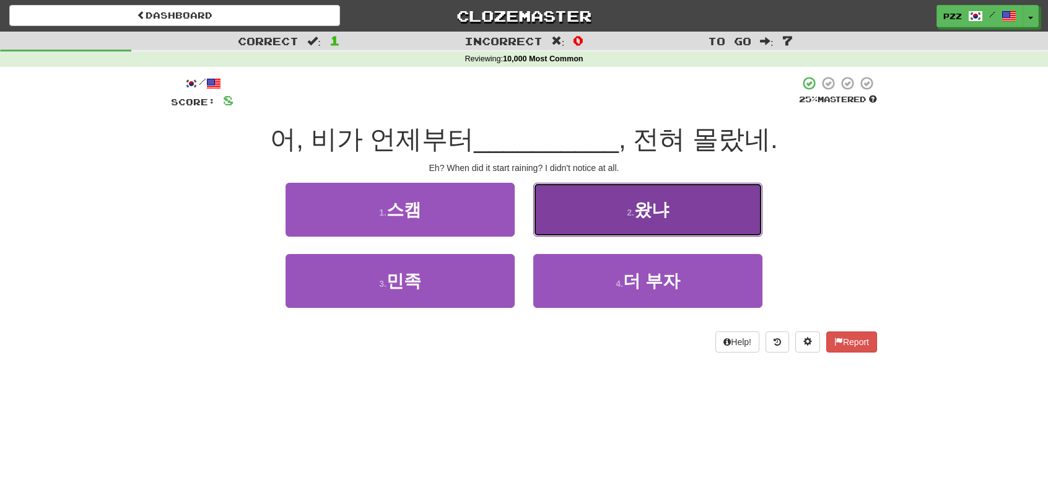
click at [584, 209] on button "2 . 왔냐" at bounding box center [647, 210] width 229 height 54
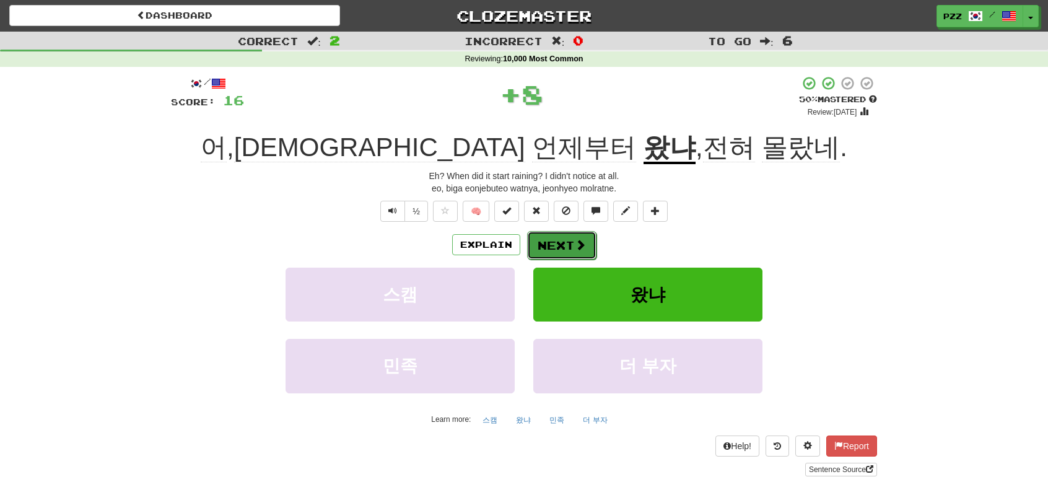
click at [568, 242] on button "Next" at bounding box center [561, 245] width 69 height 29
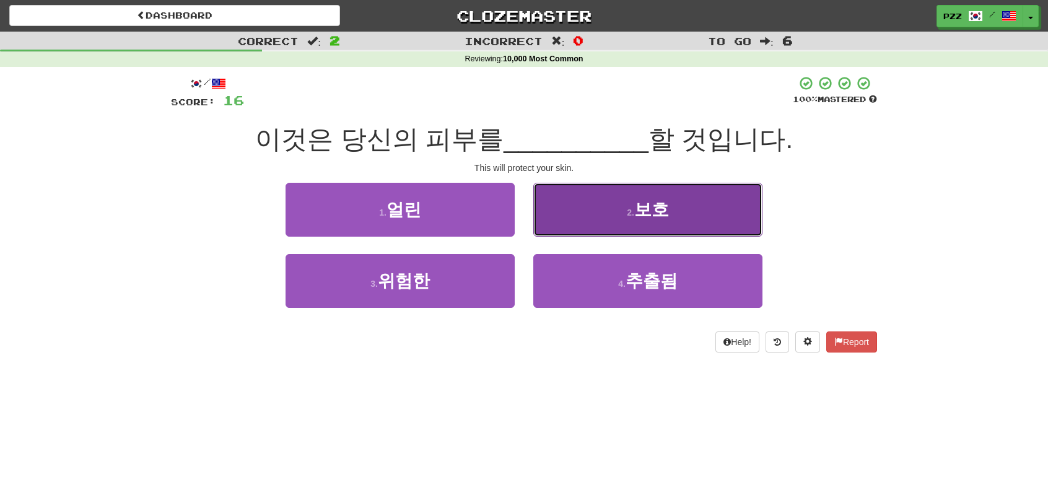
click at [582, 208] on button "2 . 보호" at bounding box center [647, 210] width 229 height 54
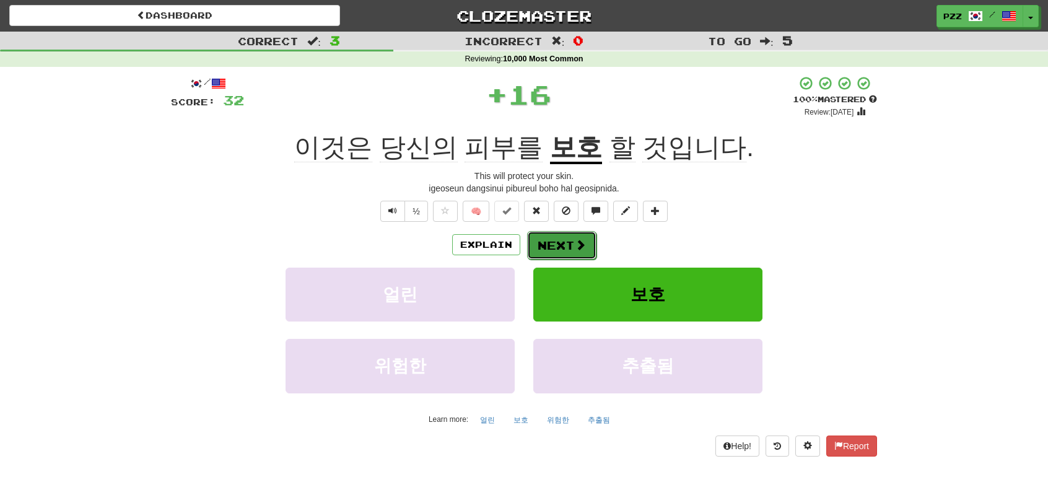
click at [555, 236] on button "Next" at bounding box center [561, 245] width 69 height 29
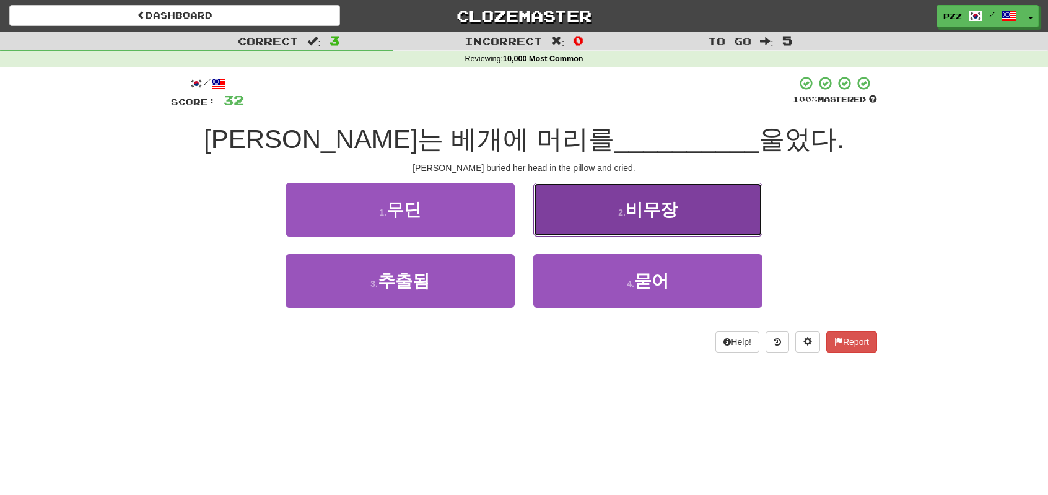
click at [581, 213] on button "2 . 비무장" at bounding box center [647, 210] width 229 height 54
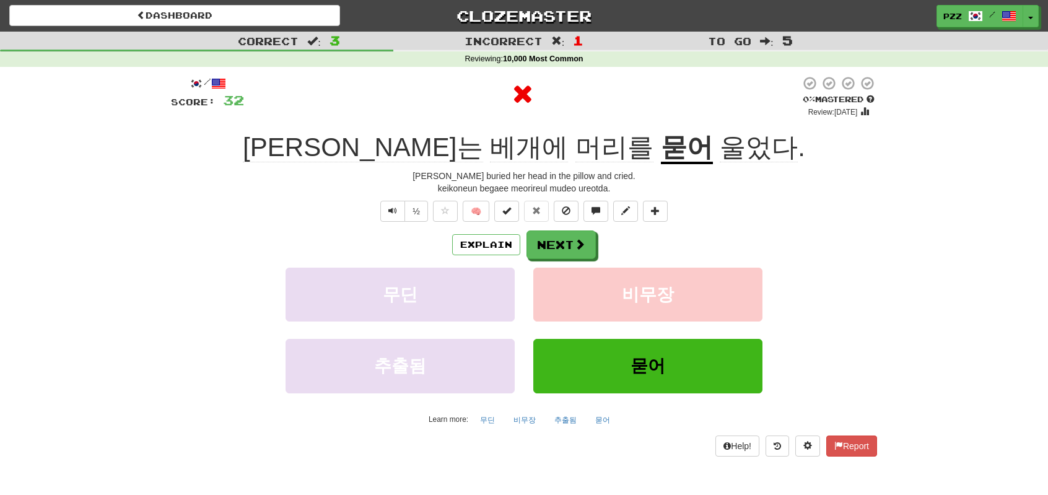
click at [661, 156] on u "묻어" at bounding box center [687, 149] width 52 height 32
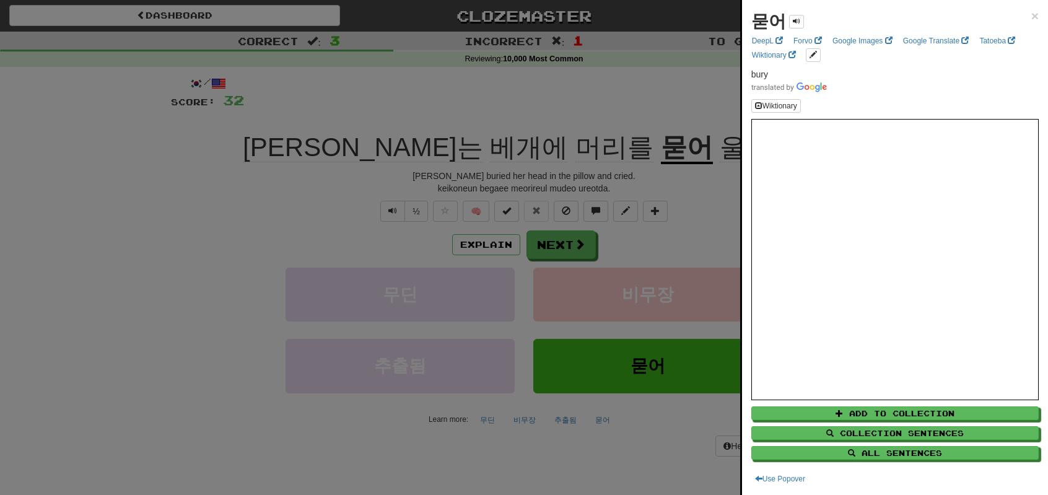
click at [566, 252] on div at bounding box center [524, 247] width 1048 height 495
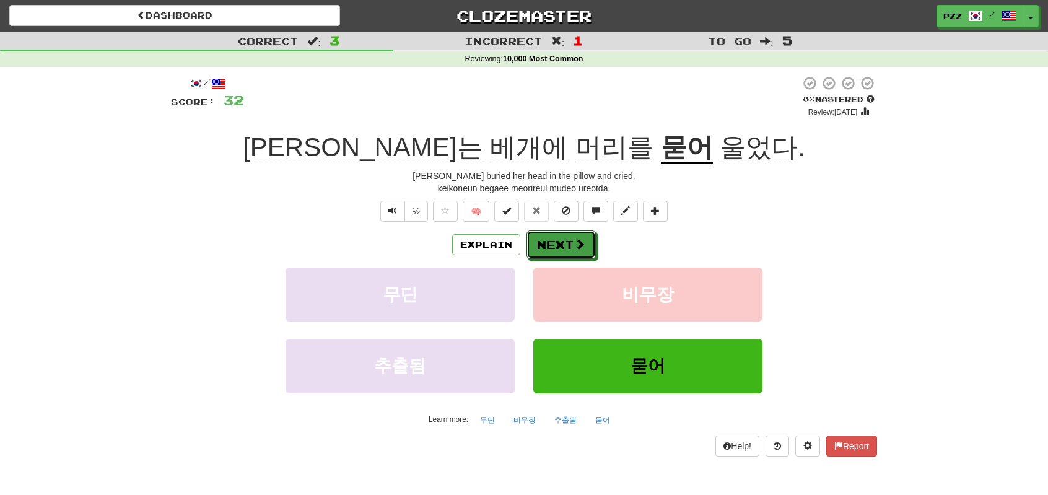
click at [566, 252] on button "Next" at bounding box center [561, 245] width 69 height 29
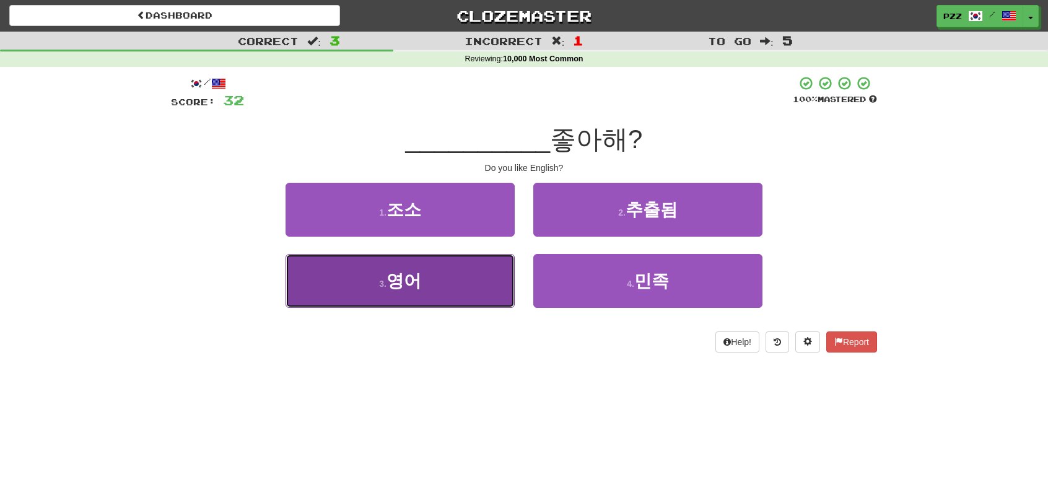
click at [459, 297] on button "3 . 영어" at bounding box center [400, 281] width 229 height 54
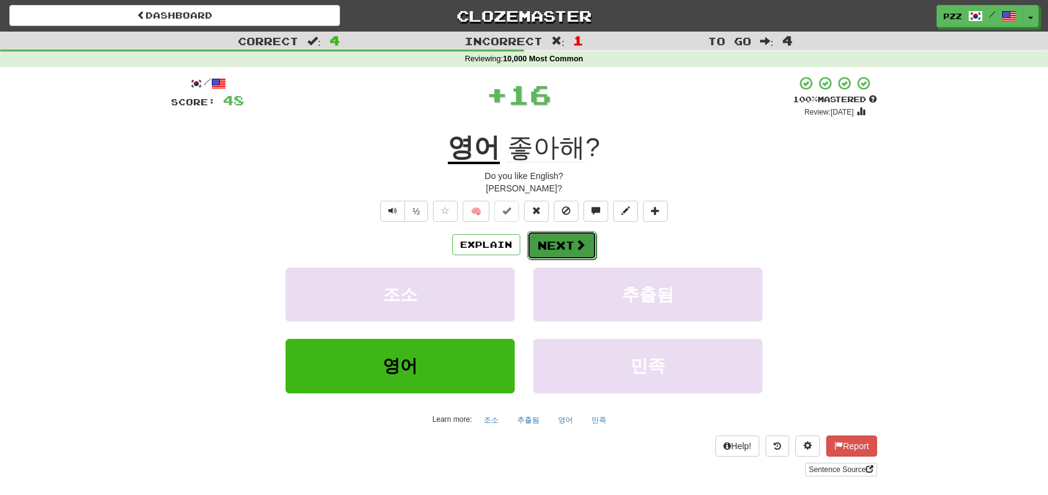
click at [575, 247] on span at bounding box center [580, 244] width 11 height 11
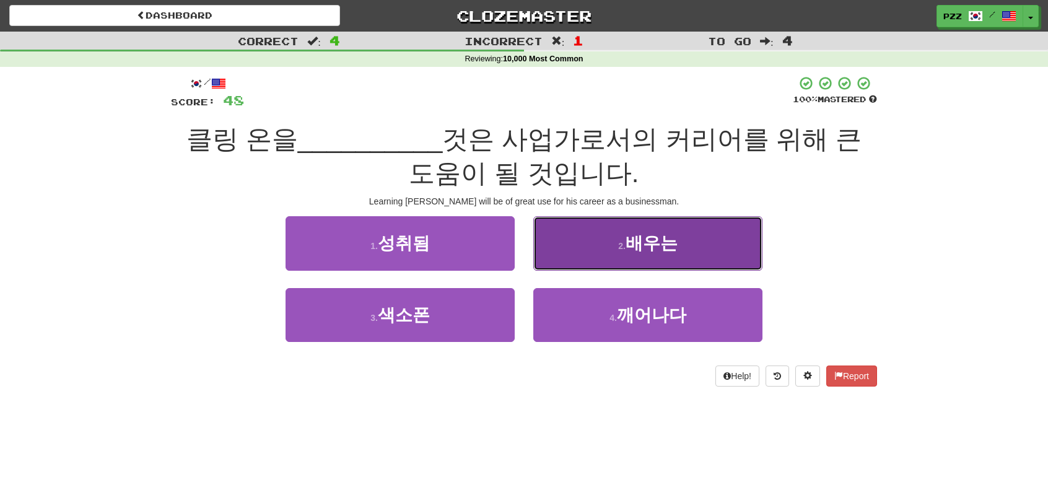
click at [572, 245] on button "2 . 배우는" at bounding box center [647, 243] width 229 height 54
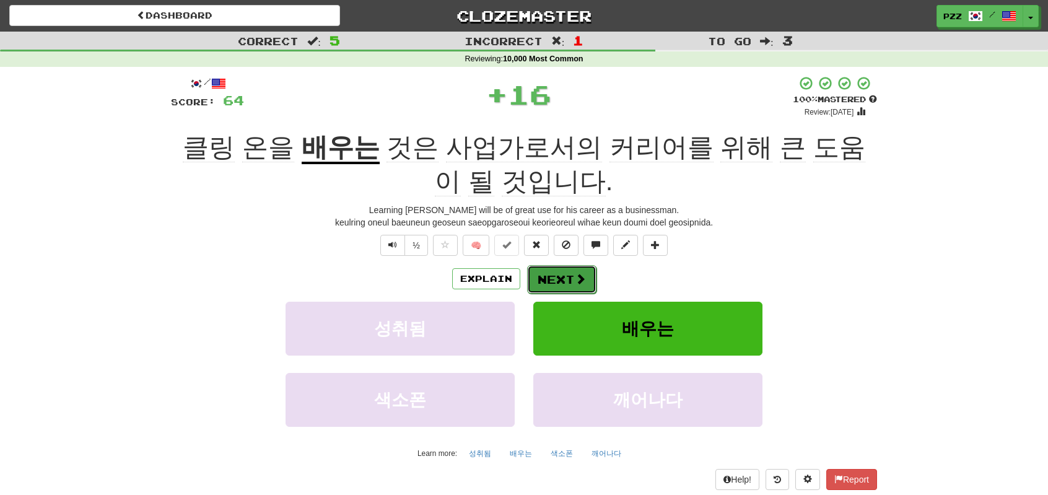
click at [577, 278] on span at bounding box center [580, 278] width 11 height 11
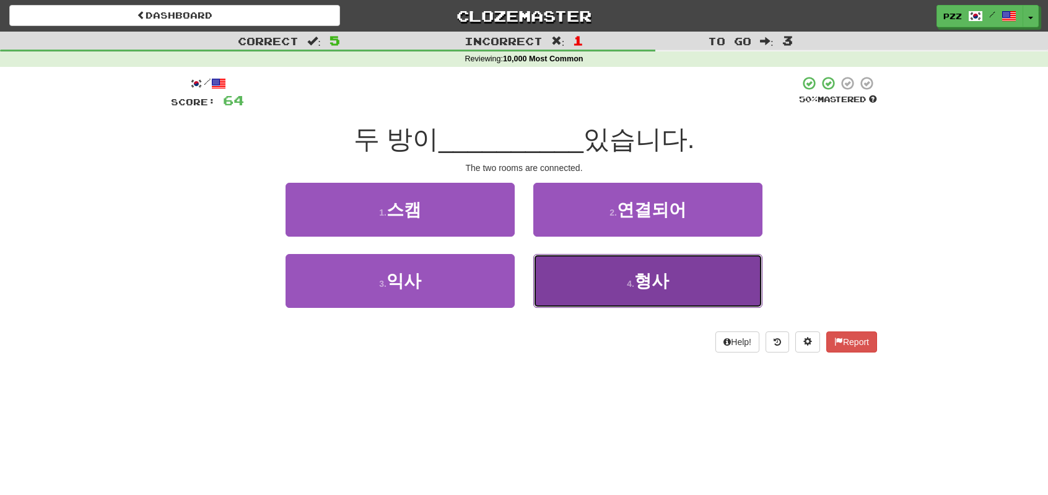
click at [626, 284] on button "4 . 형사" at bounding box center [647, 281] width 229 height 54
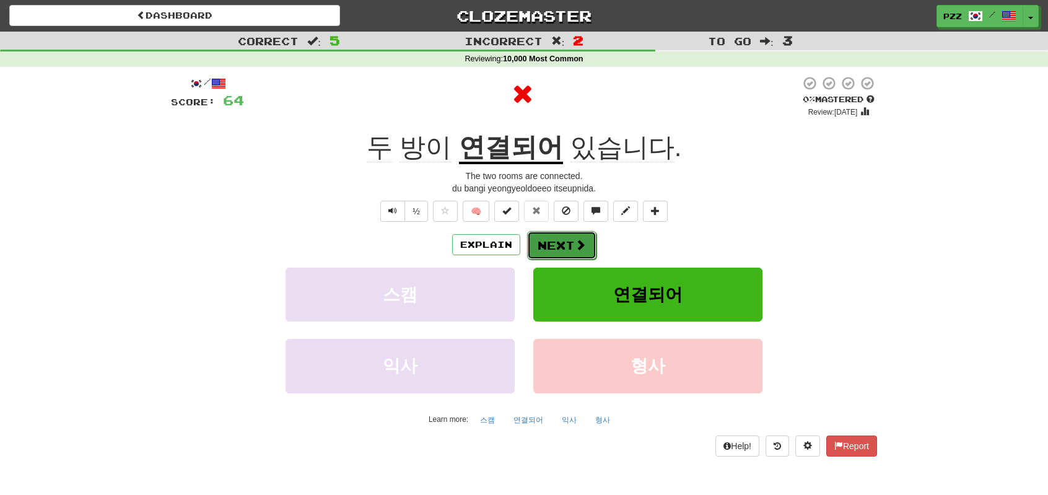
click at [575, 246] on span at bounding box center [580, 244] width 11 height 11
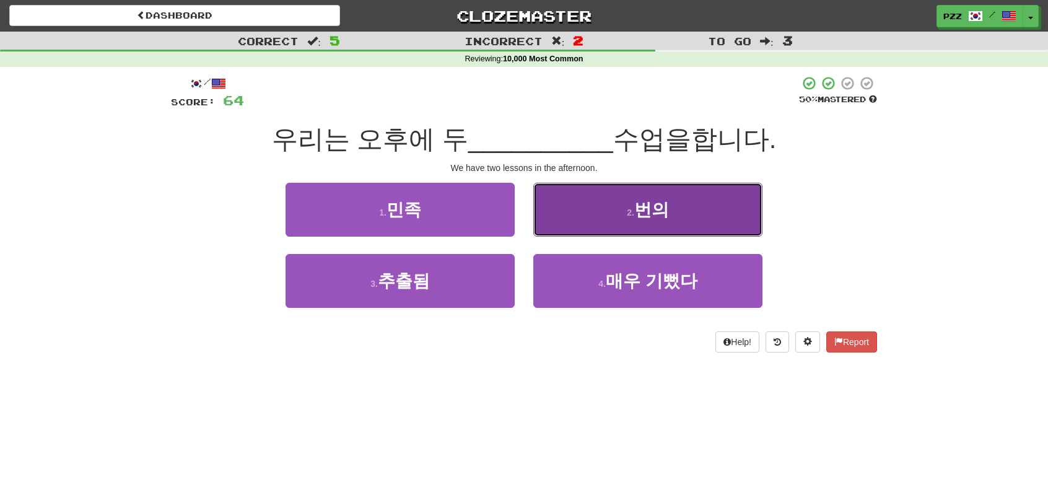
click at [569, 211] on button "2 . 번의" at bounding box center [647, 210] width 229 height 54
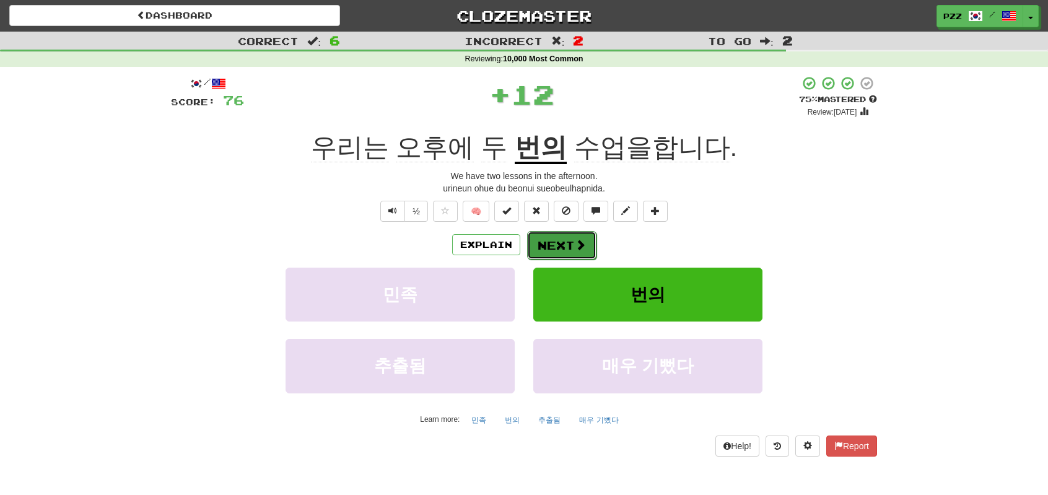
click at [569, 244] on button "Next" at bounding box center [561, 245] width 69 height 29
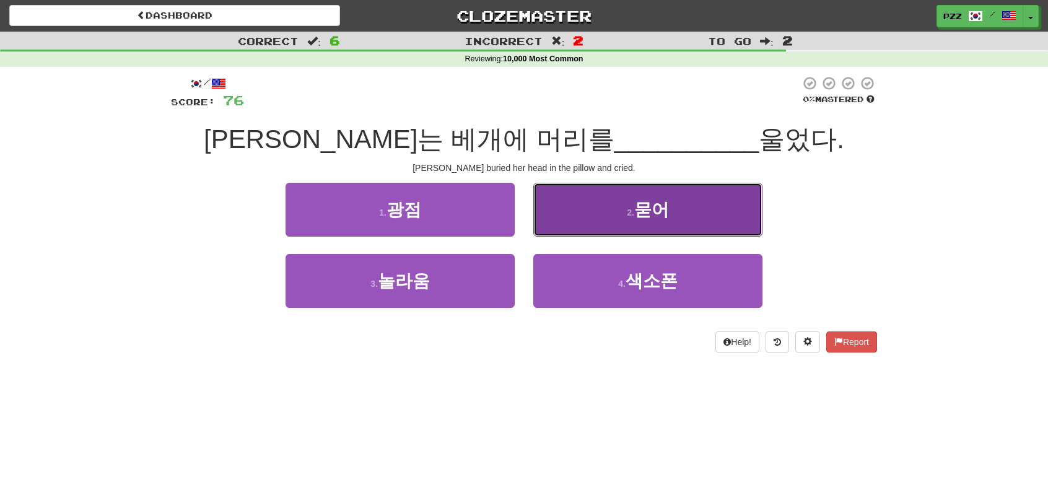
click at [572, 205] on button "2 . 묻어" at bounding box center [647, 210] width 229 height 54
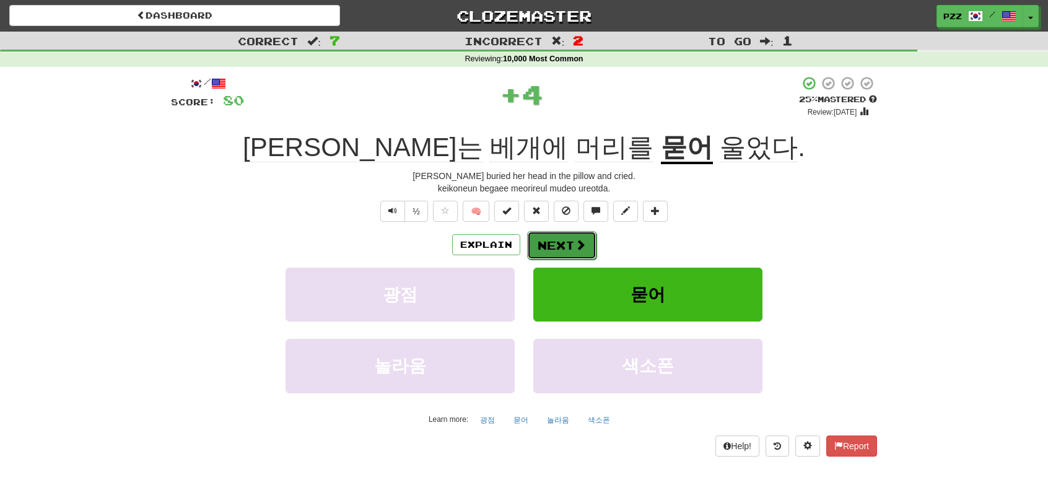
click at [570, 241] on button "Next" at bounding box center [561, 245] width 69 height 29
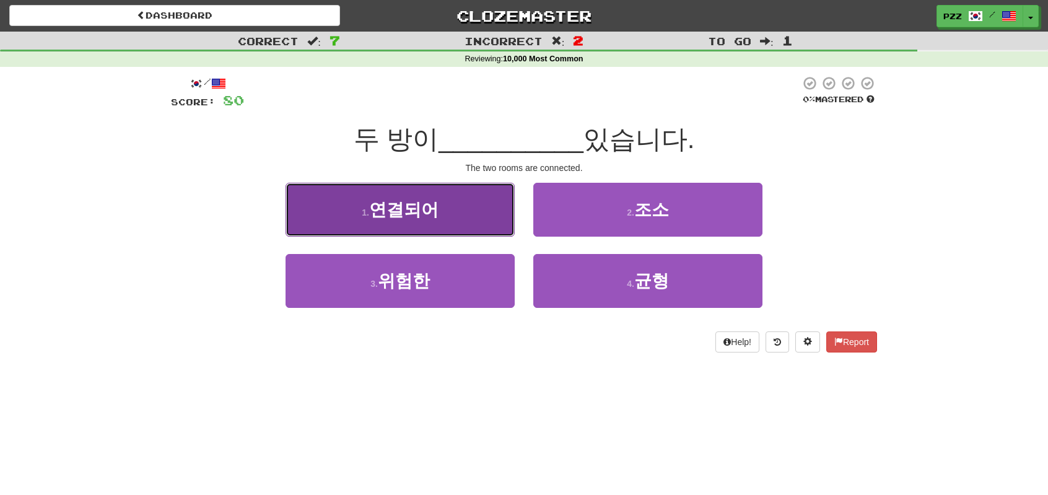
click at [439, 222] on button "1 . 연결되어" at bounding box center [400, 210] width 229 height 54
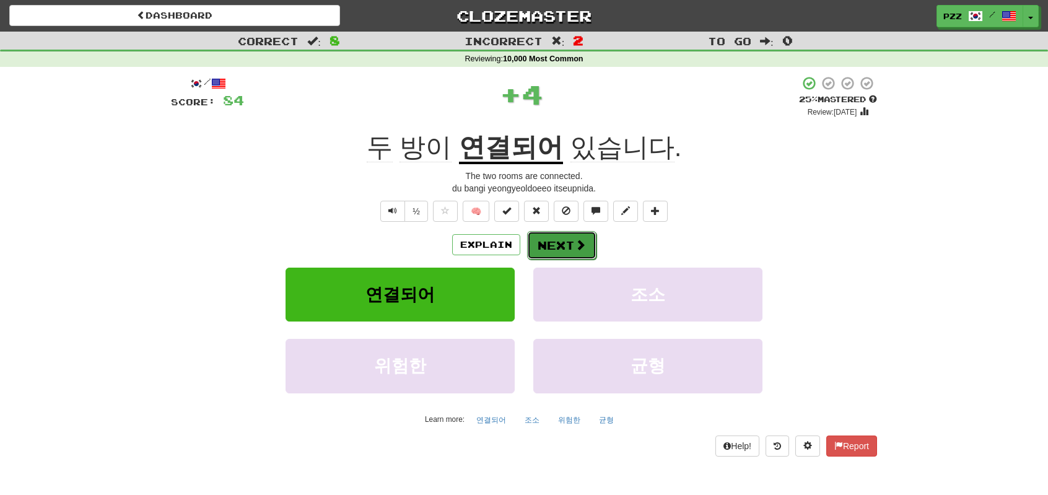
click at [579, 248] on span at bounding box center [580, 244] width 11 height 11
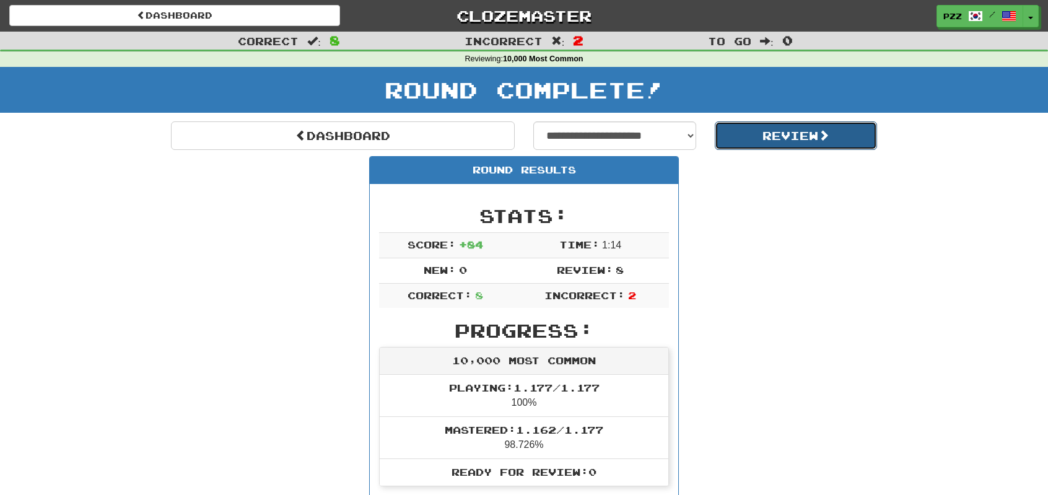
click at [782, 139] on button "Review" at bounding box center [796, 135] width 163 height 29
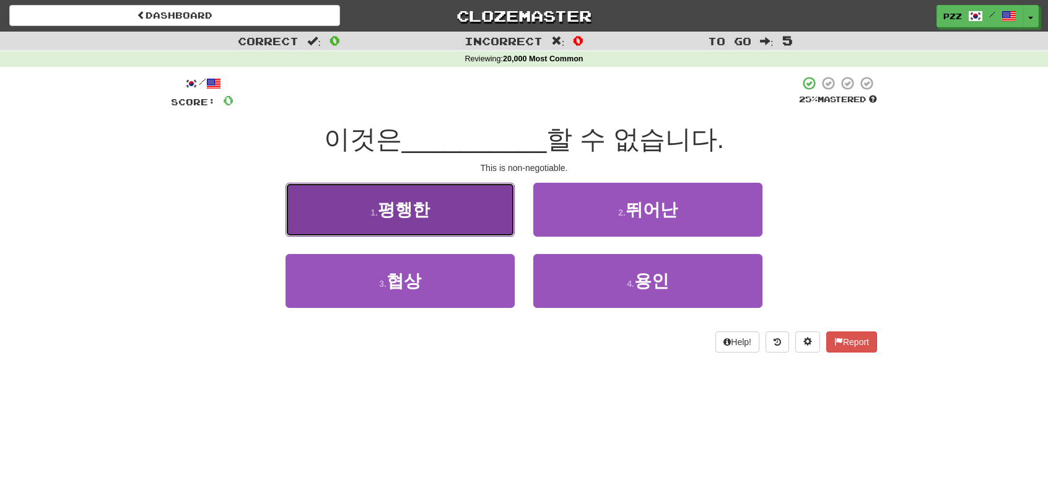
click at [466, 208] on button "1 . 평행한" at bounding box center [400, 210] width 229 height 54
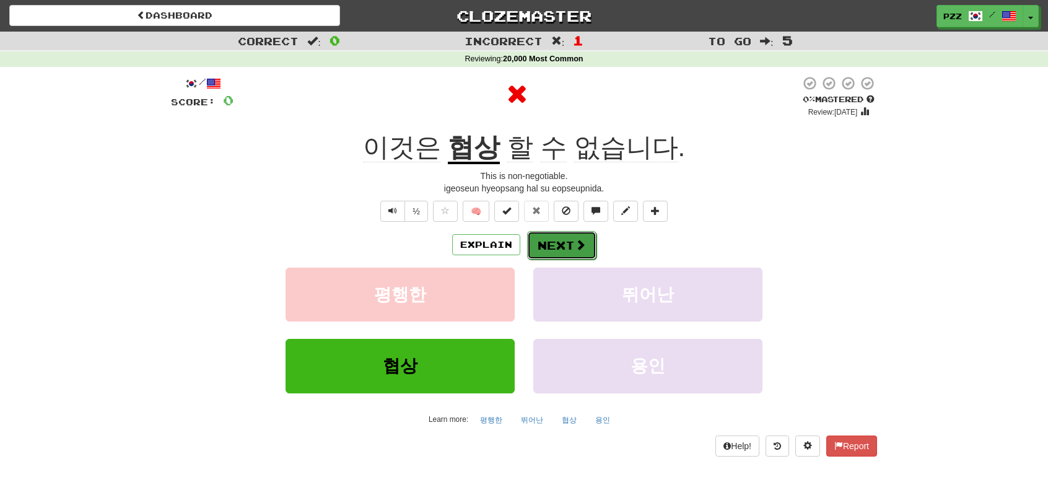
click at [587, 251] on button "Next" at bounding box center [561, 245] width 69 height 29
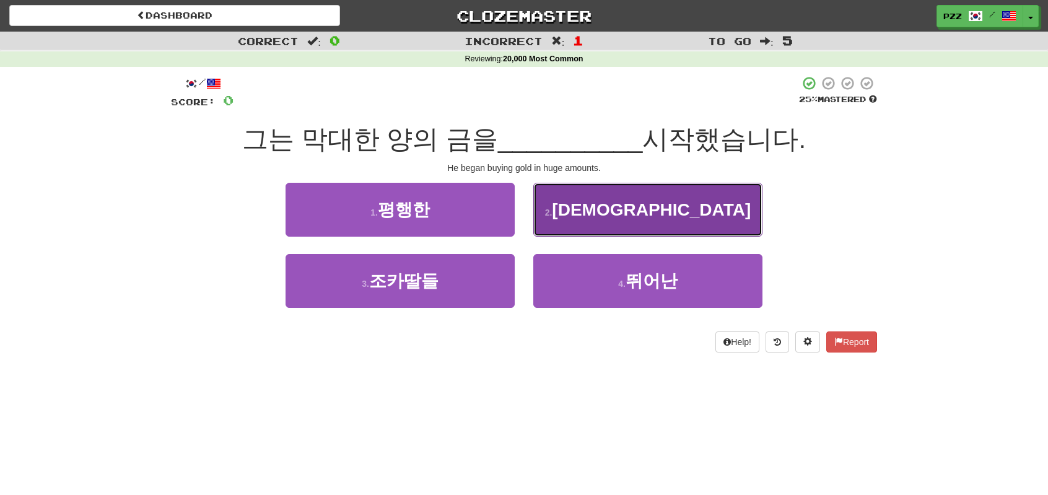
click at [590, 220] on button "2 . [DEMOGRAPHIC_DATA]" at bounding box center [647, 210] width 229 height 54
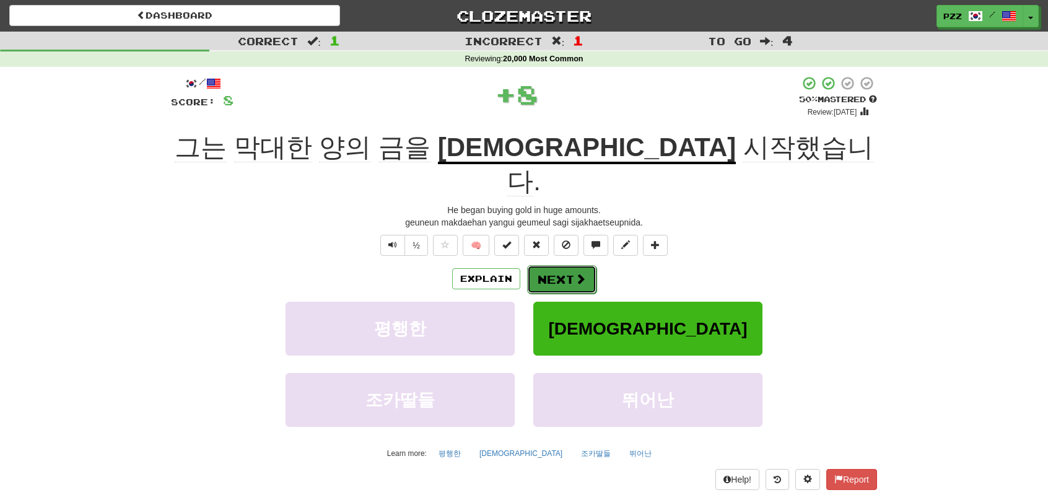
click at [584, 273] on span at bounding box center [580, 278] width 11 height 11
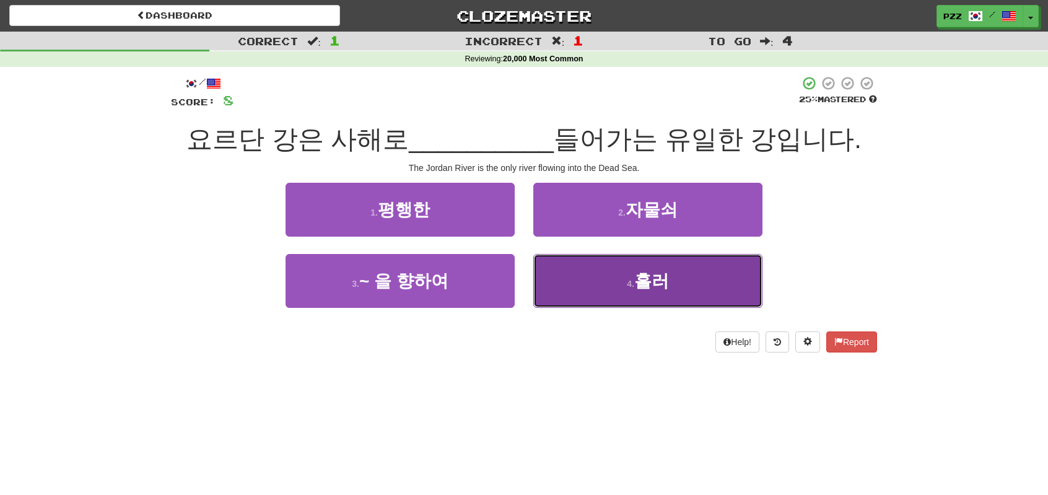
click at [575, 281] on button "4 . 흘러" at bounding box center [647, 281] width 229 height 54
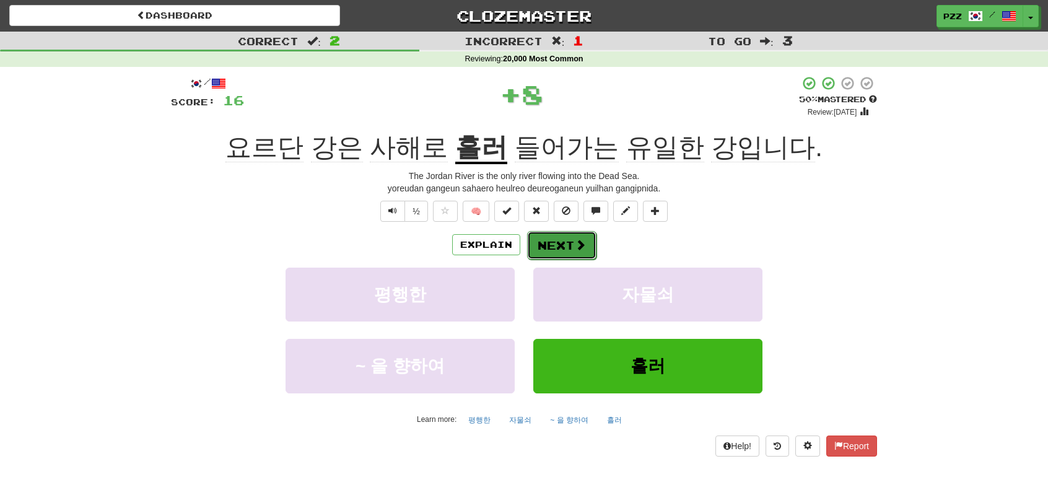
click at [567, 239] on button "Next" at bounding box center [561, 245] width 69 height 29
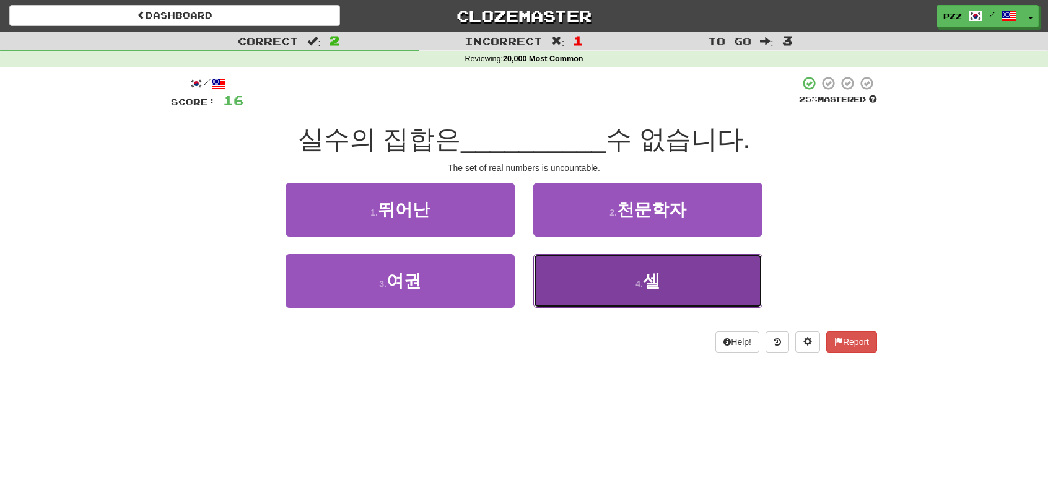
click at [601, 278] on button "4 . 셀" at bounding box center [647, 281] width 229 height 54
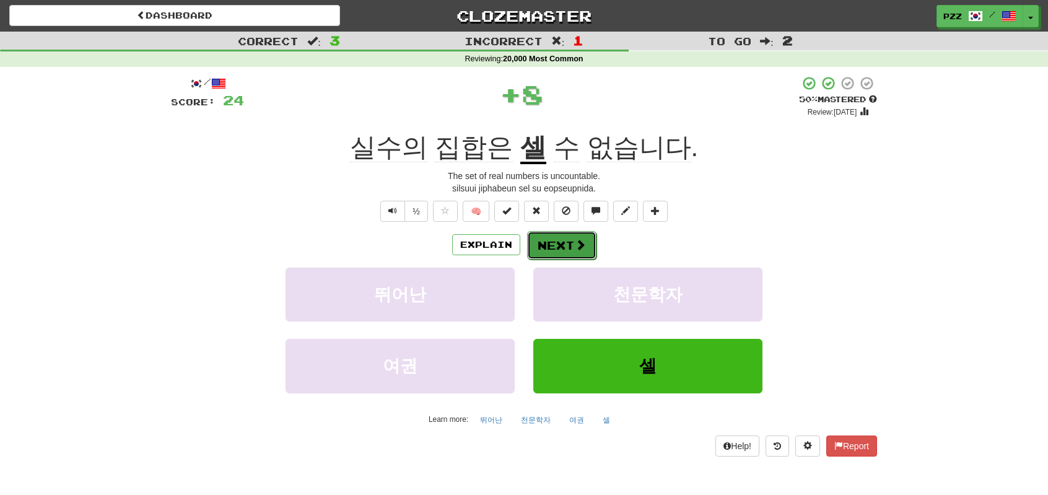
click at [581, 241] on span at bounding box center [580, 244] width 11 height 11
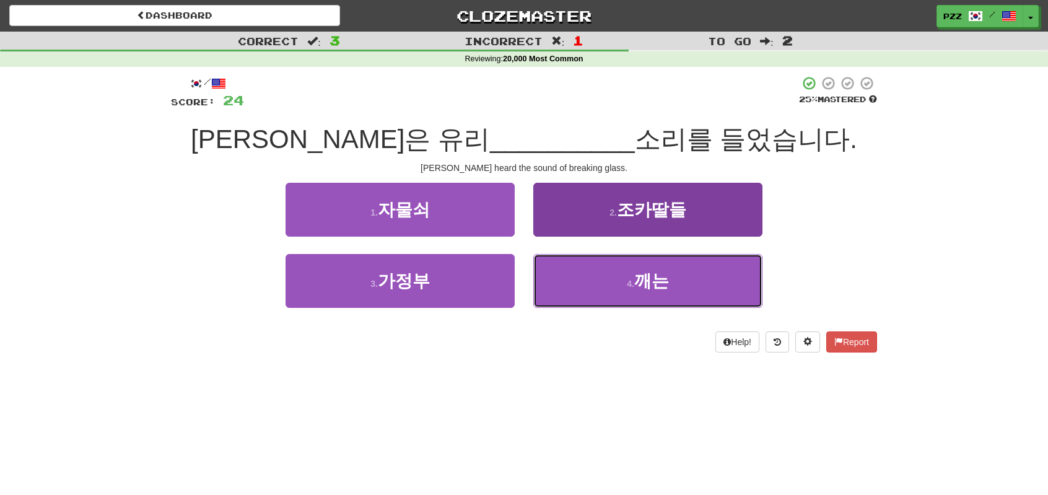
drag, startPoint x: 604, startPoint y: 303, endPoint x: 594, endPoint y: 296, distance: 12.4
click at [602, 302] on button "4 . 깨는" at bounding box center [647, 281] width 229 height 54
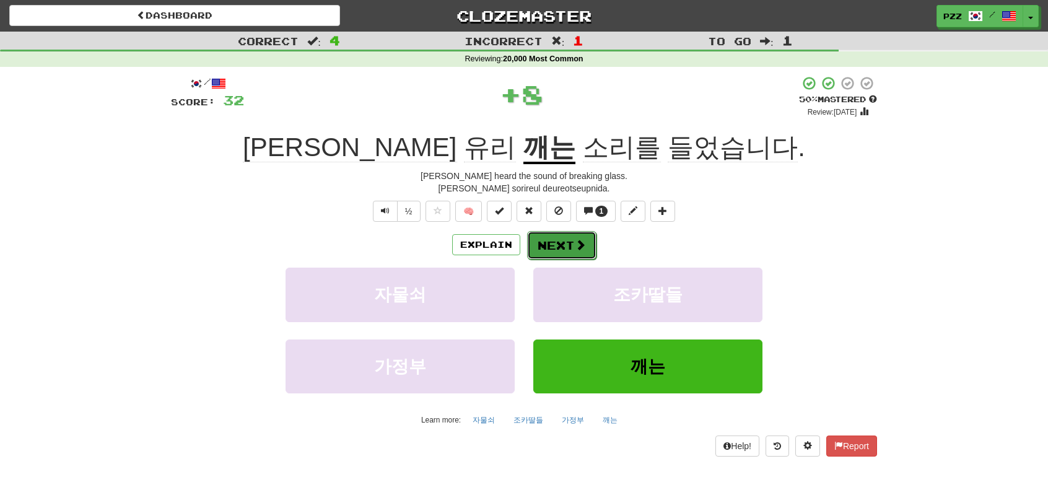
click at [567, 241] on button "Next" at bounding box center [561, 245] width 69 height 29
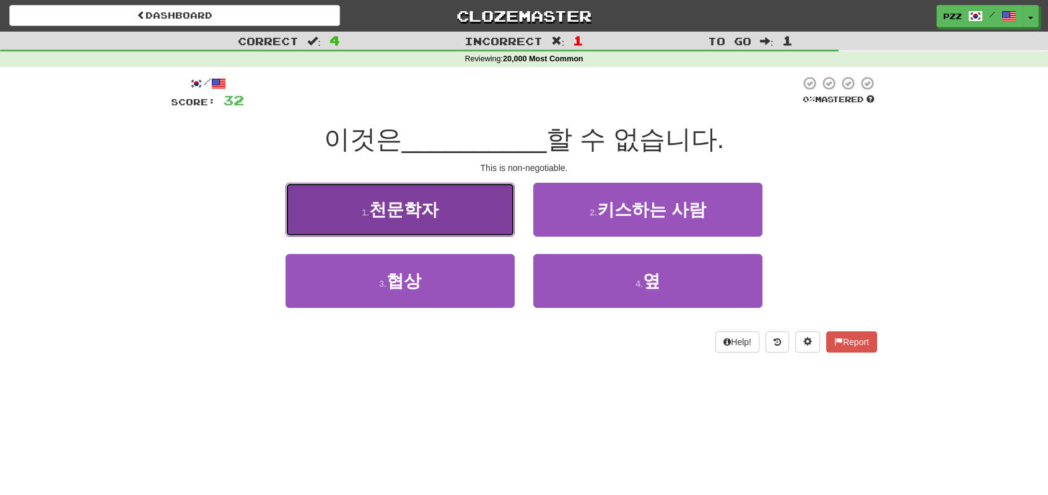
click at [490, 216] on button "1 . 천문학자" at bounding box center [400, 210] width 229 height 54
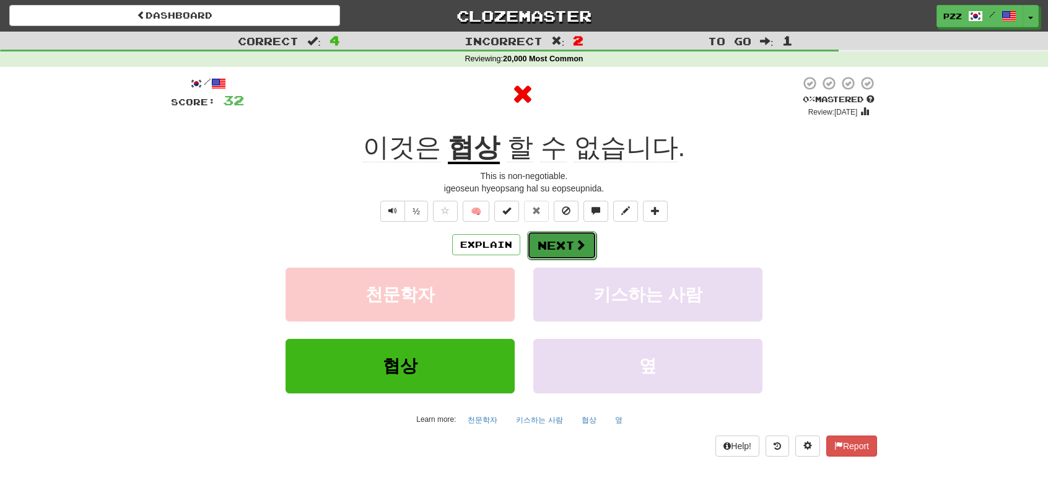
click at [575, 245] on span at bounding box center [580, 244] width 11 height 11
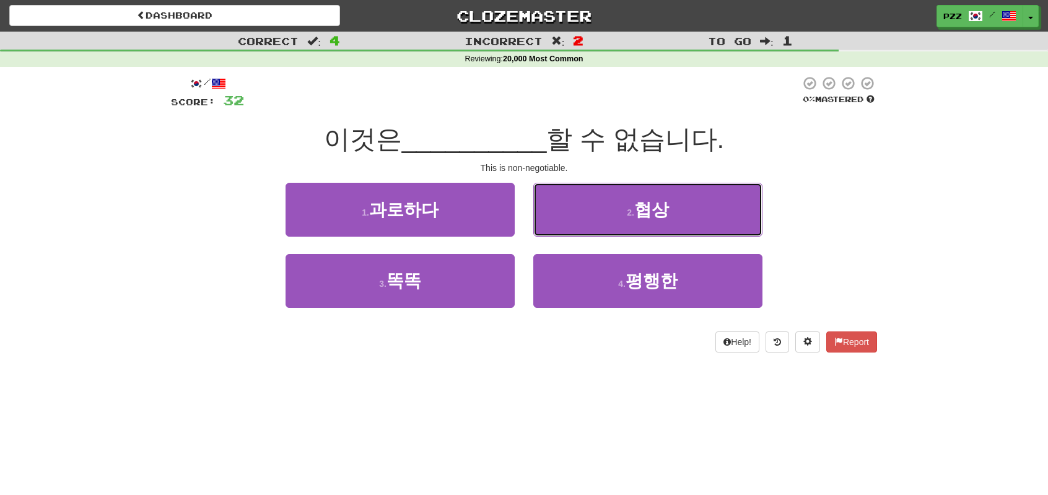
click at [565, 222] on button "2 . 협상" at bounding box center [647, 210] width 229 height 54
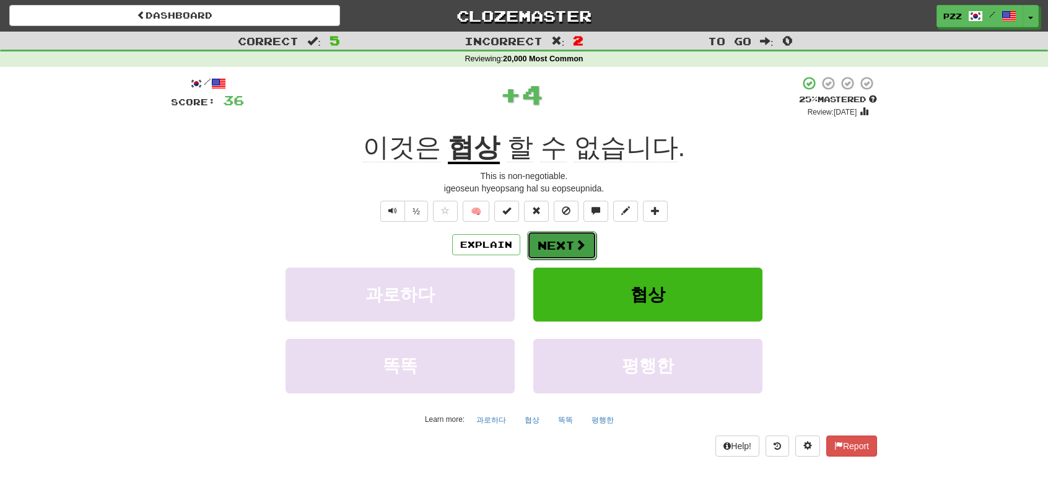
click at [561, 239] on button "Next" at bounding box center [561, 245] width 69 height 29
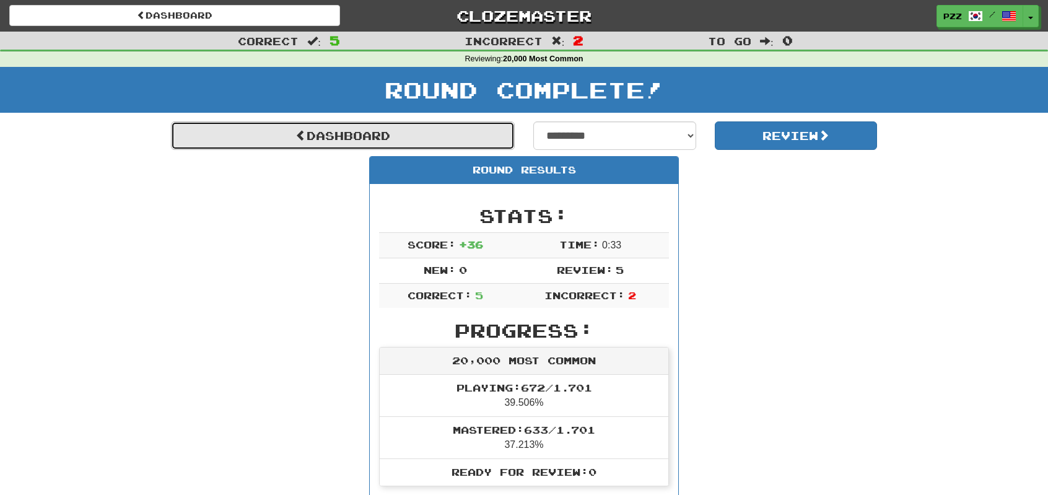
click at [357, 128] on link "Dashboard" at bounding box center [343, 135] width 344 height 29
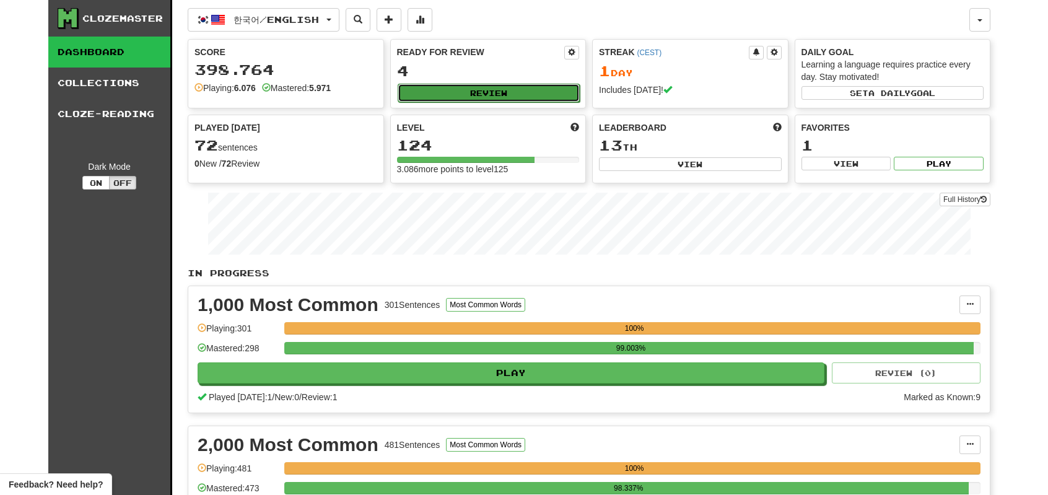
click at [535, 86] on button "Review" at bounding box center [489, 93] width 183 height 19
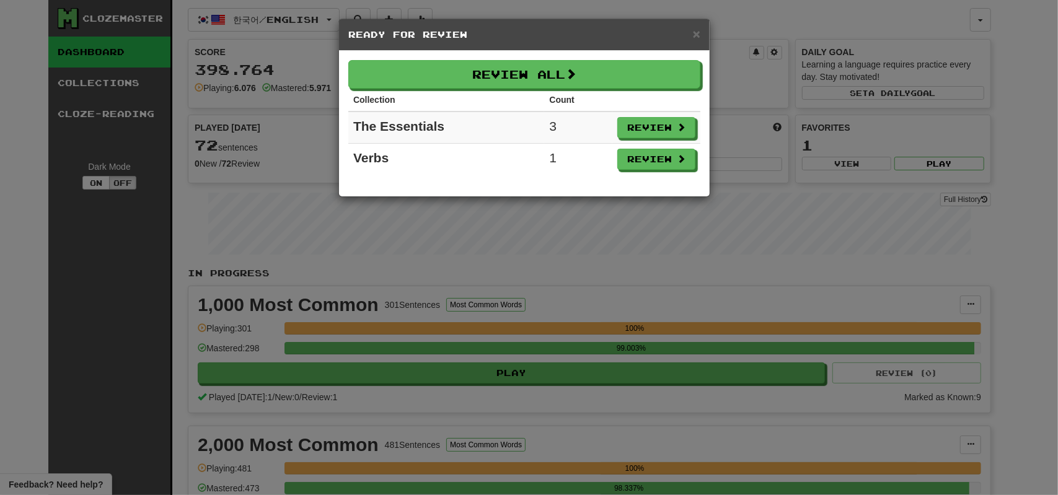
click at [133, 313] on div "× Ready for Review Review All Collection Count The Essentials 3 Review Verbs 1 …" at bounding box center [529, 247] width 1058 height 495
